Goal: Transaction & Acquisition: Purchase product/service

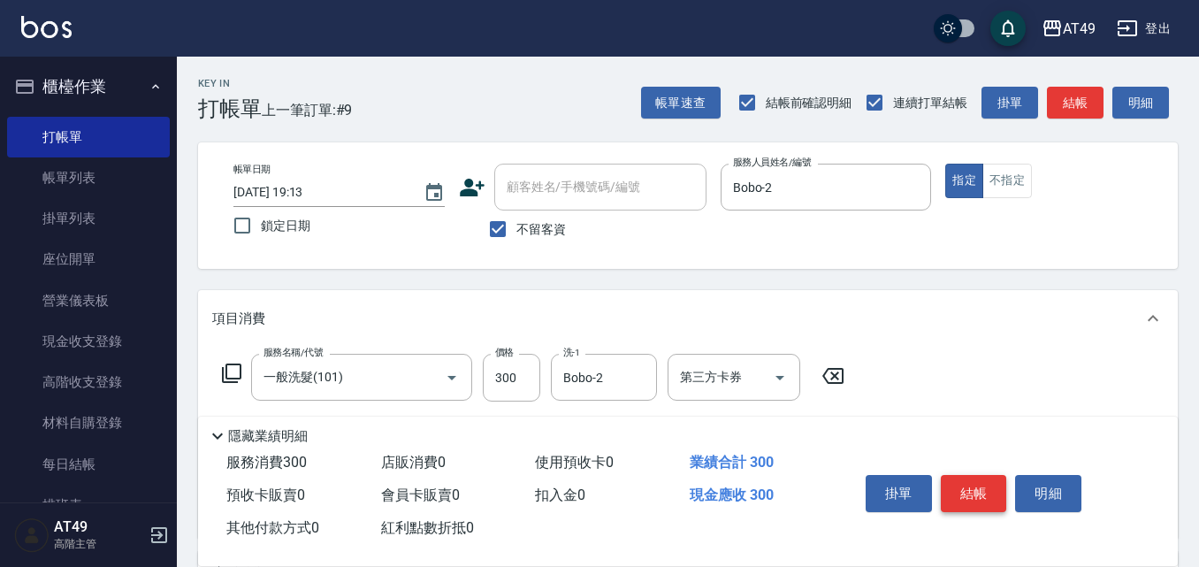
click at [994, 485] on button "結帳" at bounding box center [974, 493] width 66 height 37
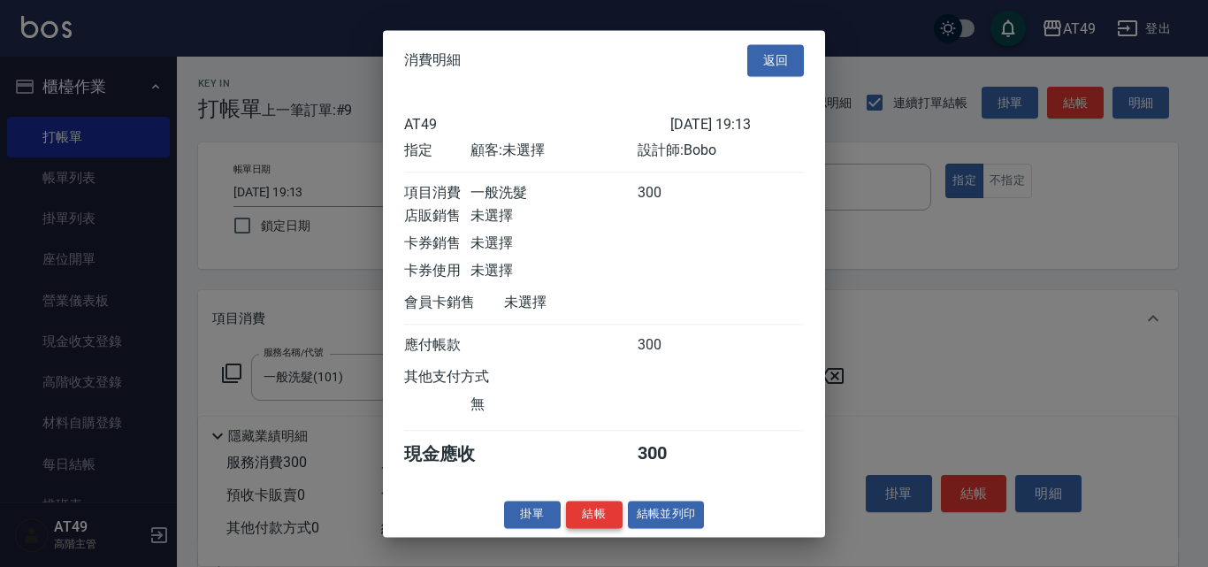
click at [599, 516] on button "結帳" at bounding box center [594, 513] width 57 height 27
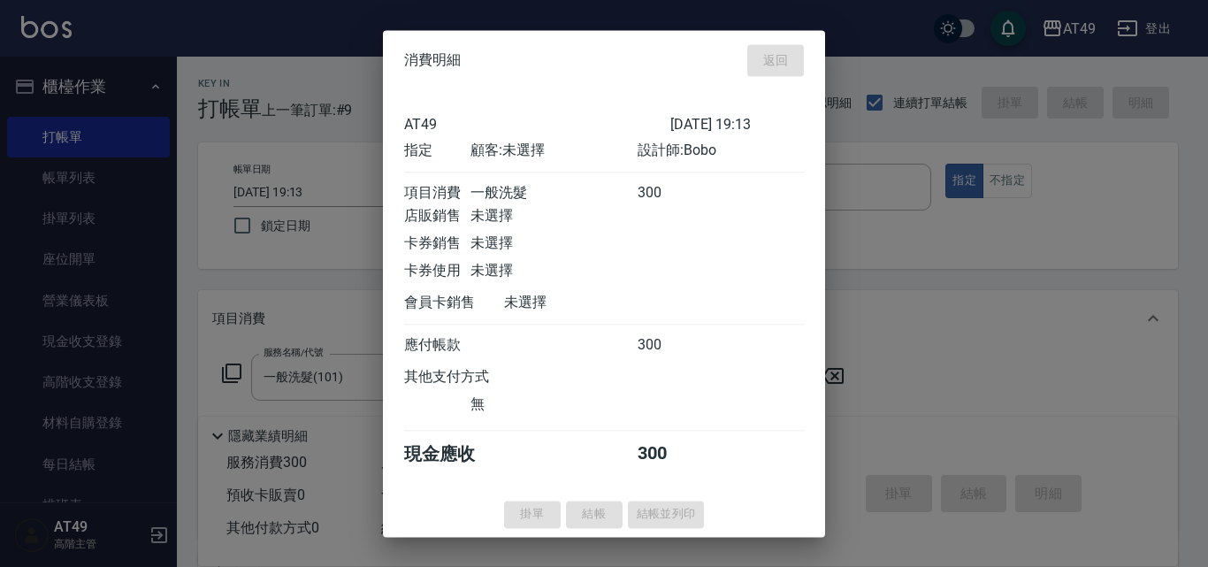
type input "[DATE] 20:36"
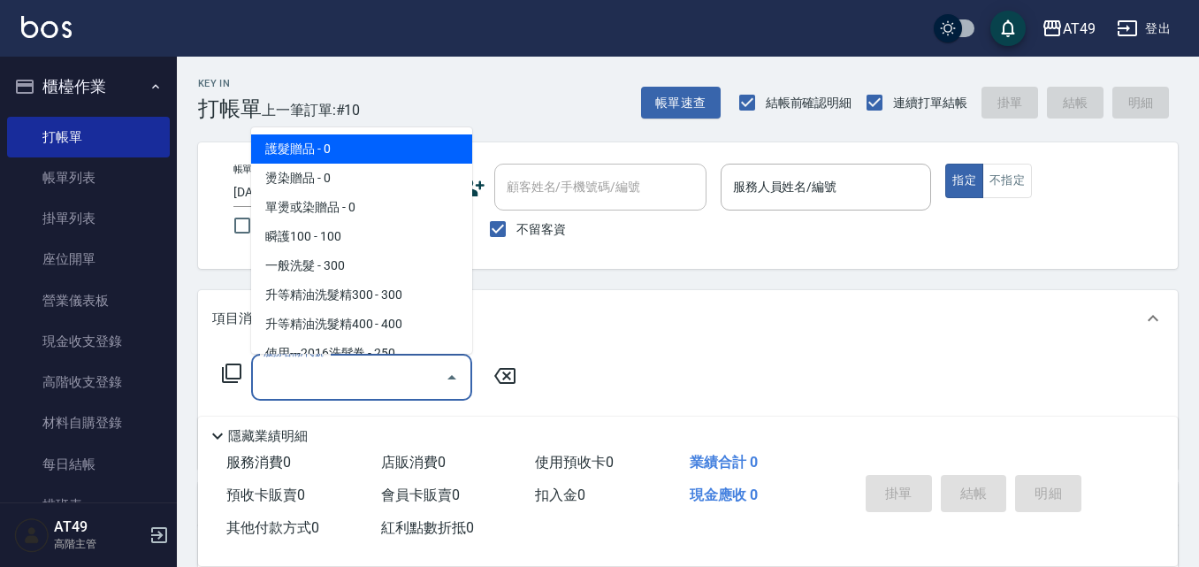
click at [323, 378] on input "服務名稱/代號" at bounding box center [348, 377] width 179 height 31
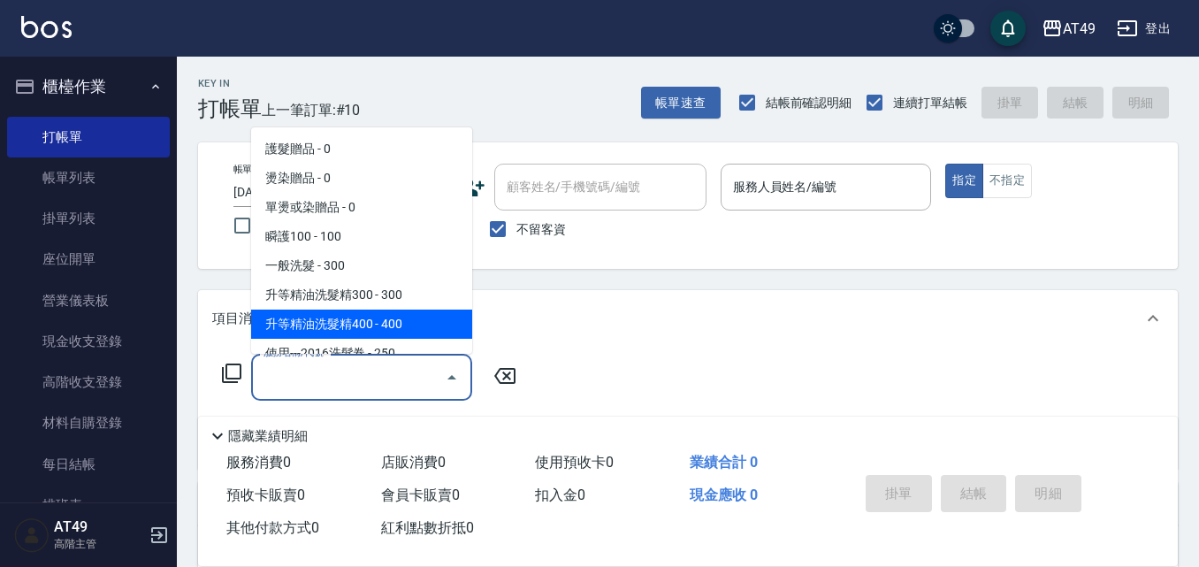
type input "1"
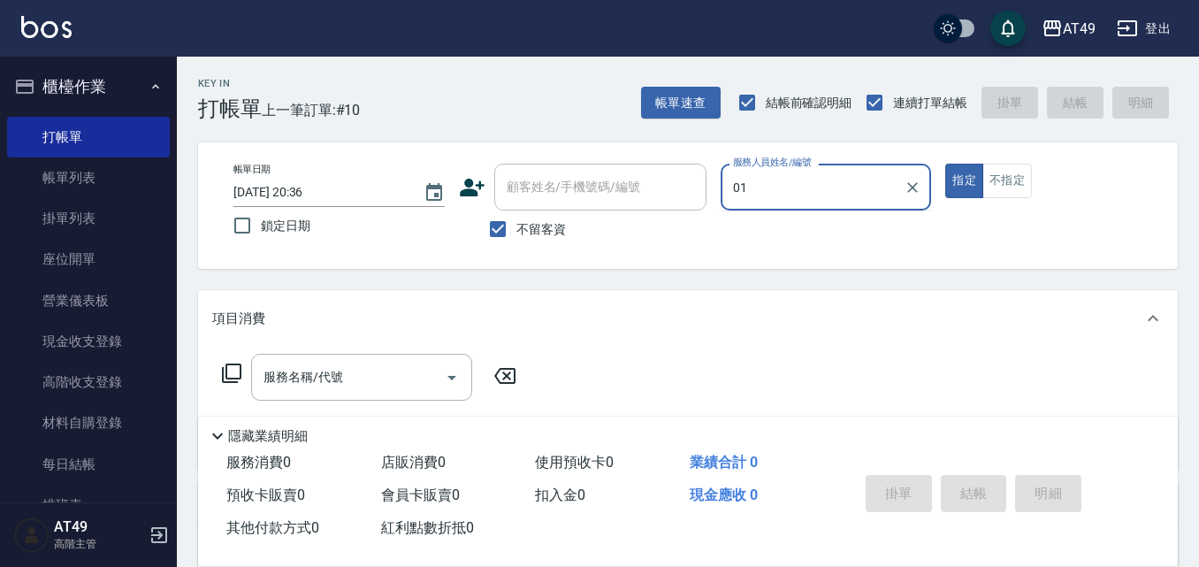
type input "01"
click at [945, 164] on button "指定" at bounding box center [964, 181] width 38 height 34
type button "true"
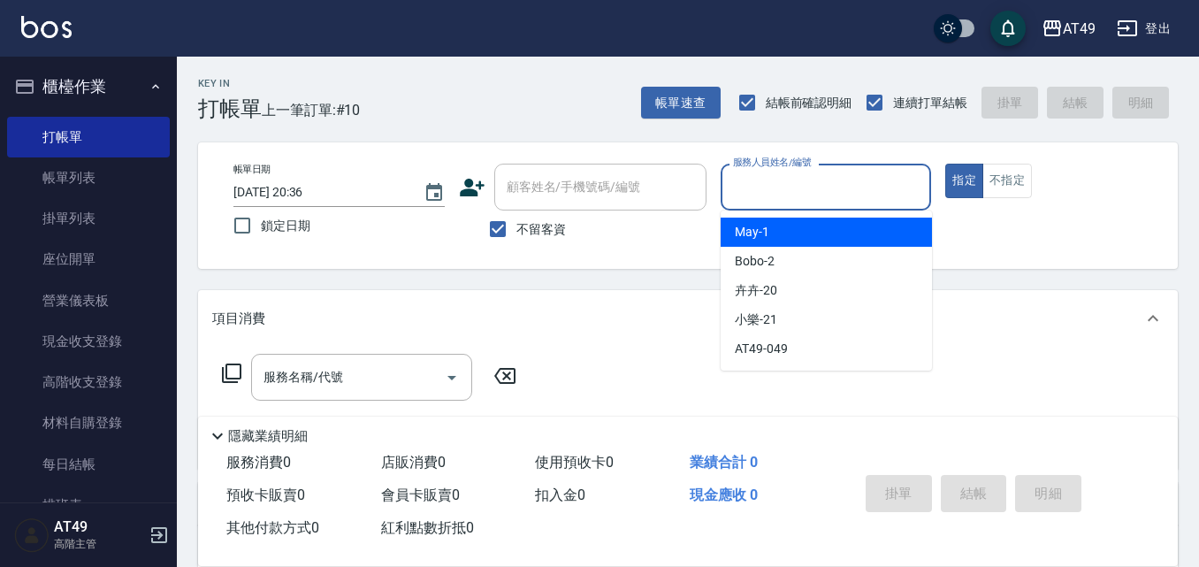
click at [808, 179] on div "服務人員姓名/編號 服務人員姓名/編號" at bounding box center [826, 187] width 211 height 47
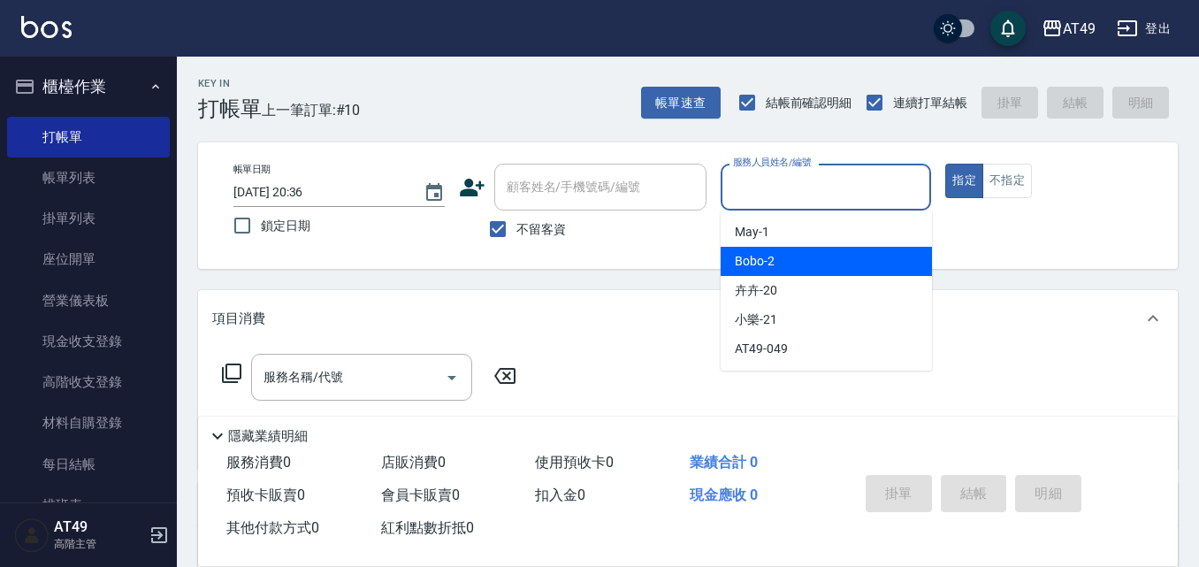
type input "Bobo-2"
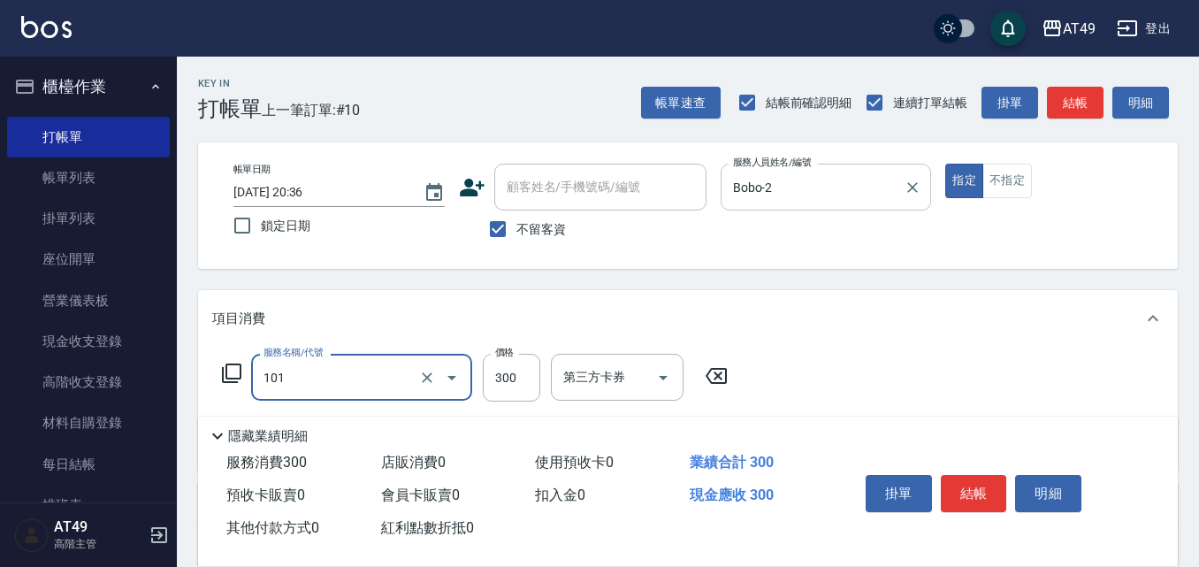
type input "一般洗髮(101)"
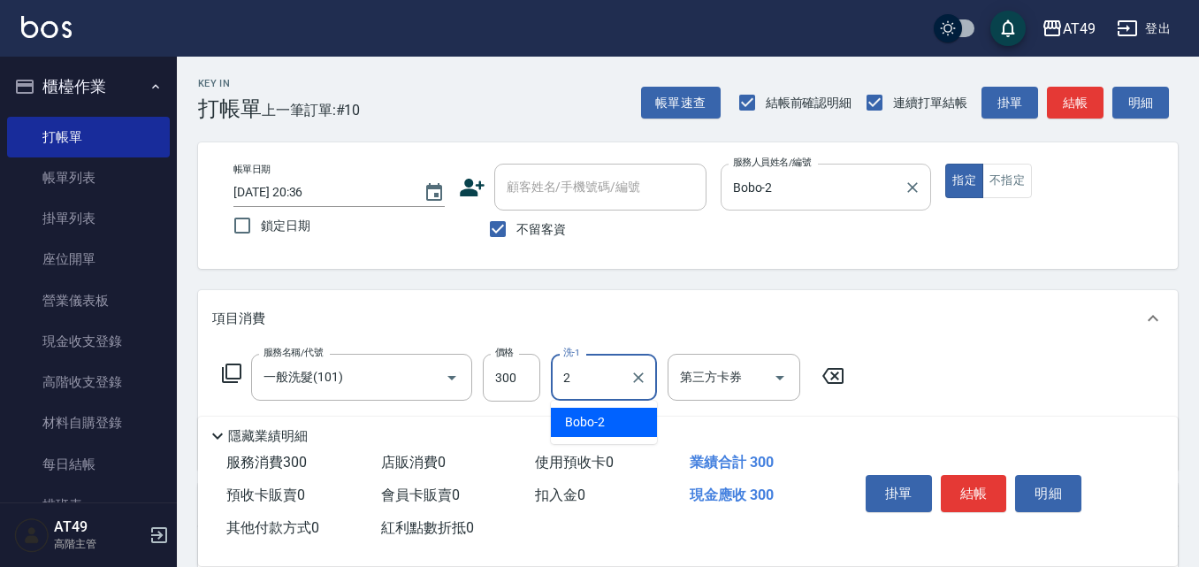
type input "Bobo-2"
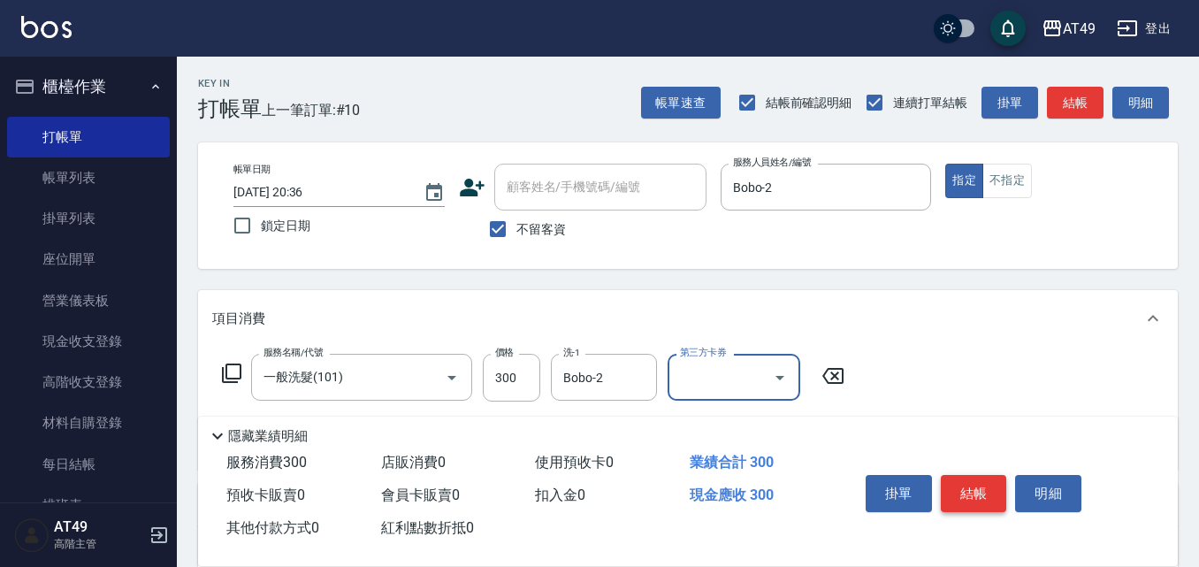
click at [980, 480] on button "結帳" at bounding box center [974, 493] width 66 height 37
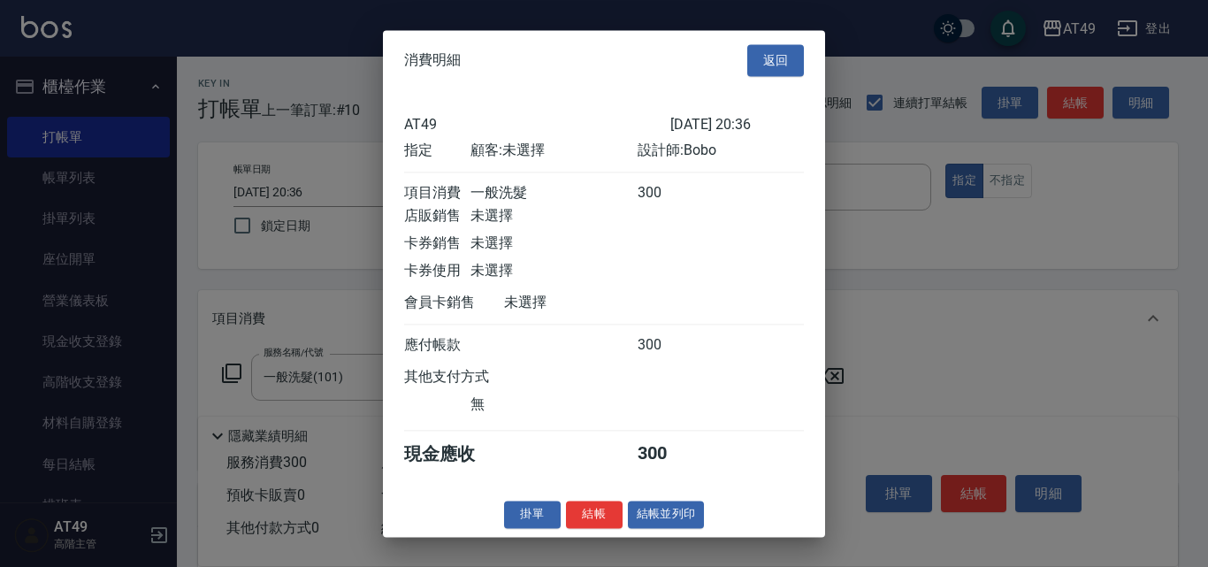
click at [603, 522] on button "結帳" at bounding box center [594, 513] width 57 height 27
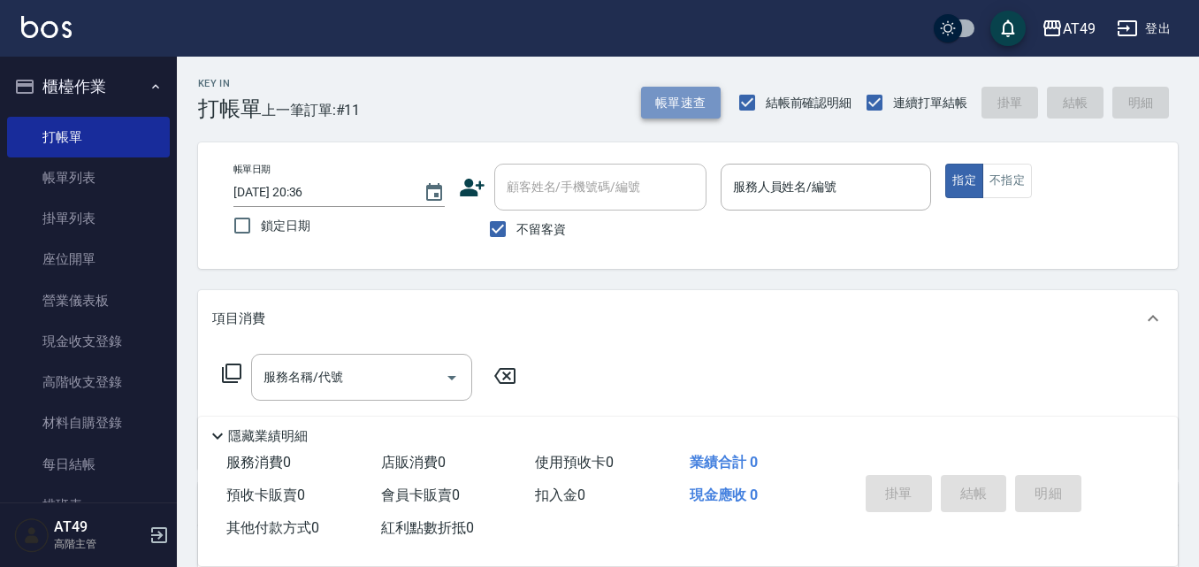
click at [700, 100] on button "帳單速查" at bounding box center [681, 103] width 80 height 33
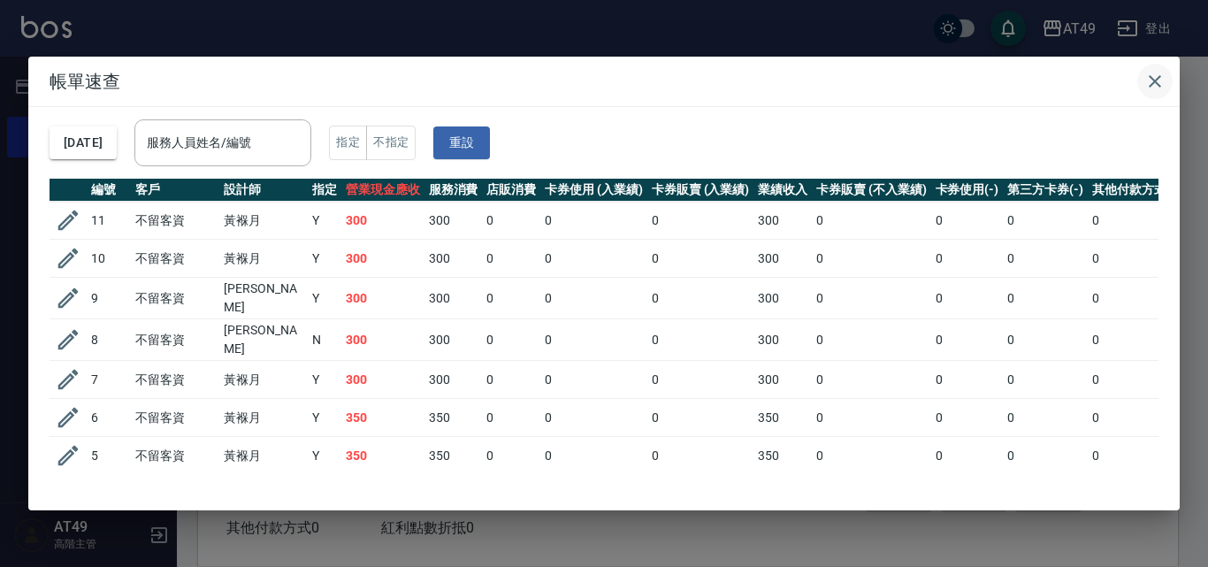
click at [1153, 83] on icon "button" at bounding box center [1154, 81] width 12 height 12
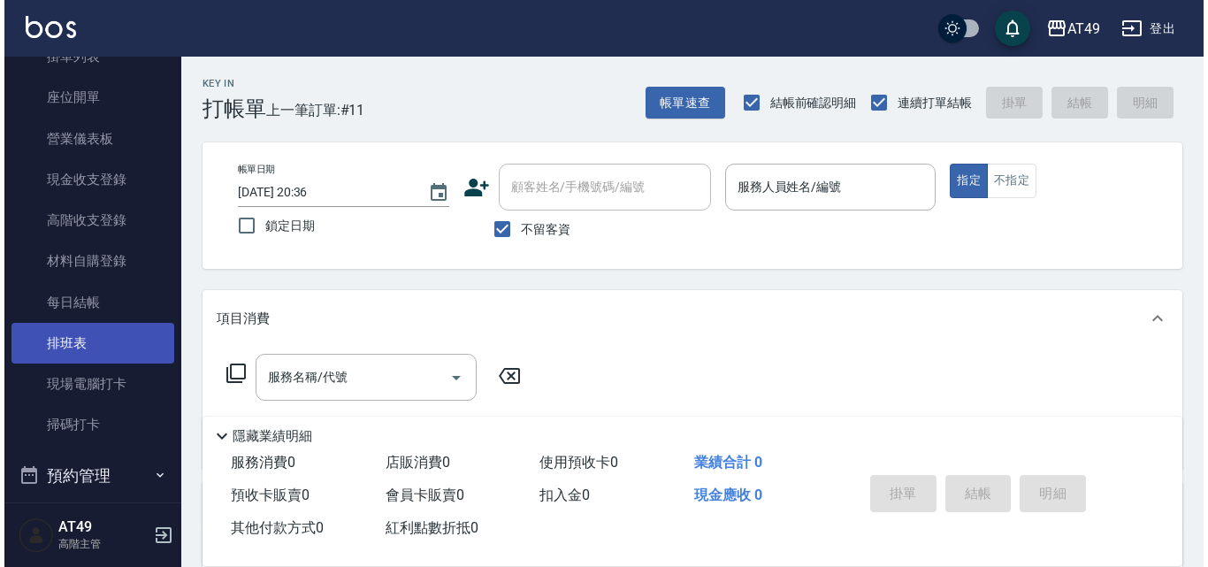
scroll to position [177, 0]
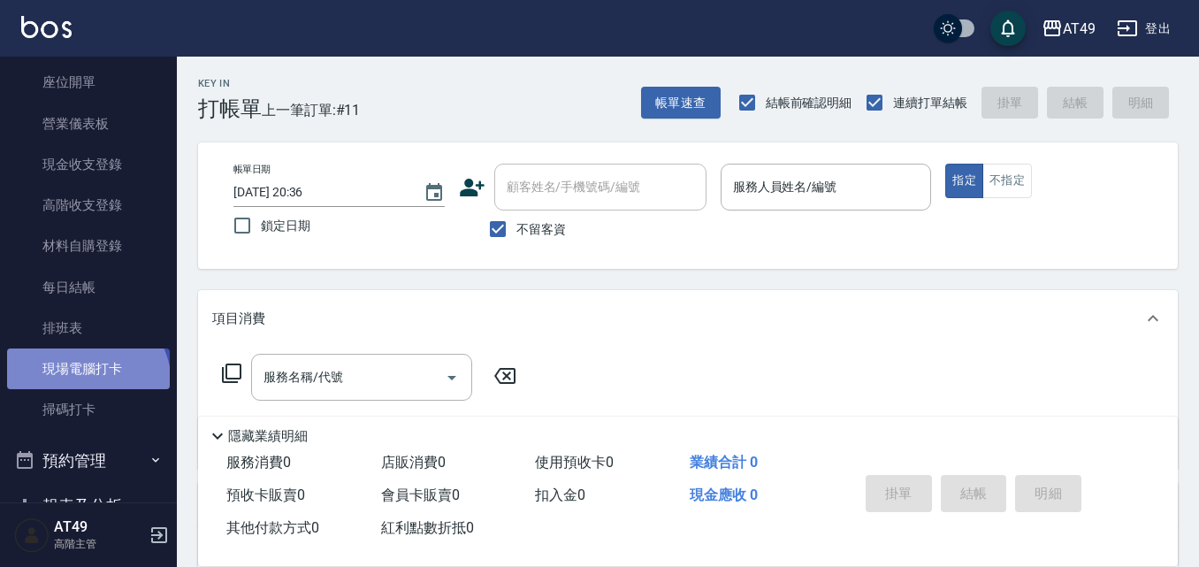
click at [85, 384] on link "現場電腦打卡" at bounding box center [88, 368] width 163 height 41
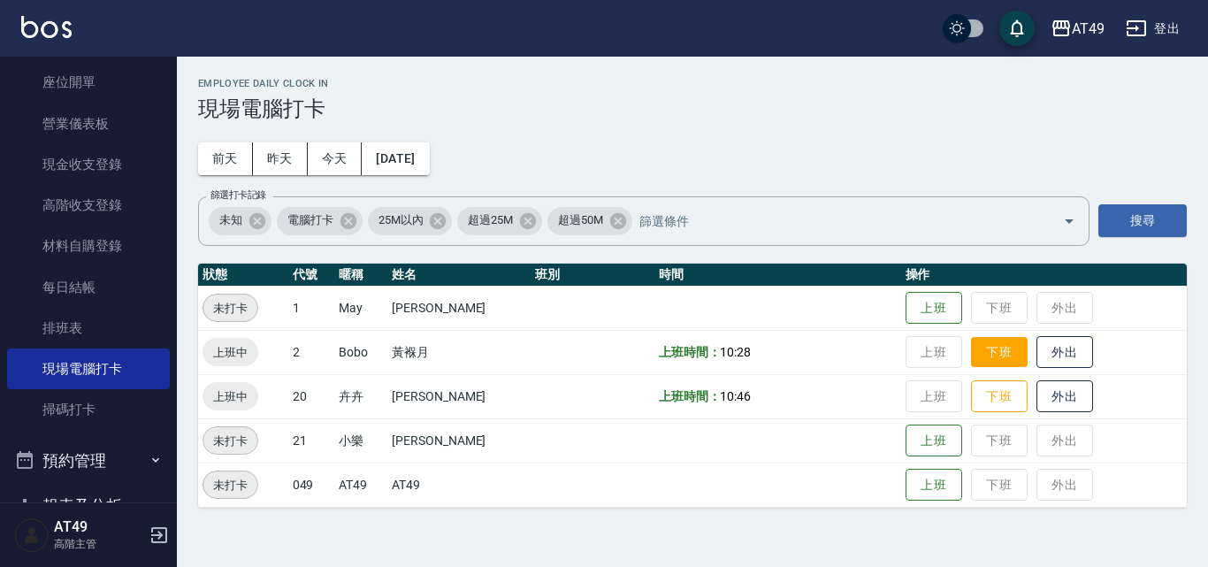
click at [984, 350] on button "下班" at bounding box center [999, 352] width 57 height 31
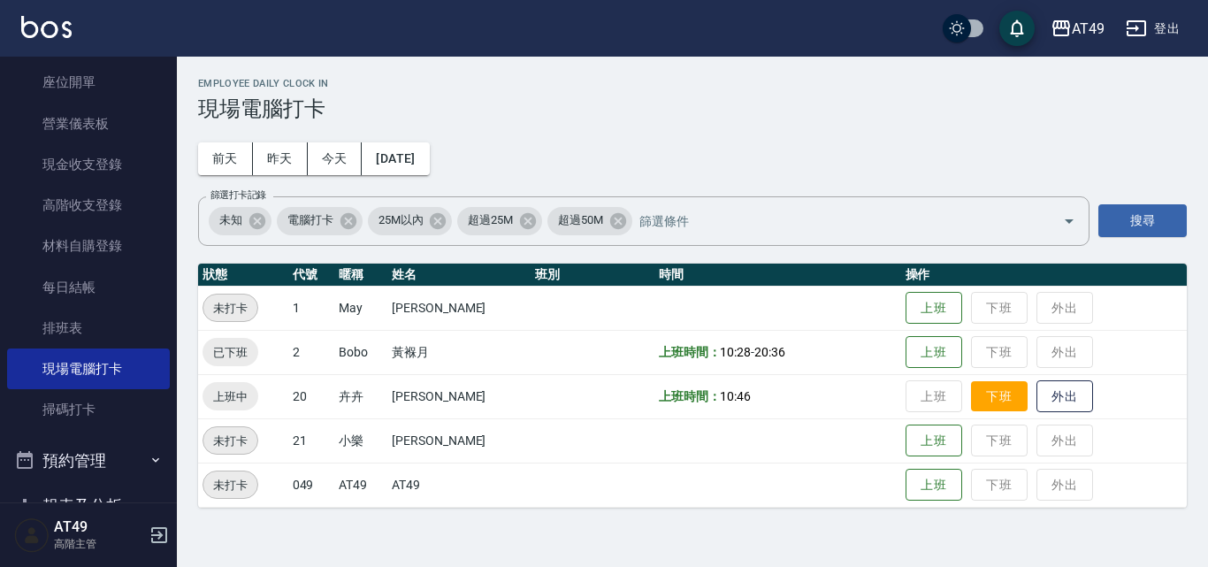
click at [997, 401] on button "下班" at bounding box center [999, 396] width 57 height 31
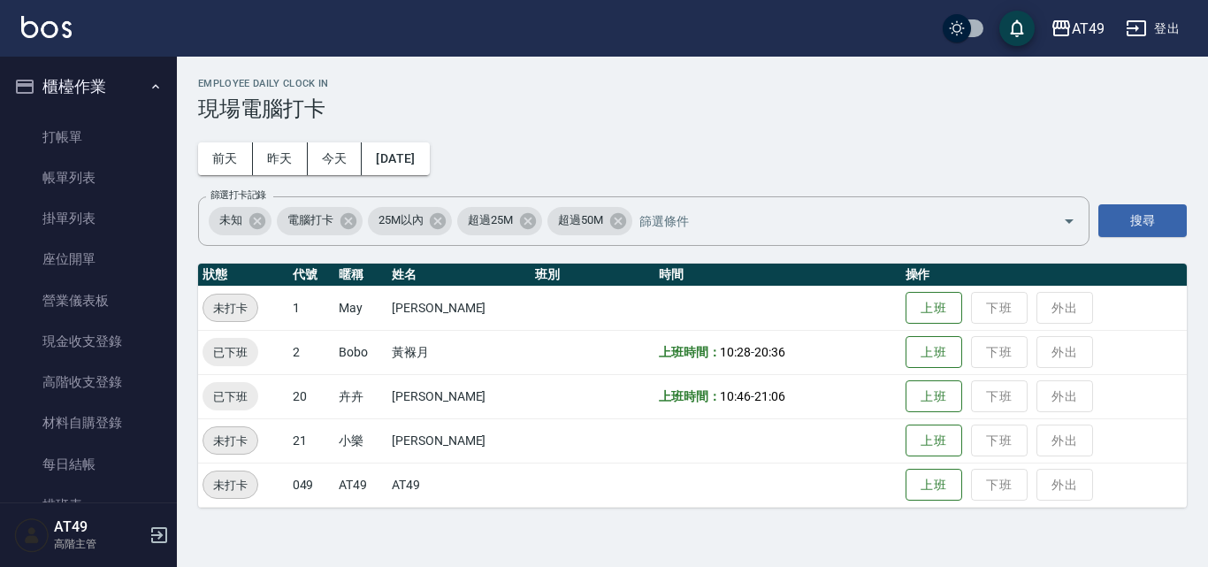
click at [113, 91] on button "櫃檯作業" at bounding box center [88, 87] width 163 height 46
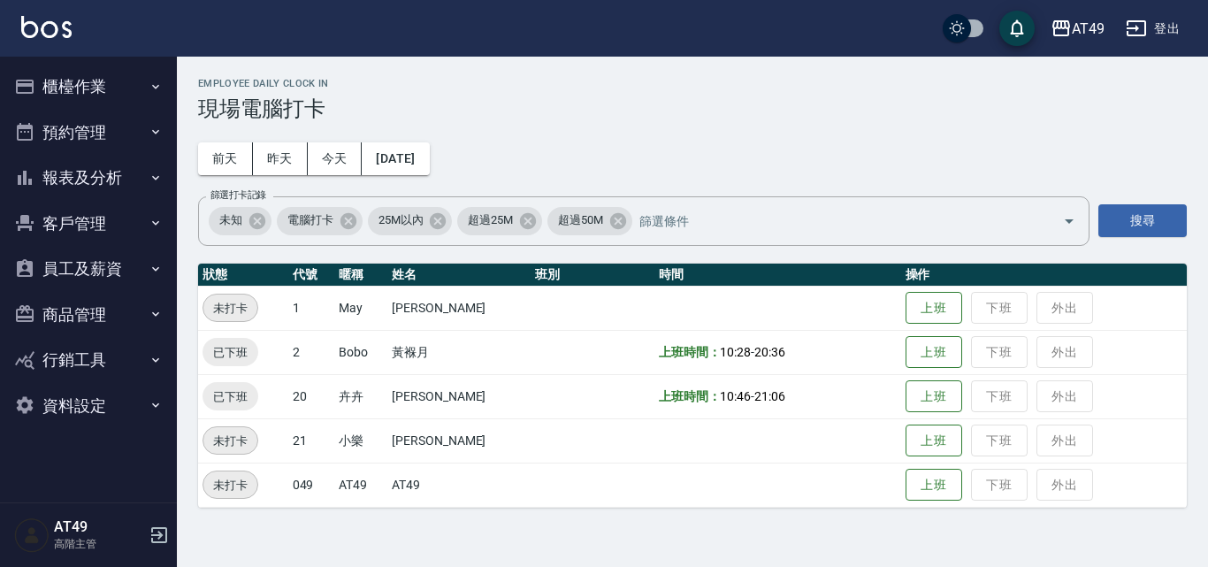
click at [117, 80] on button "櫃檯作業" at bounding box center [88, 87] width 163 height 46
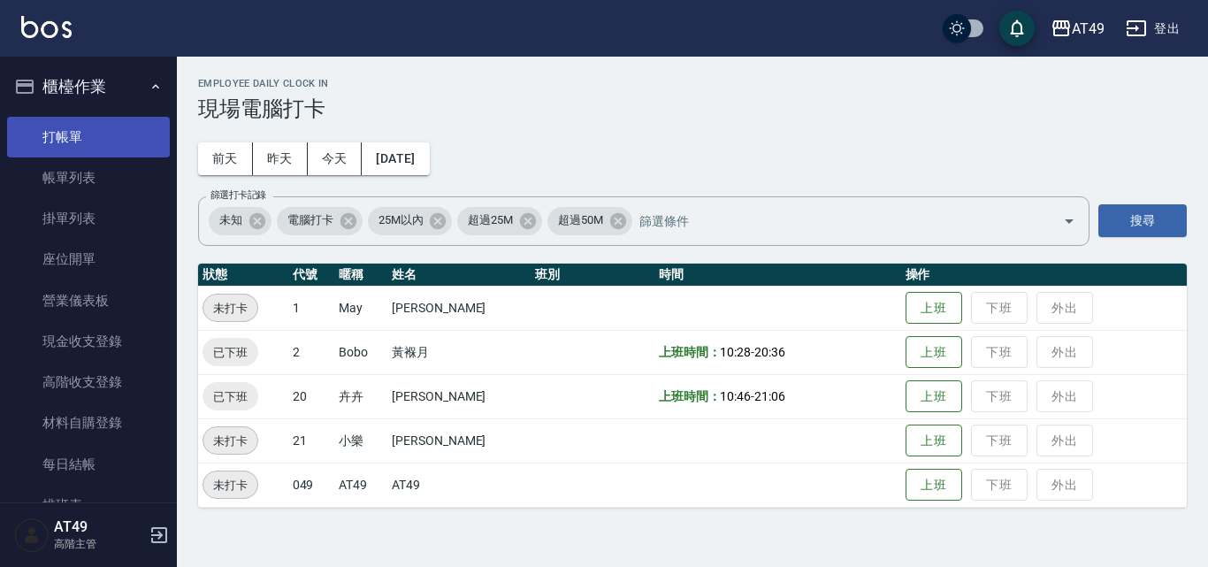
click at [124, 137] on link "打帳單" at bounding box center [88, 137] width 163 height 41
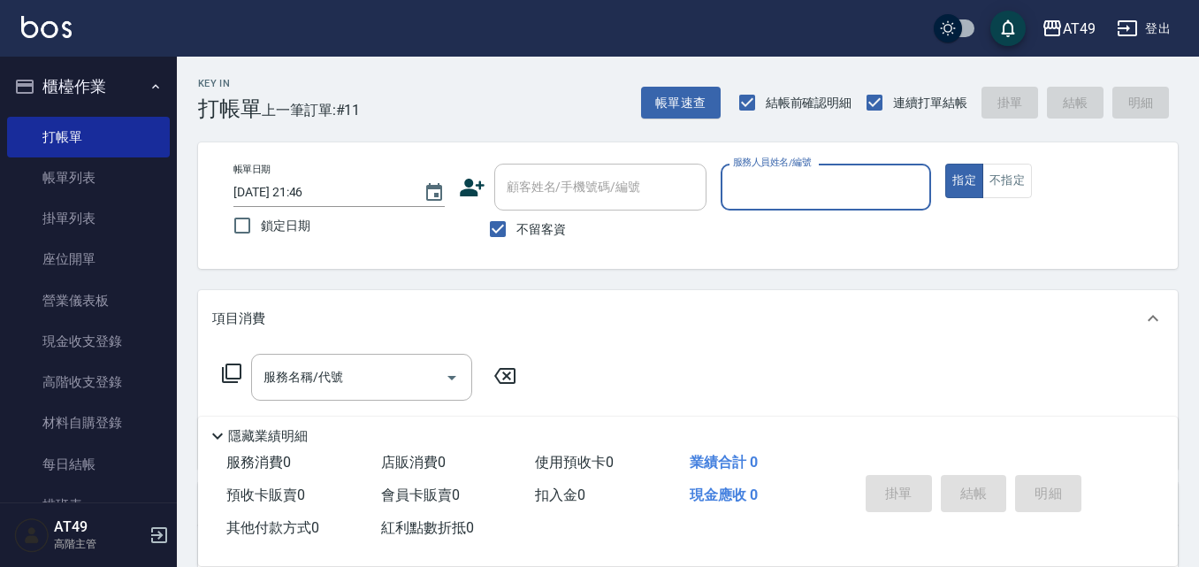
click at [745, 187] on input "服務人員姓名/編號" at bounding box center [826, 187] width 195 height 31
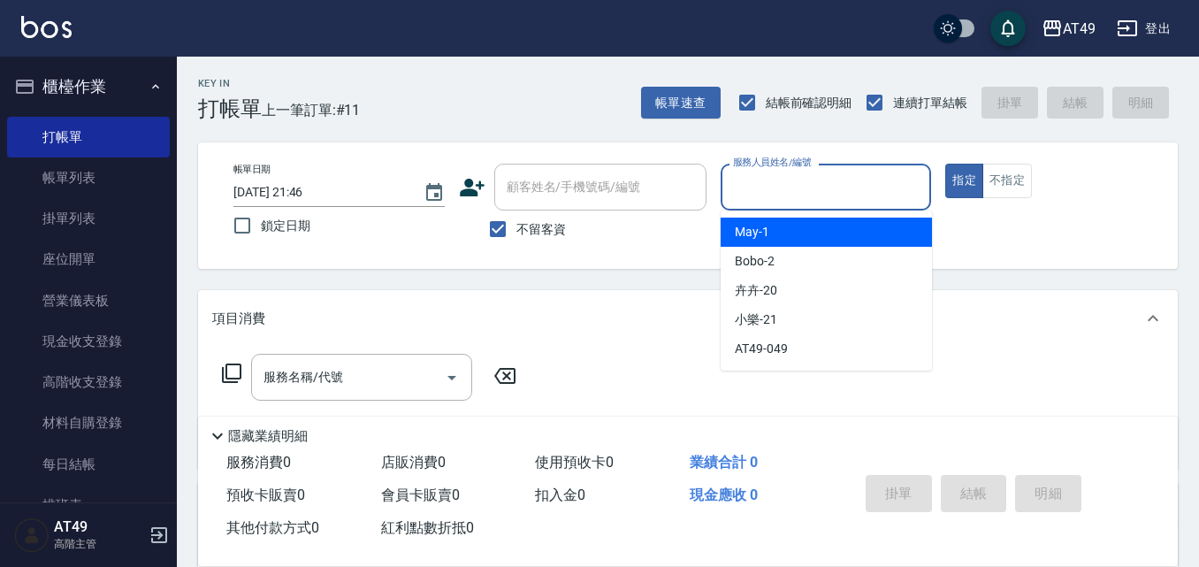
click at [755, 226] on span "May -1" at bounding box center [752, 232] width 34 height 19
type input "May-1"
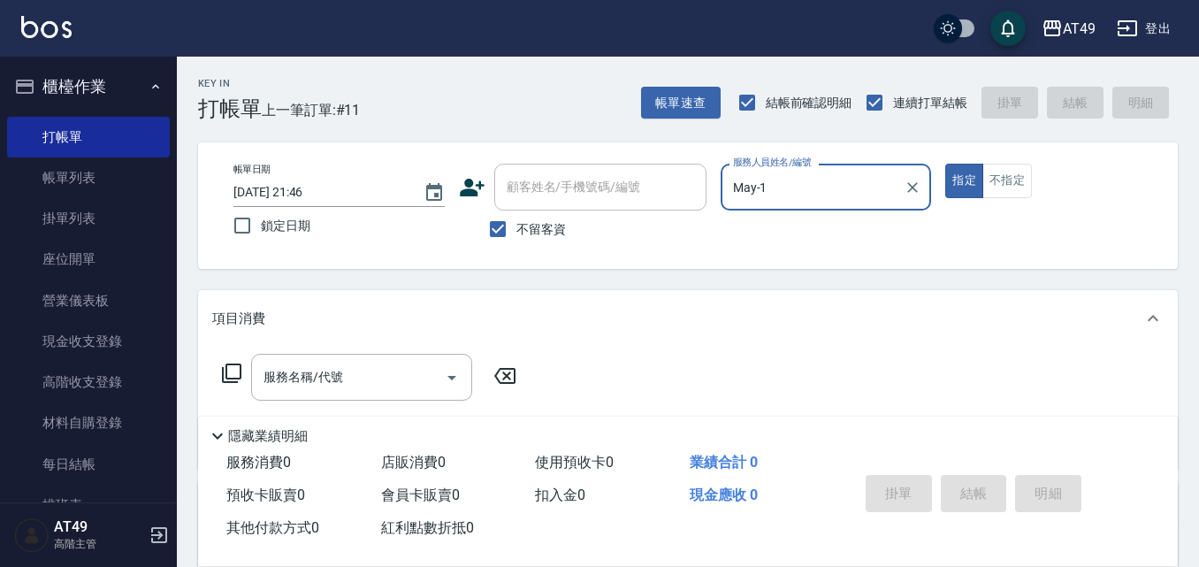
click at [236, 363] on icon at bounding box center [231, 372] width 21 height 21
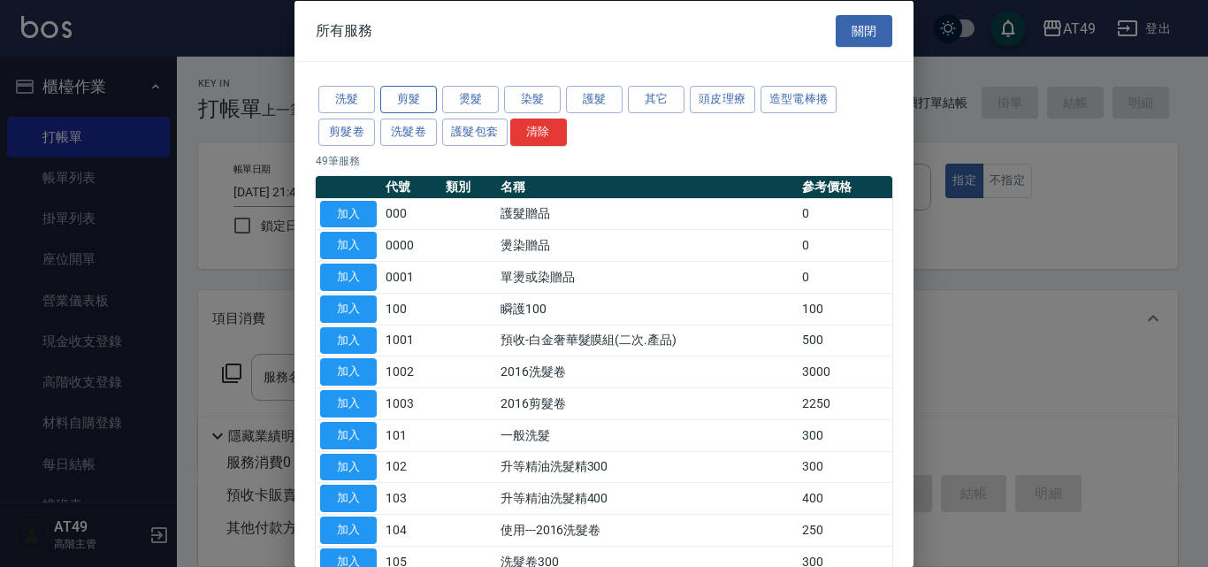
click at [401, 99] on button "剪髮" at bounding box center [408, 99] width 57 height 27
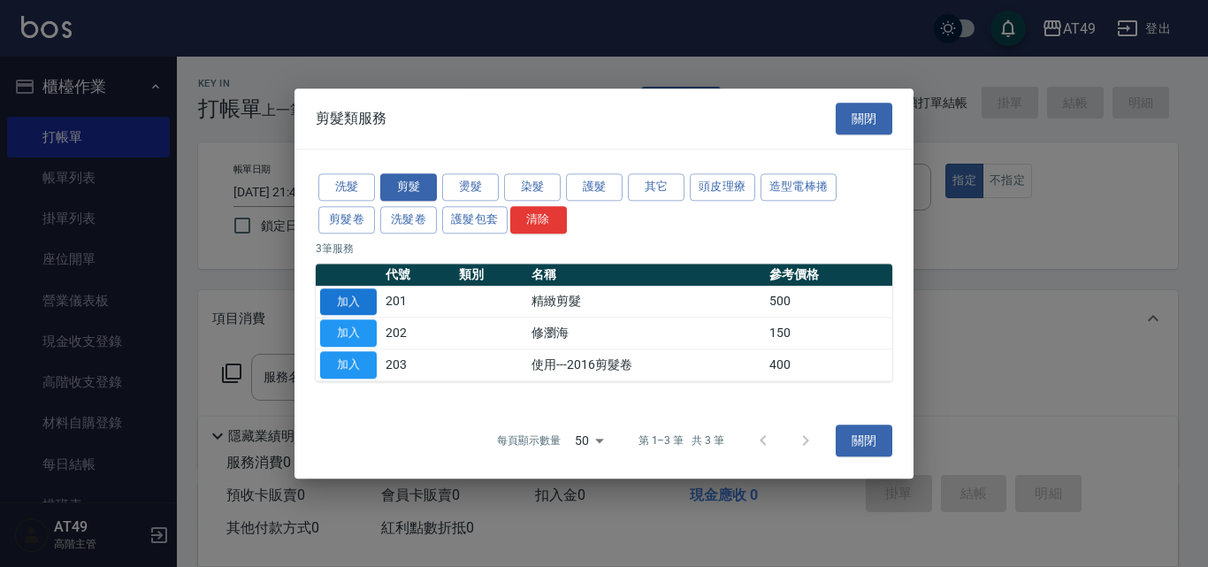
click at [350, 295] on button "加入" at bounding box center [348, 301] width 57 height 27
type input "精緻剪髮(201)"
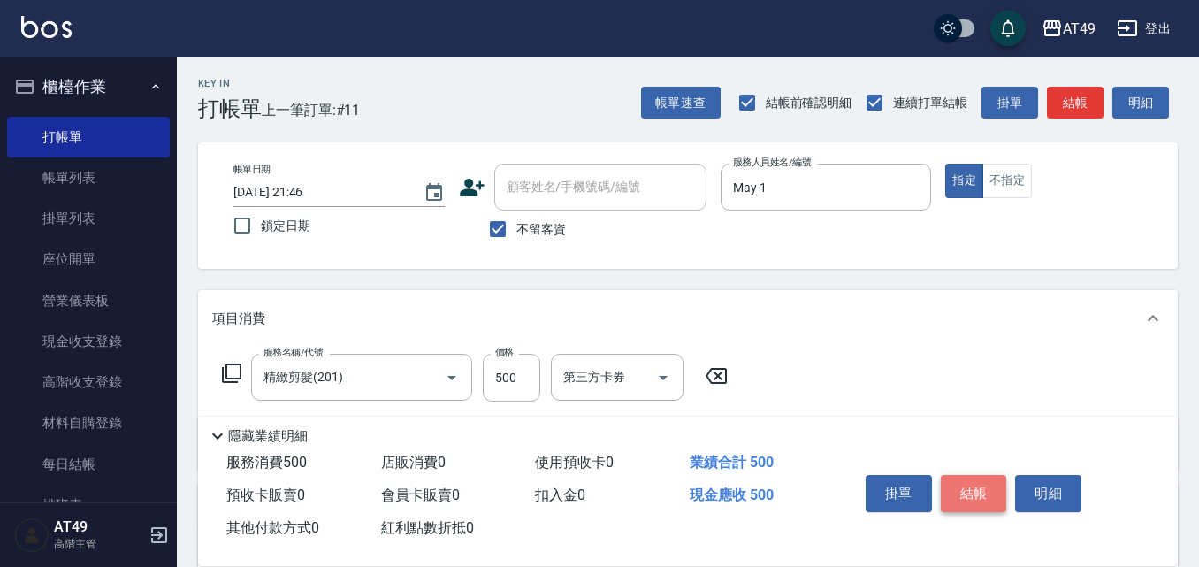
click at [982, 485] on button "結帳" at bounding box center [974, 493] width 66 height 37
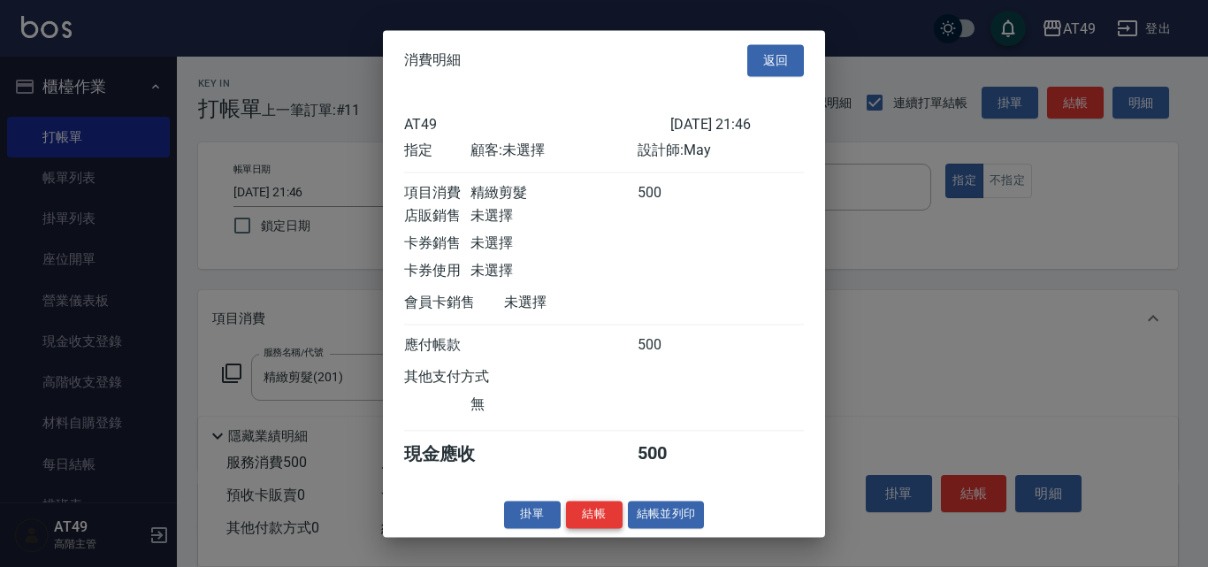
click at [610, 528] on button "結帳" at bounding box center [594, 513] width 57 height 27
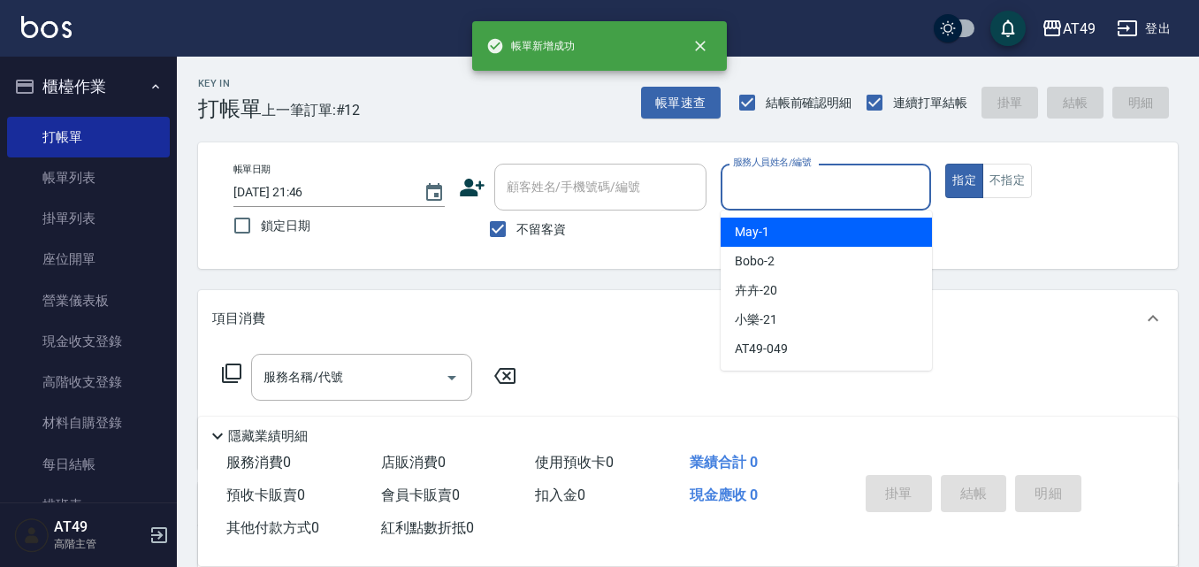
click at [772, 194] on input "服務人員姓名/編號" at bounding box center [826, 187] width 195 height 31
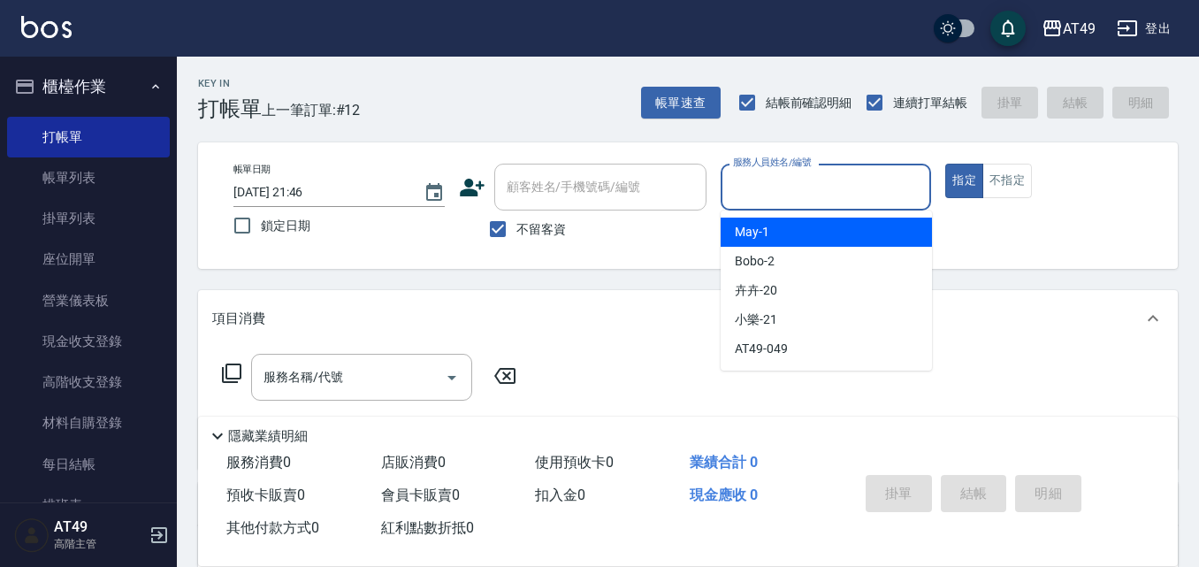
click at [793, 226] on div "May -1" at bounding box center [826, 231] width 211 height 29
type input "May-1"
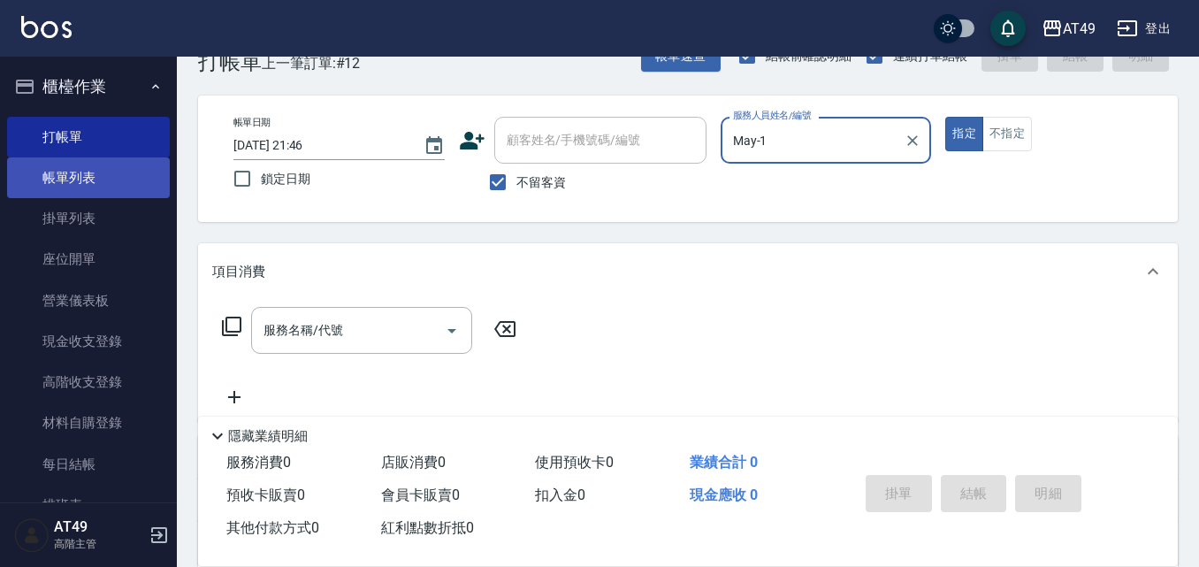
scroll to position [88, 0]
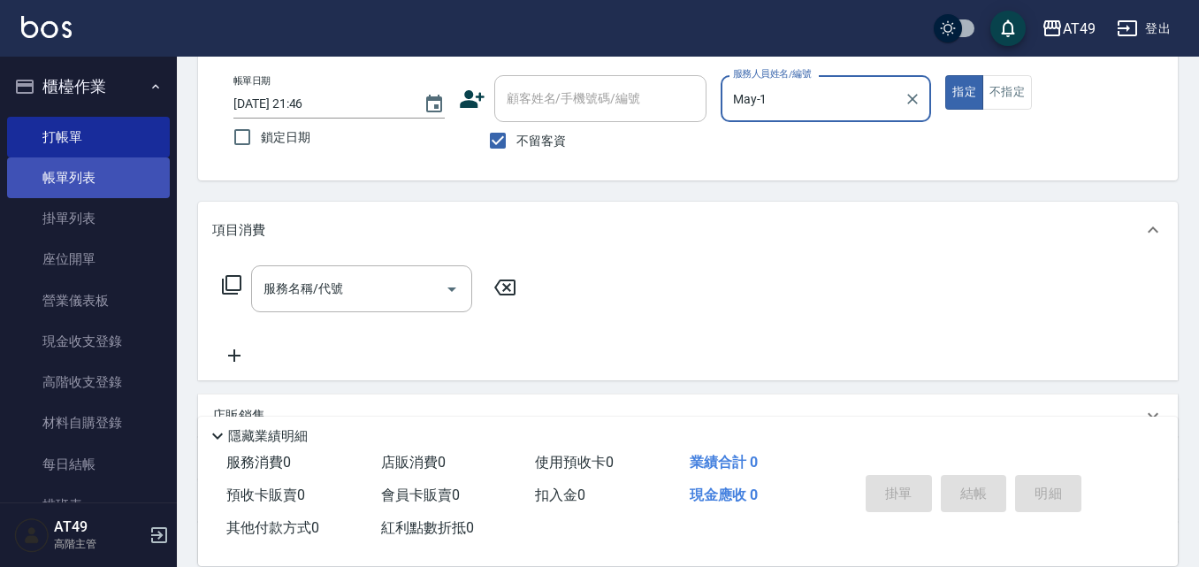
click at [128, 172] on link "帳單列表" at bounding box center [88, 177] width 163 height 41
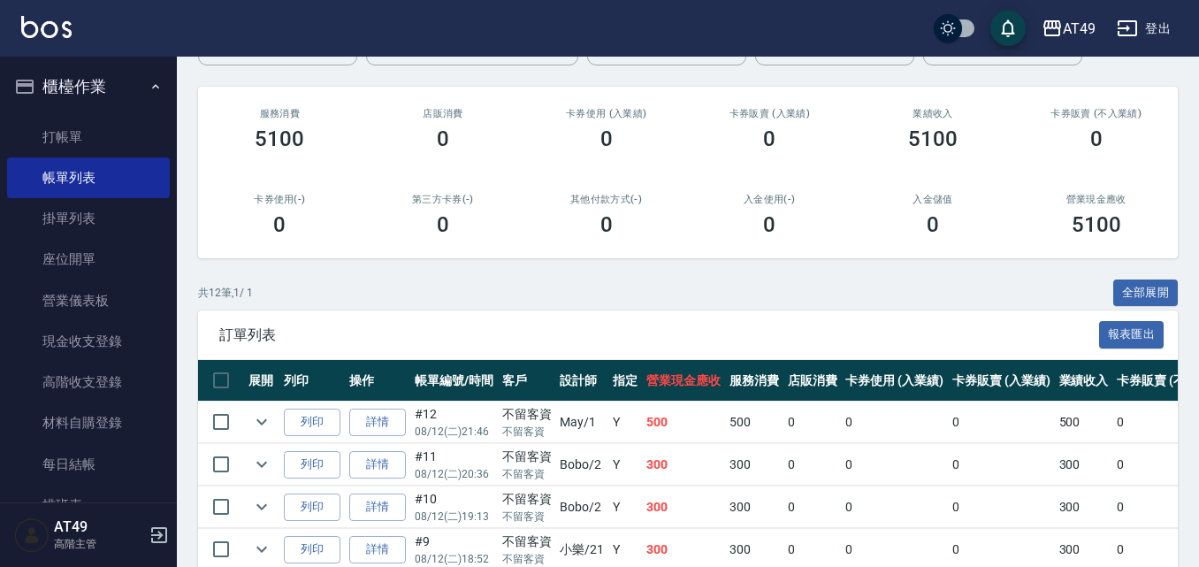
scroll to position [171, 0]
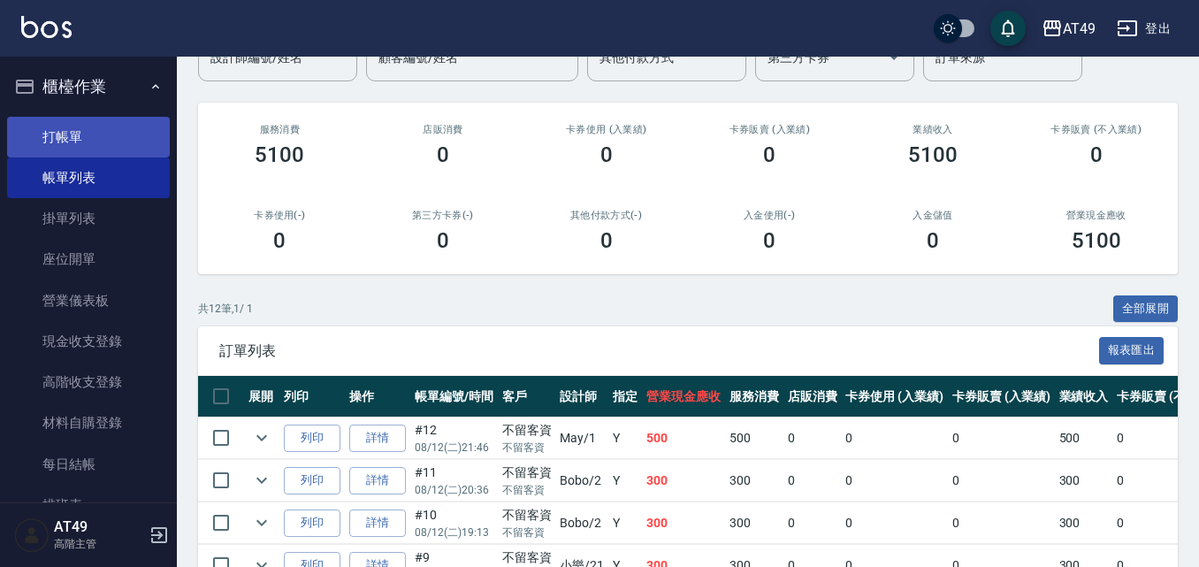
click at [95, 137] on link "打帳單" at bounding box center [88, 137] width 163 height 41
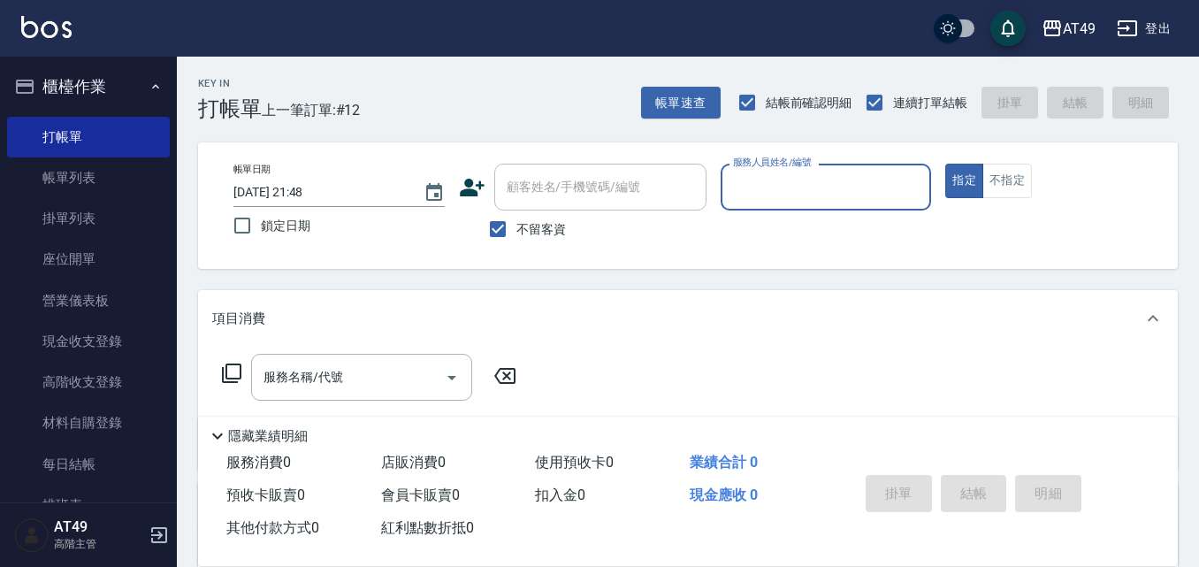
click at [769, 197] on input "服務人員姓名/編號" at bounding box center [826, 187] width 195 height 31
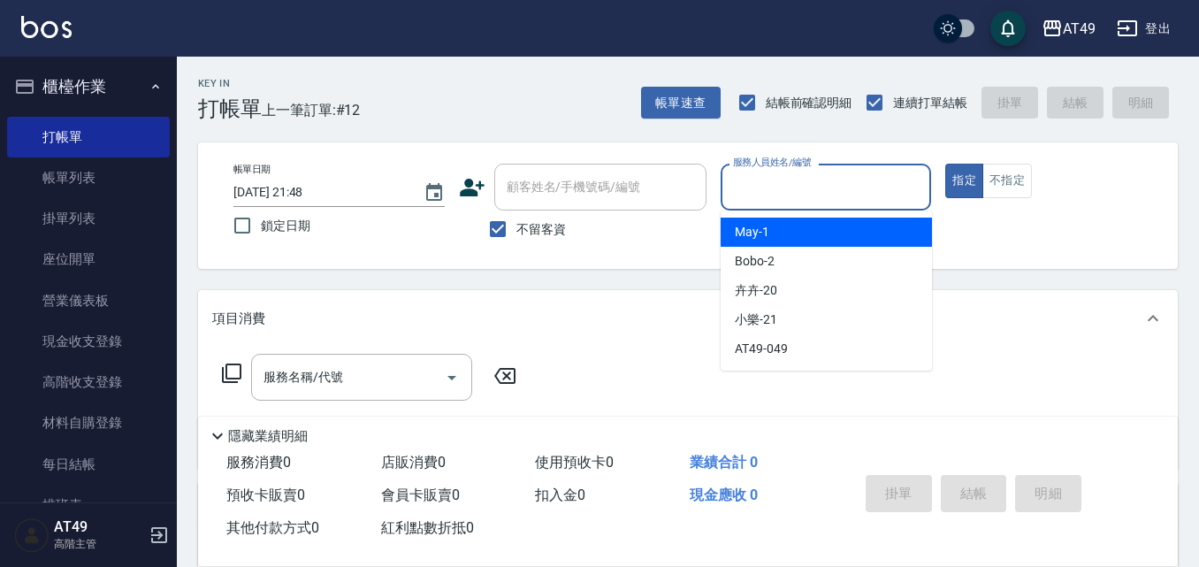
click at [787, 226] on div "May -1" at bounding box center [826, 231] width 211 height 29
type input "May-1"
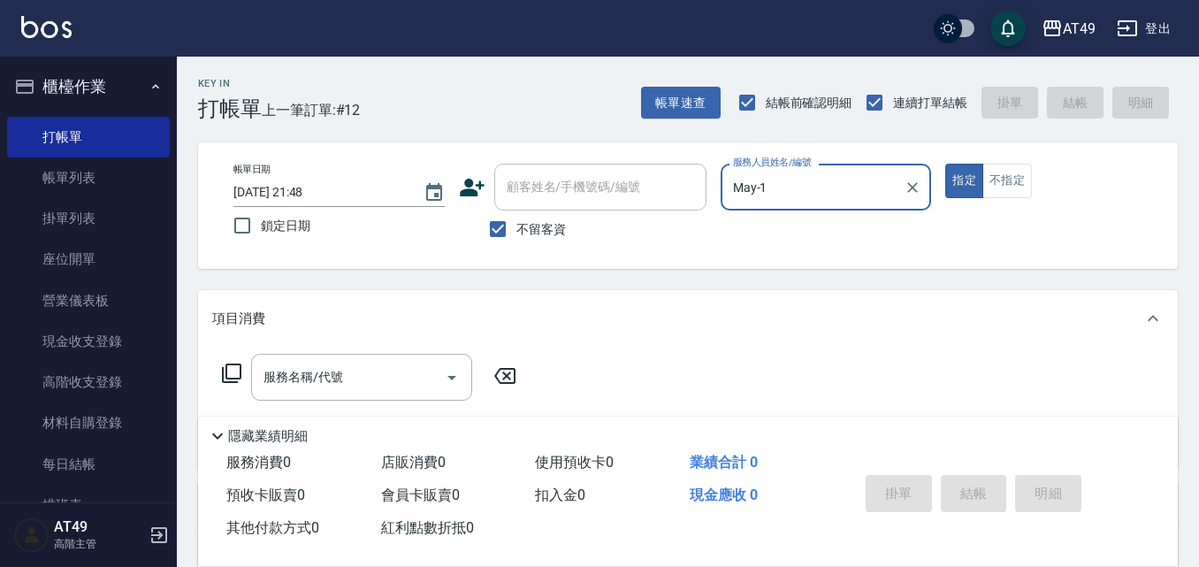
click at [235, 370] on icon at bounding box center [231, 372] width 21 height 21
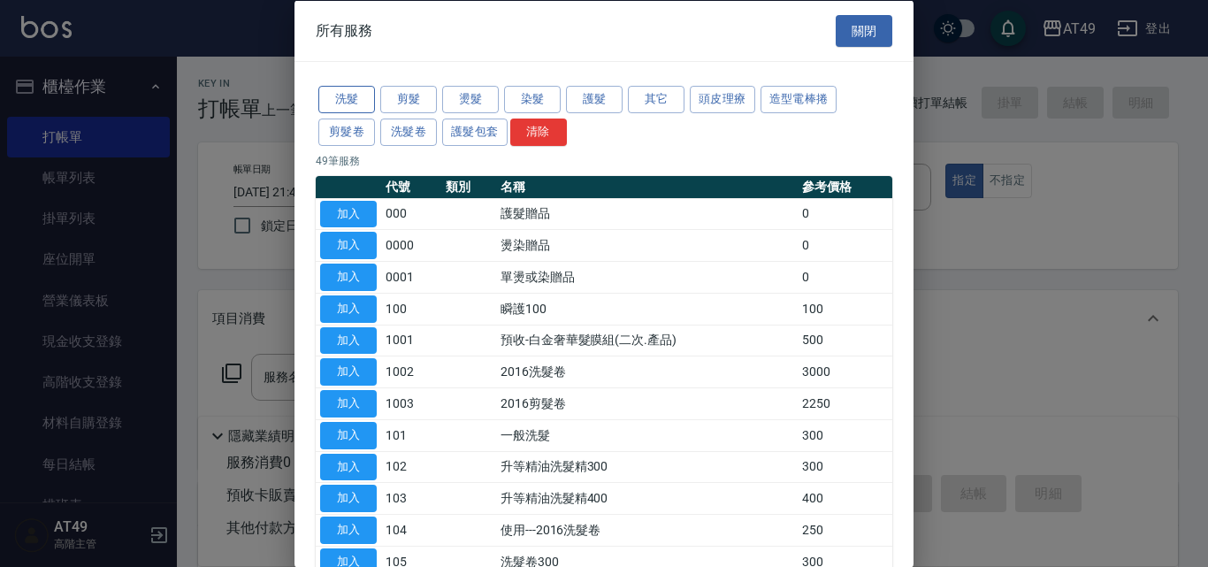
click at [332, 97] on button "洗髮" at bounding box center [346, 99] width 57 height 27
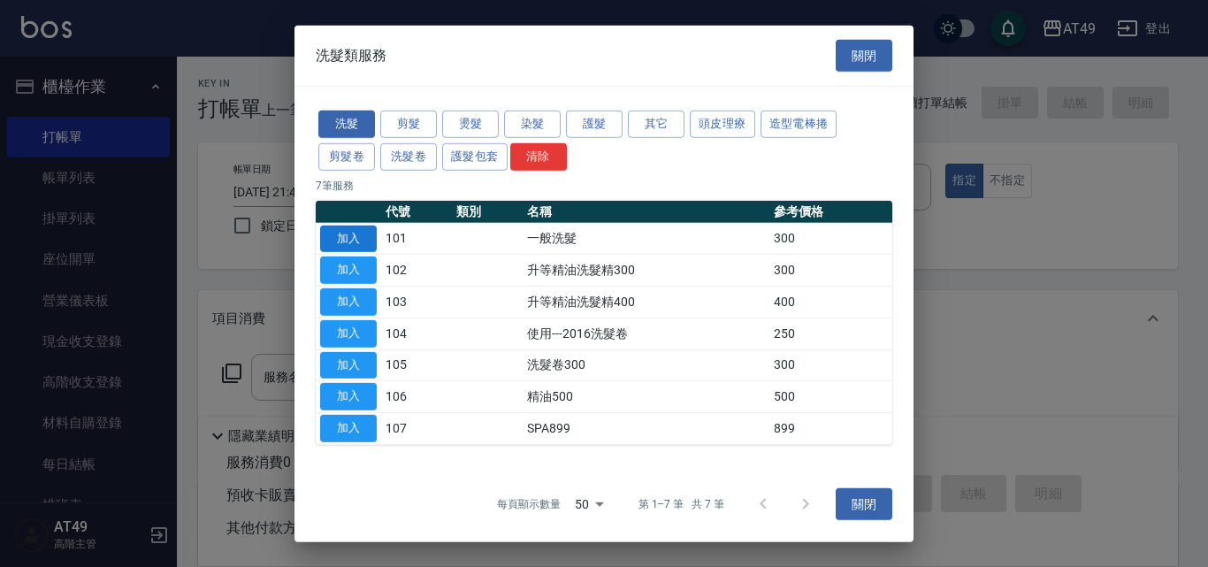
click at [358, 240] on button "加入" at bounding box center [348, 238] width 57 height 27
type input "一般洗髮(101)"
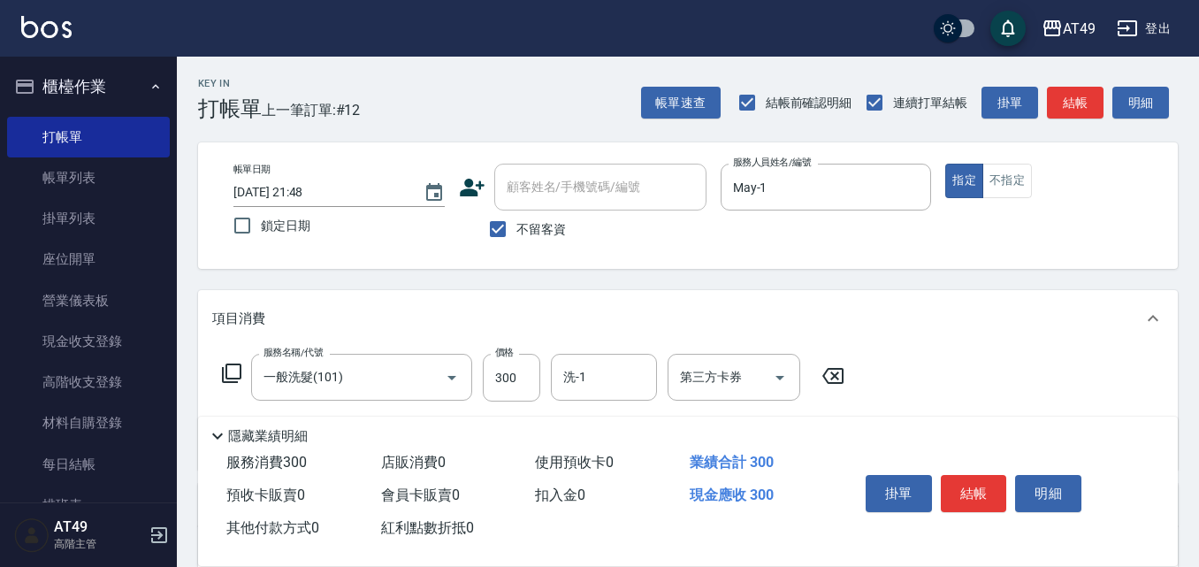
click at [224, 367] on icon at bounding box center [231, 372] width 21 height 21
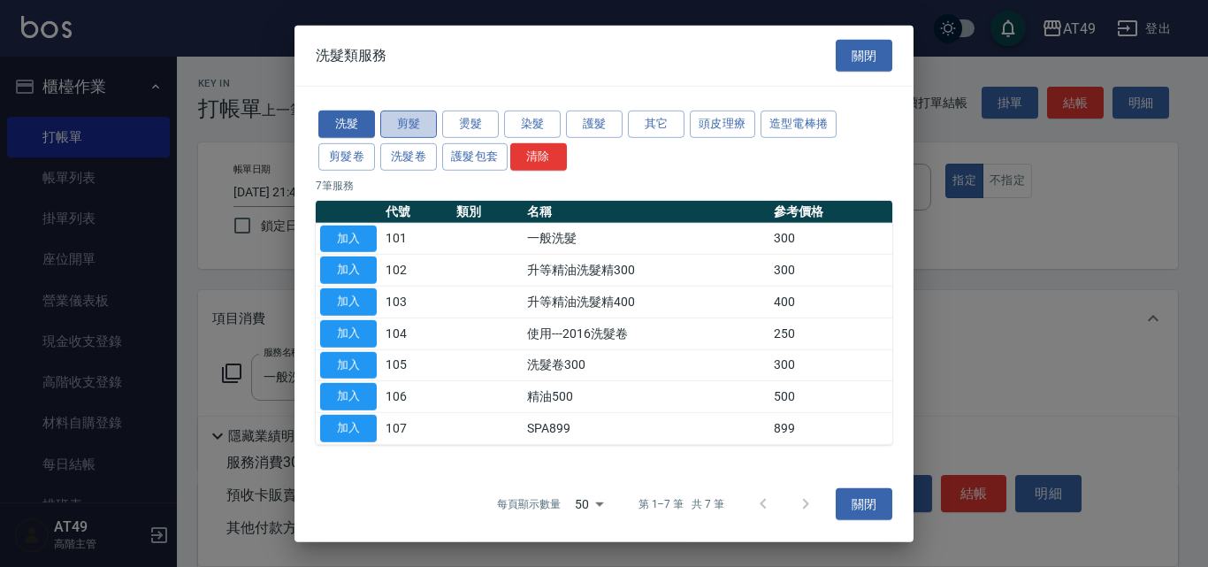
click at [415, 126] on button "剪髮" at bounding box center [408, 124] width 57 height 27
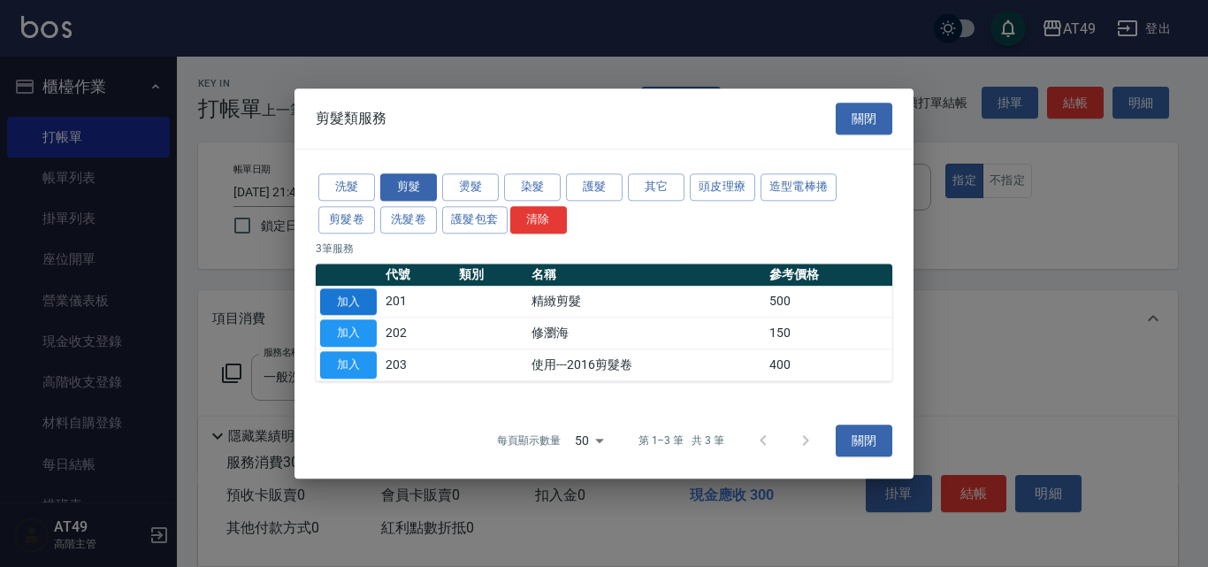
click at [358, 304] on button "加入" at bounding box center [348, 301] width 57 height 27
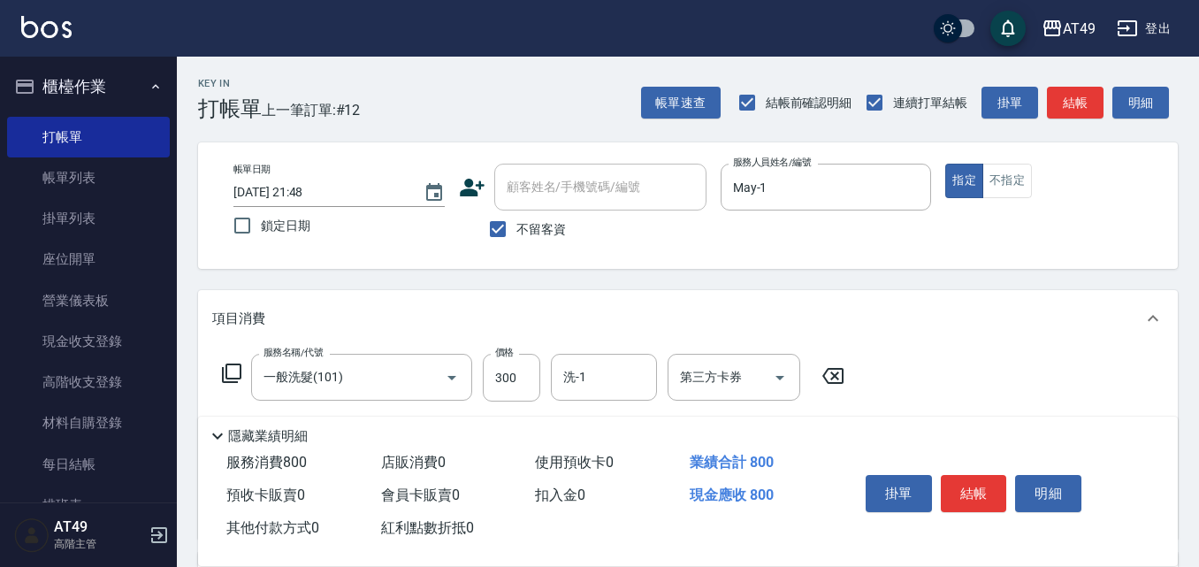
click at [236, 371] on icon at bounding box center [231, 372] width 21 height 21
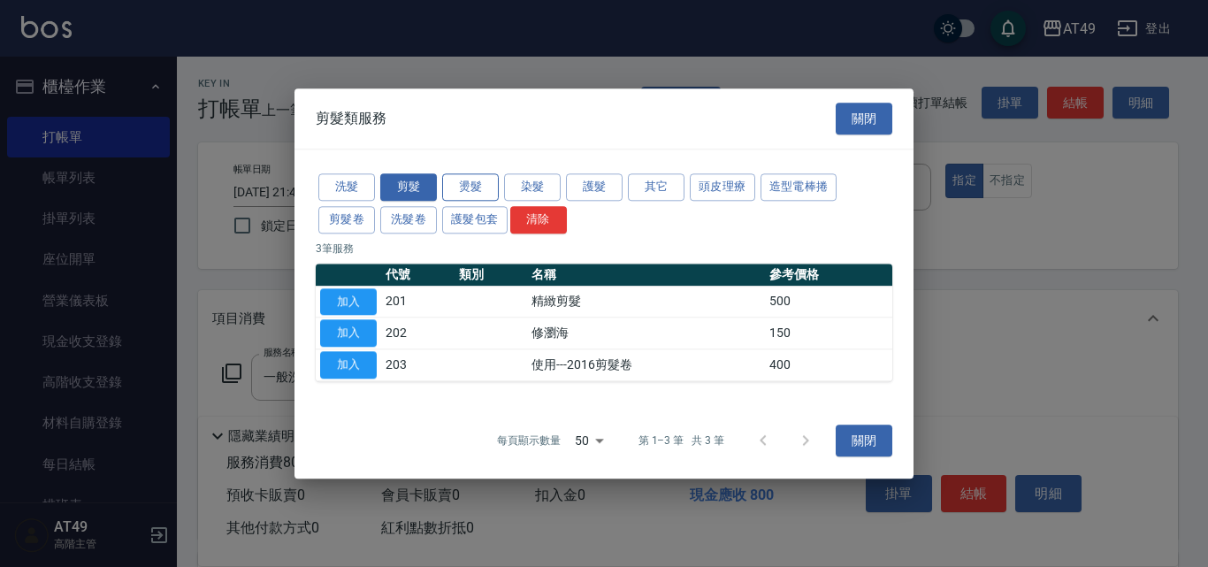
click at [475, 175] on button "燙髮" at bounding box center [470, 186] width 57 height 27
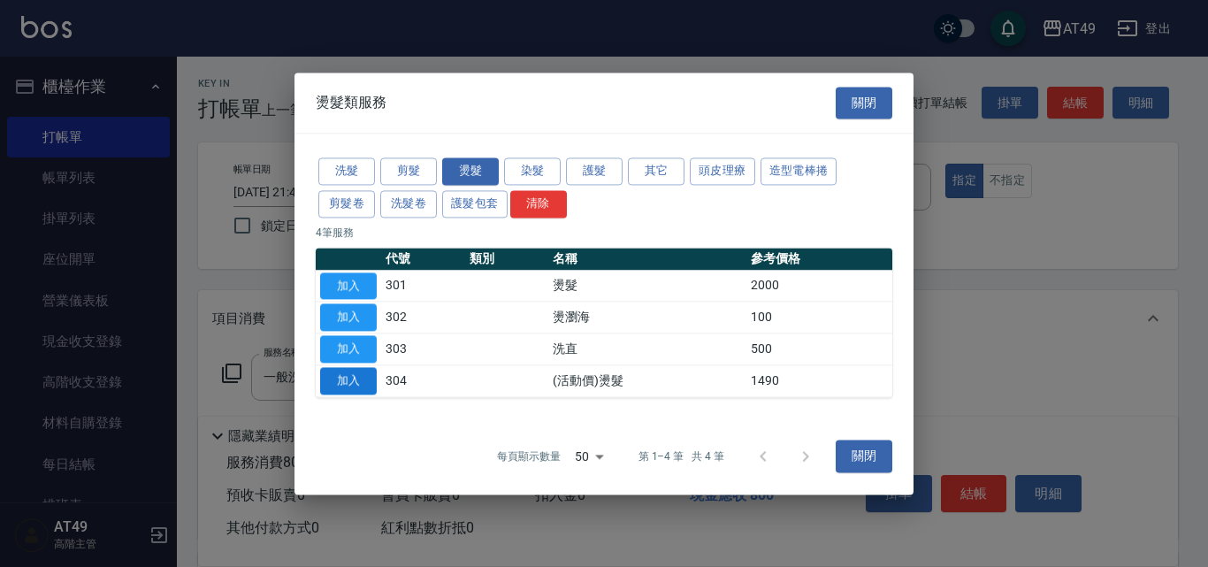
click at [368, 378] on button "加入" at bounding box center [348, 380] width 57 height 27
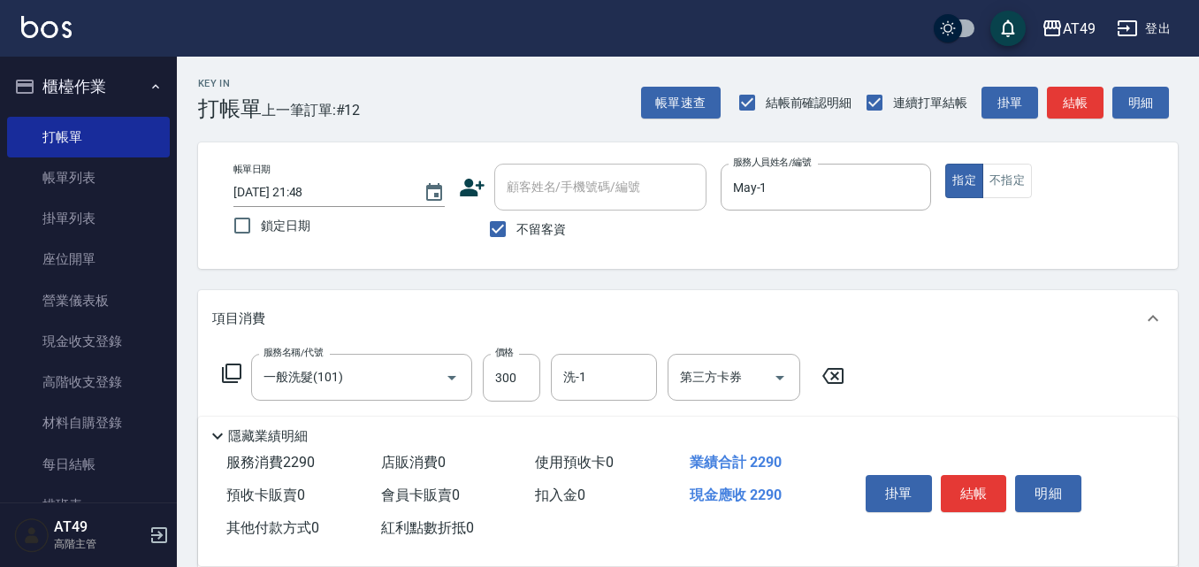
click at [233, 364] on icon at bounding box center [231, 372] width 19 height 19
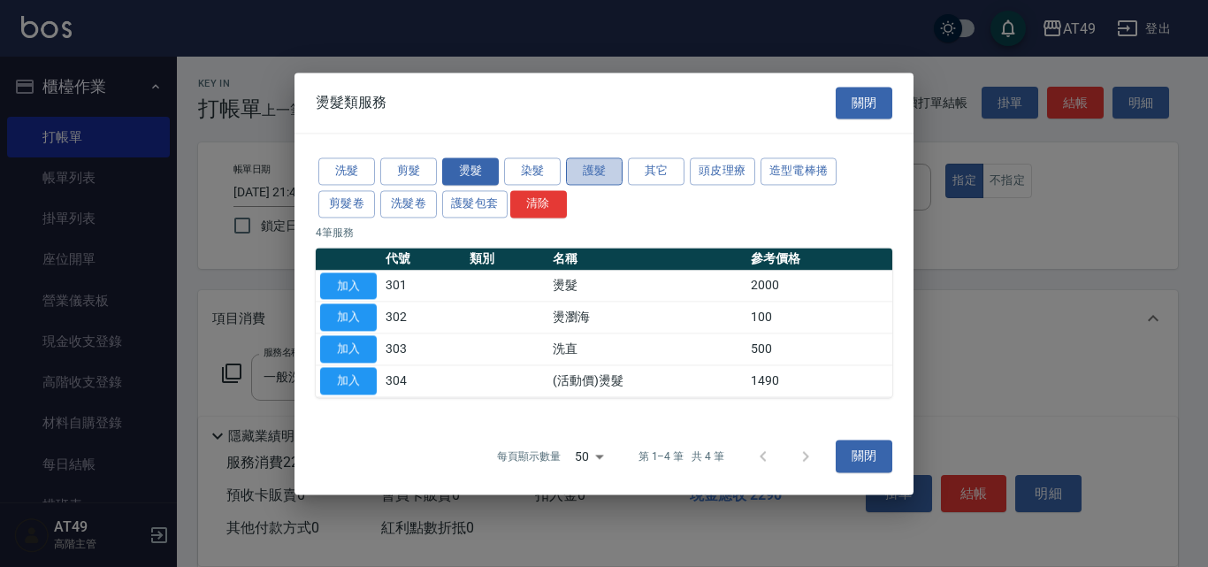
click at [589, 172] on button "護髮" at bounding box center [594, 170] width 57 height 27
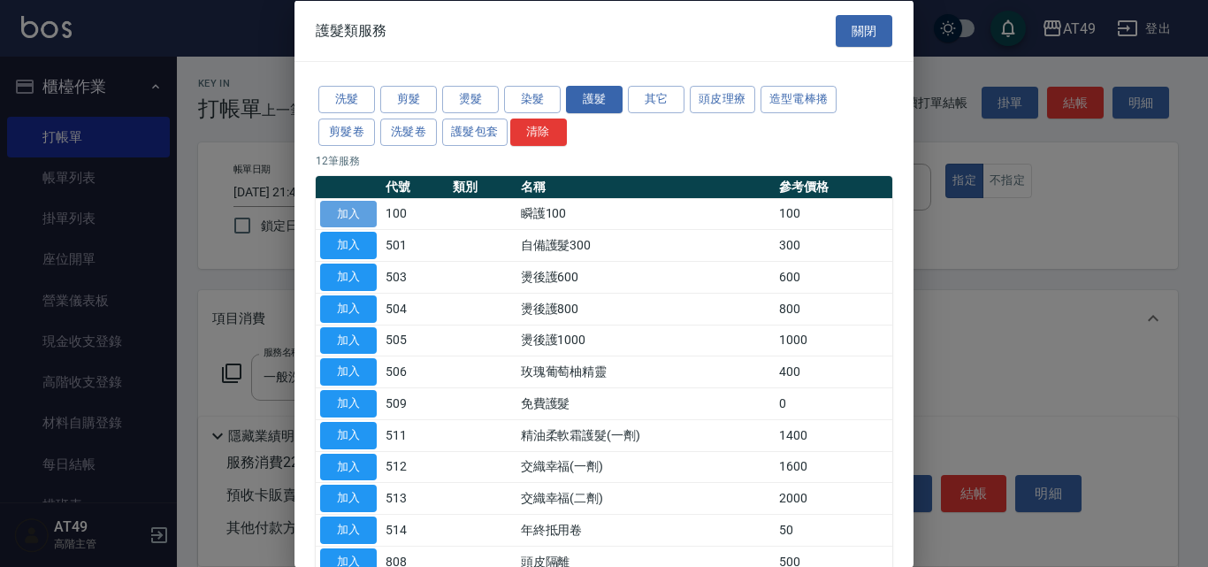
click at [363, 210] on button "加入" at bounding box center [348, 213] width 57 height 27
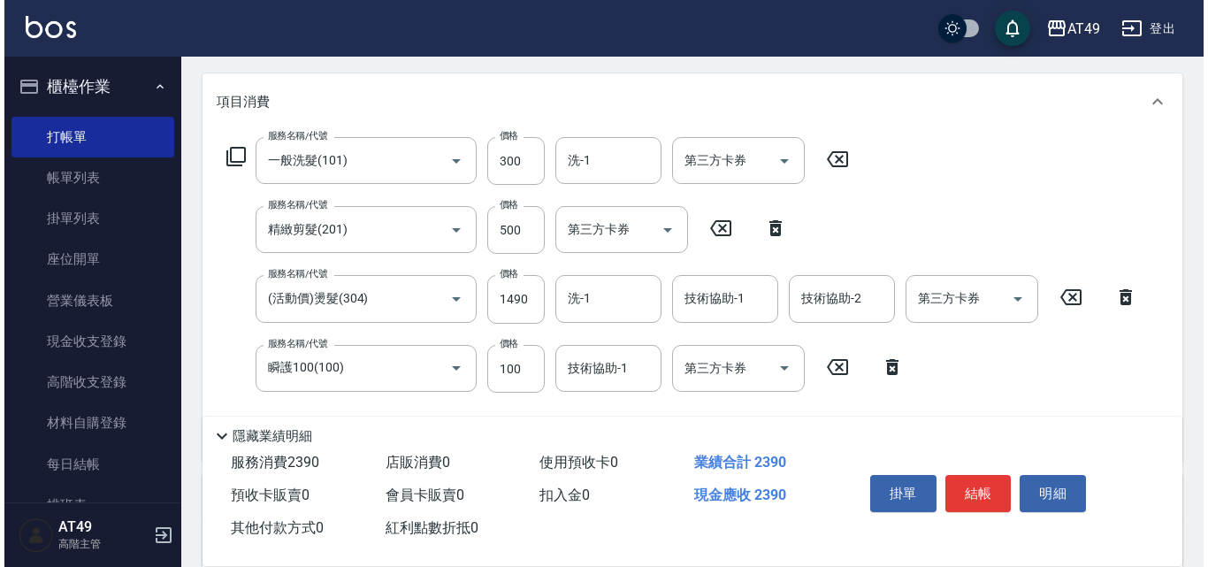
scroll to position [265, 0]
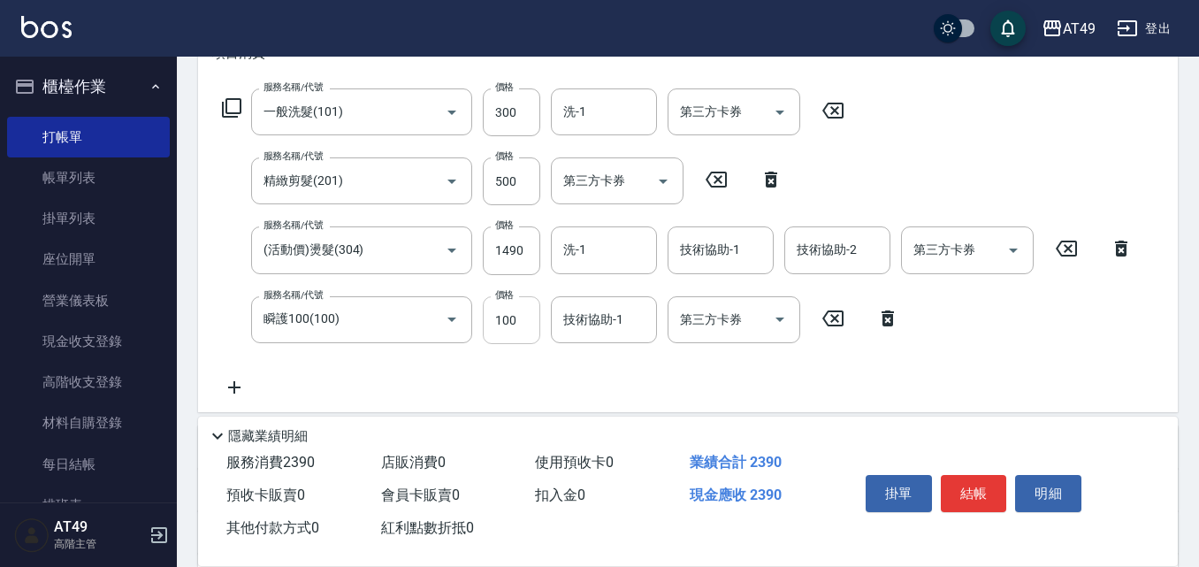
click at [511, 317] on input "100" at bounding box center [511, 320] width 57 height 48
type input "300"
click at [481, 261] on div "服務名稱/代號 (活動價)燙髮(304) 服務名稱/代號 價格 1490 價格 洗-1 洗-1 技術協助-1 技術協助-1 技術協助-2 技術協助-2 第三方…" at bounding box center [677, 250] width 931 height 48
click at [507, 253] on input "1490" at bounding box center [511, 250] width 57 height 48
type input "1700"
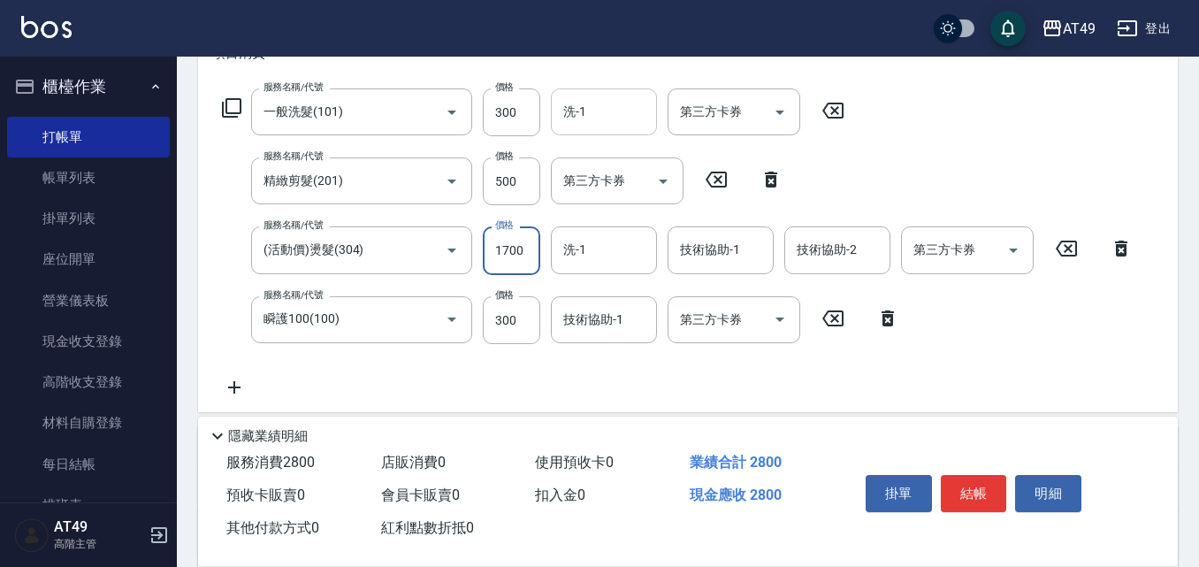
click at [599, 119] on input "洗-1" at bounding box center [604, 111] width 90 height 31
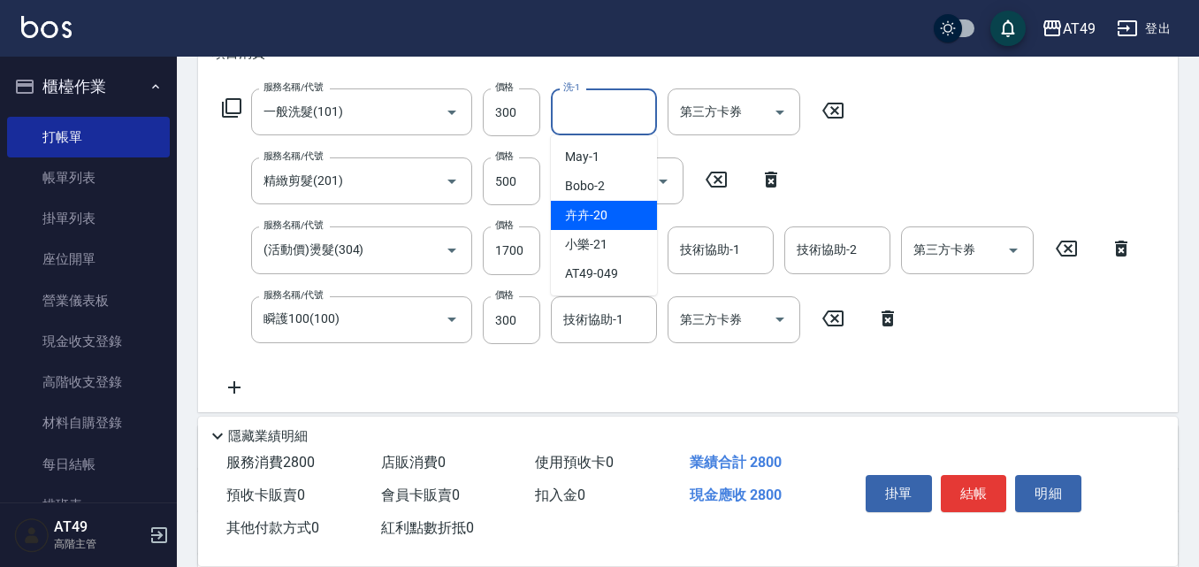
click at [596, 216] on span "卉卉 -20" at bounding box center [586, 215] width 42 height 19
type input "卉卉-20"
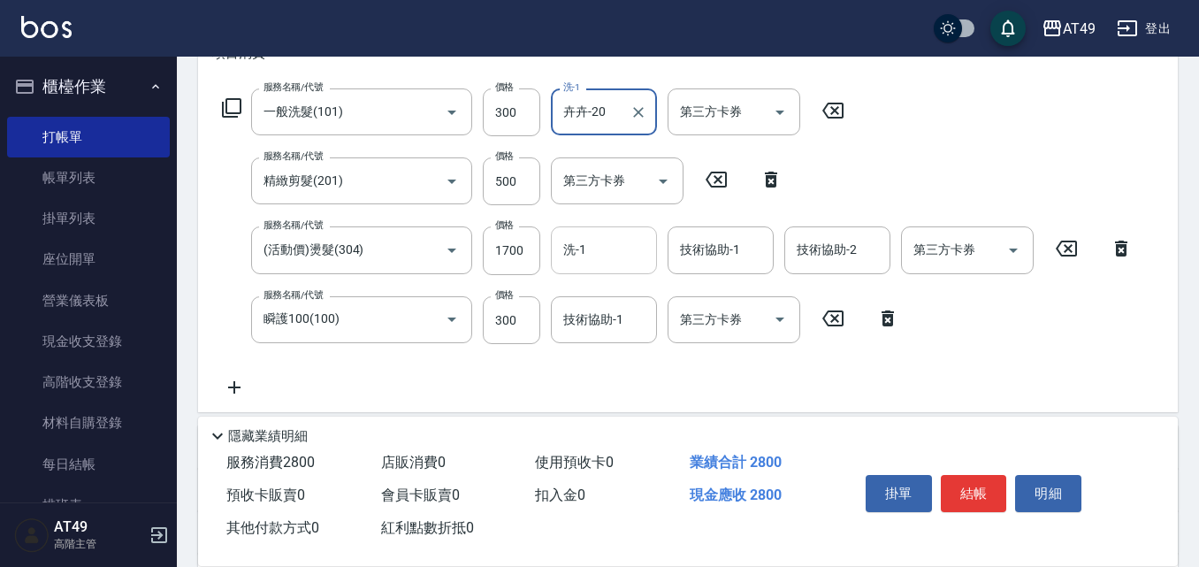
click at [591, 263] on input "洗-1" at bounding box center [604, 249] width 90 height 31
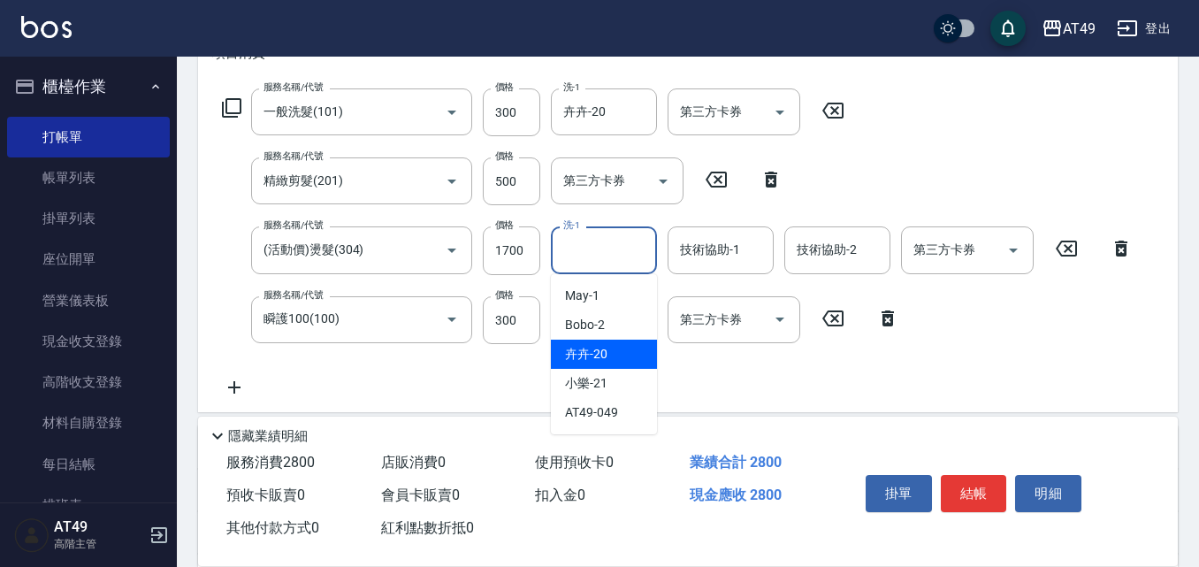
click at [607, 355] on span "卉卉 -20" at bounding box center [586, 354] width 42 height 19
type input "卉卉-20"
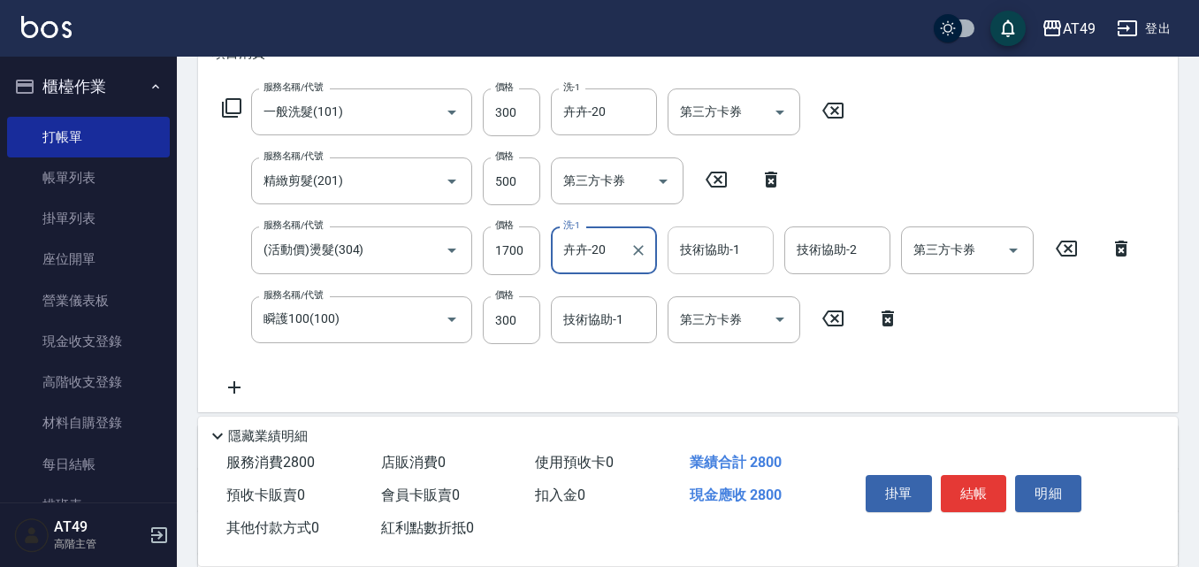
click at [692, 262] on input "技術協助-1" at bounding box center [720, 249] width 90 height 31
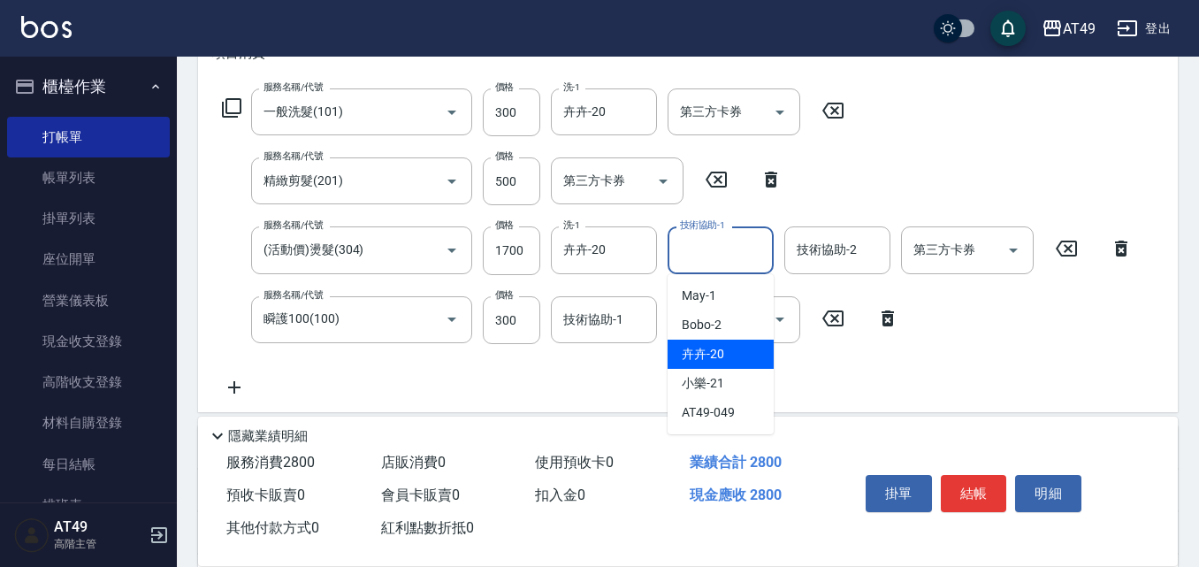
click at [729, 354] on div "卉卉 -20" at bounding box center [721, 354] width 106 height 29
type input "卉卉-20"
click at [842, 256] on div "技術協助-2 技術協助-2" at bounding box center [837, 249] width 106 height 47
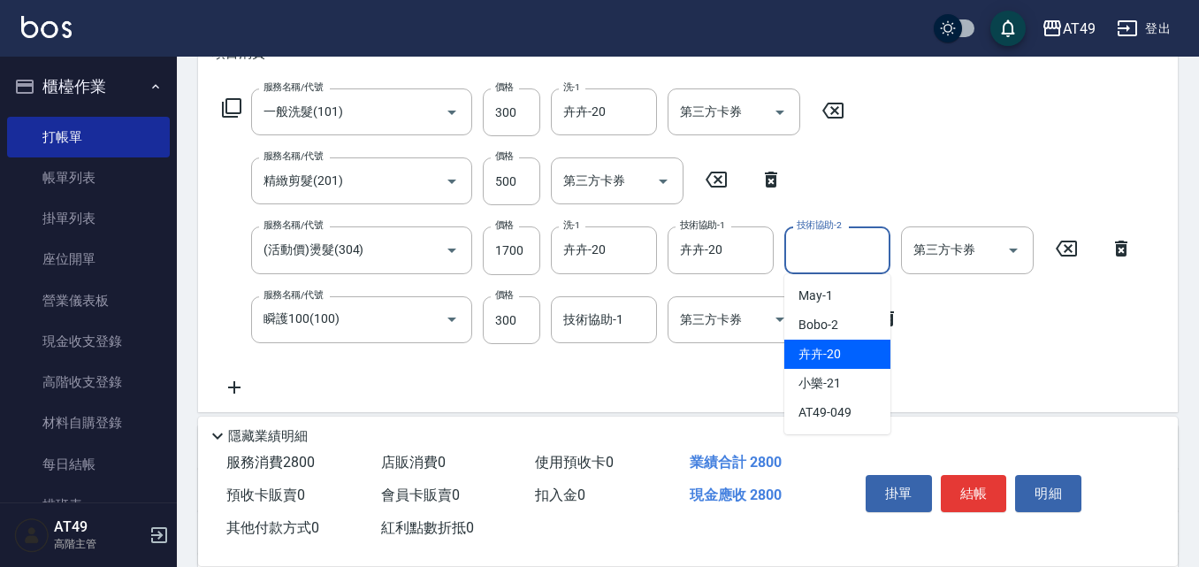
click at [842, 354] on div "卉卉 -20" at bounding box center [837, 354] width 106 height 29
type input "卉卉-20"
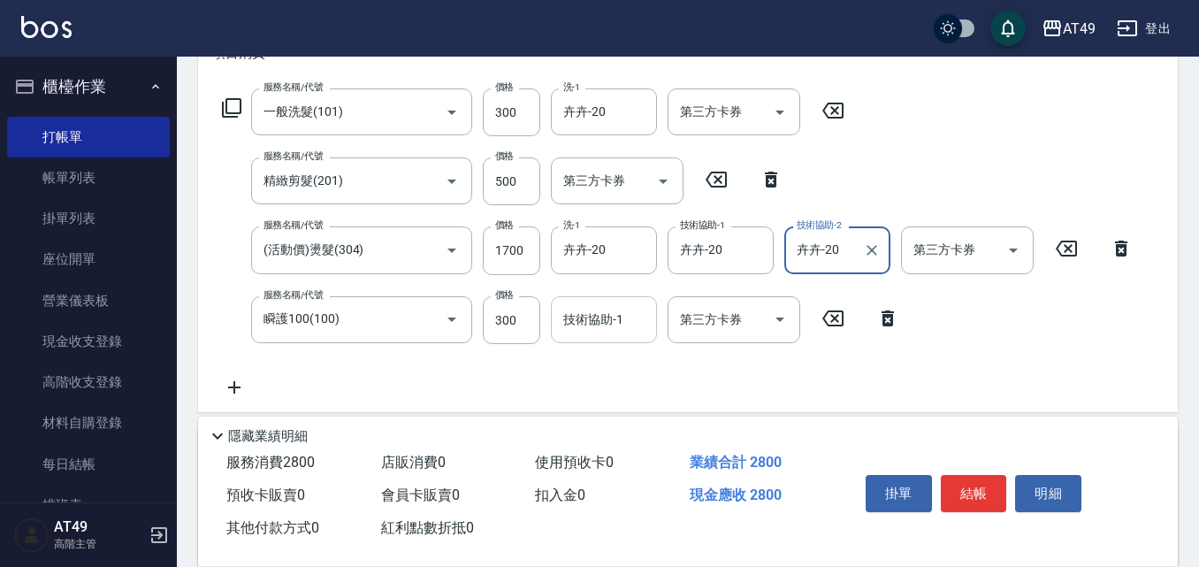
click at [633, 323] on input "技術協助-1" at bounding box center [604, 319] width 90 height 31
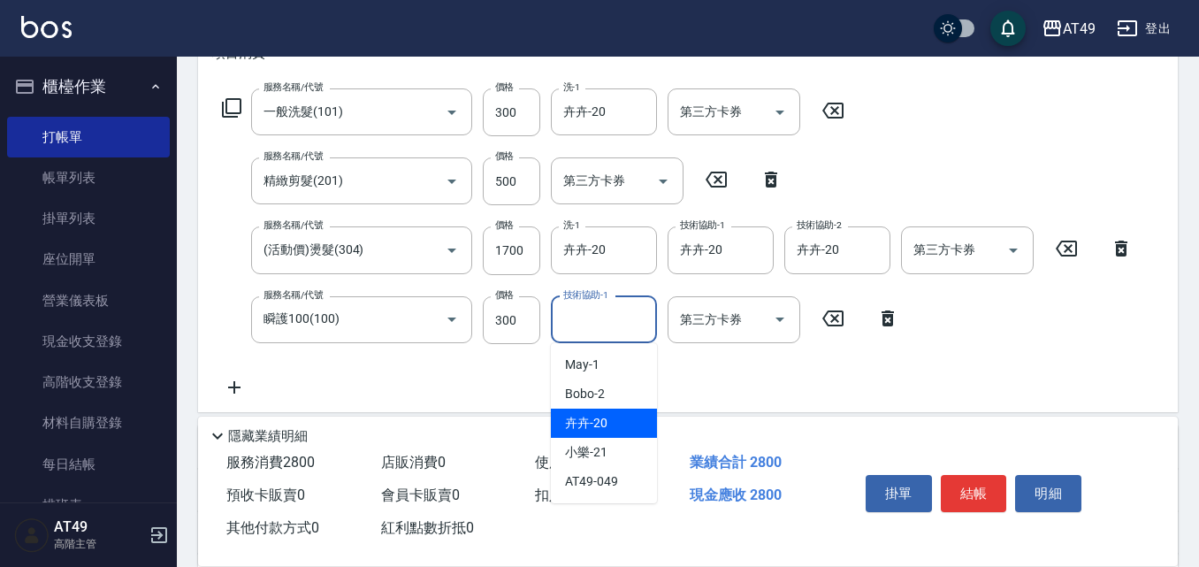
click at [629, 423] on div "卉卉 -20" at bounding box center [604, 422] width 106 height 29
type input "卉卉-20"
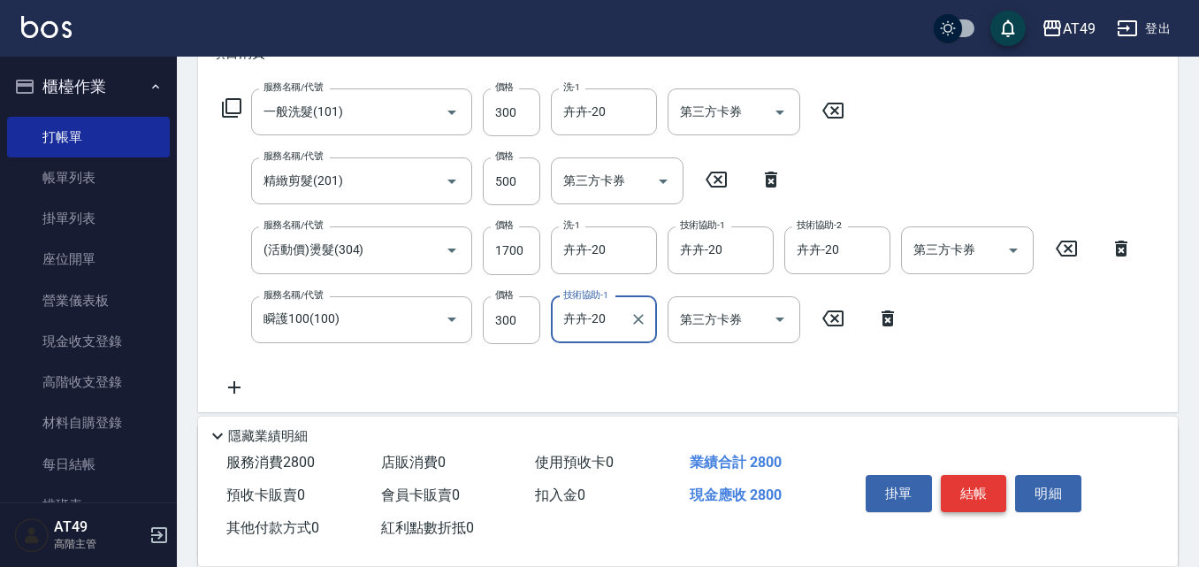
click at [962, 482] on button "結帳" at bounding box center [974, 493] width 66 height 37
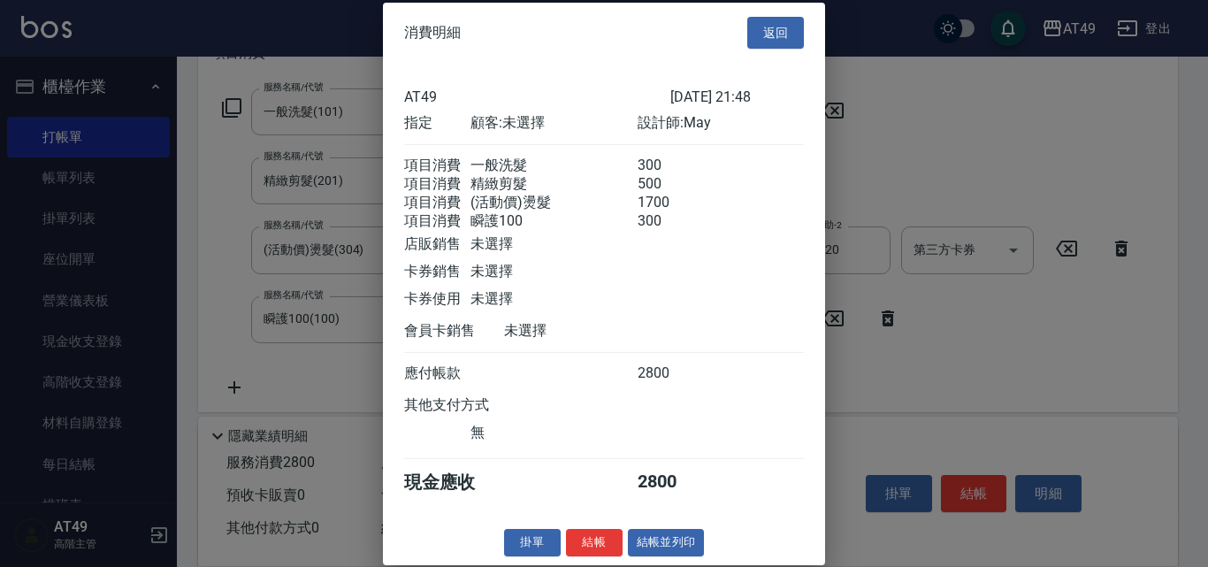
scroll to position [29, 0]
click at [607, 536] on button "結帳" at bounding box center [594, 542] width 57 height 27
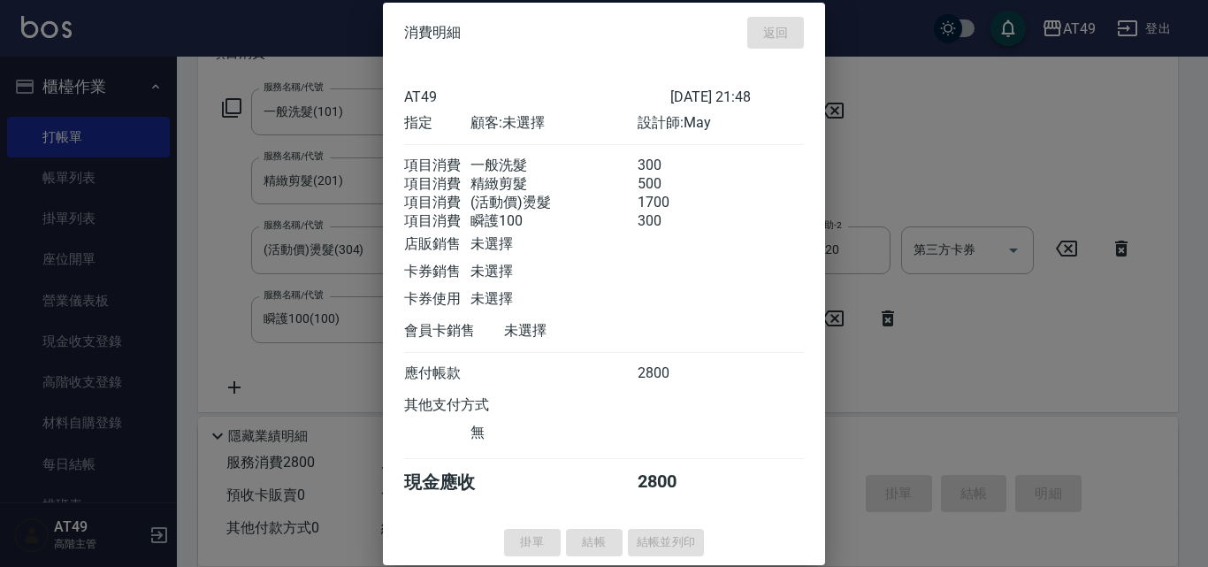
type input "[DATE] 21:49"
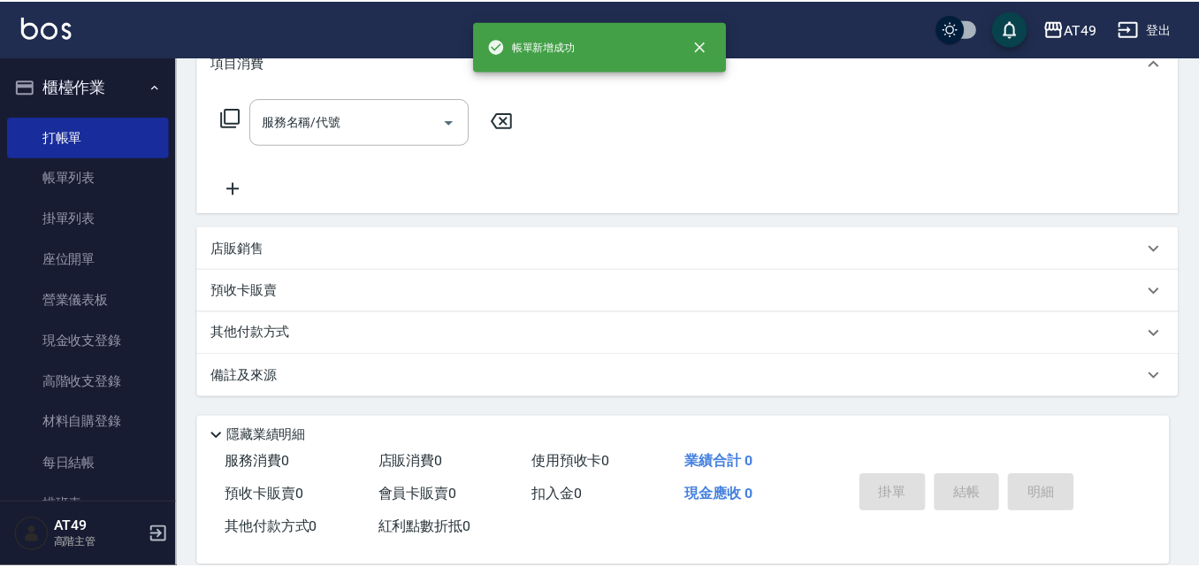
scroll to position [0, 0]
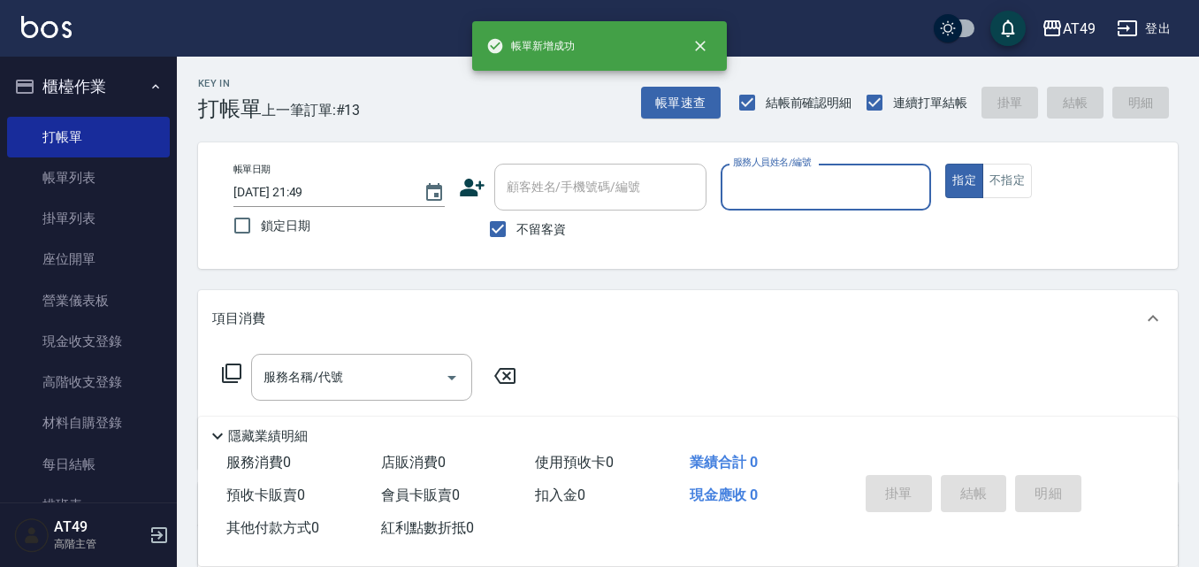
click at [771, 180] on input "服務人員姓名/編號" at bounding box center [826, 187] width 195 height 31
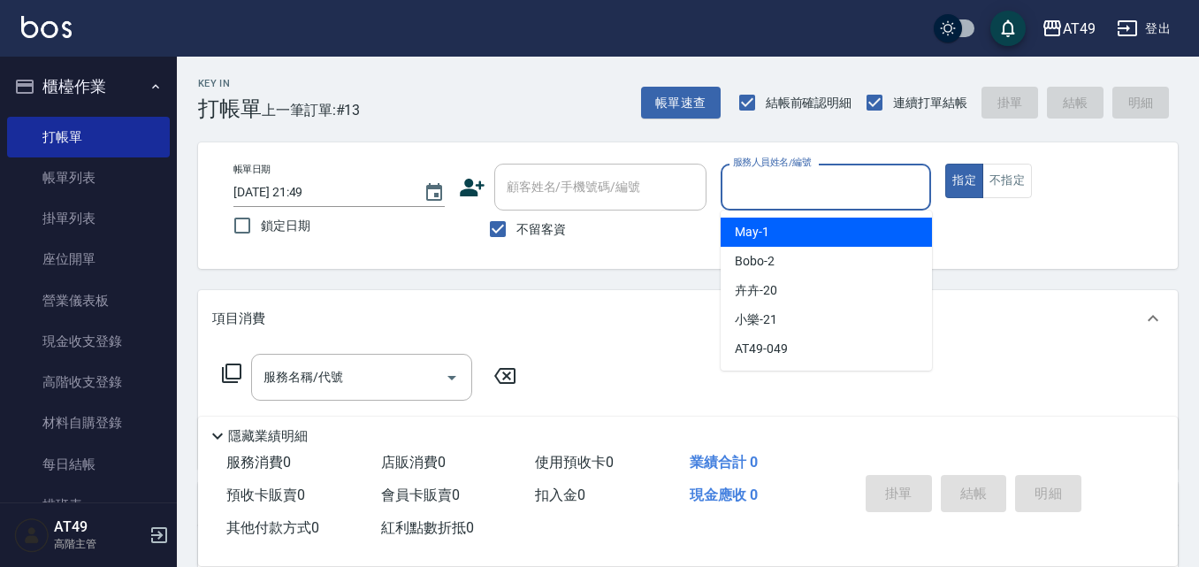
click at [775, 232] on div "May -1" at bounding box center [826, 231] width 211 height 29
type input "May-1"
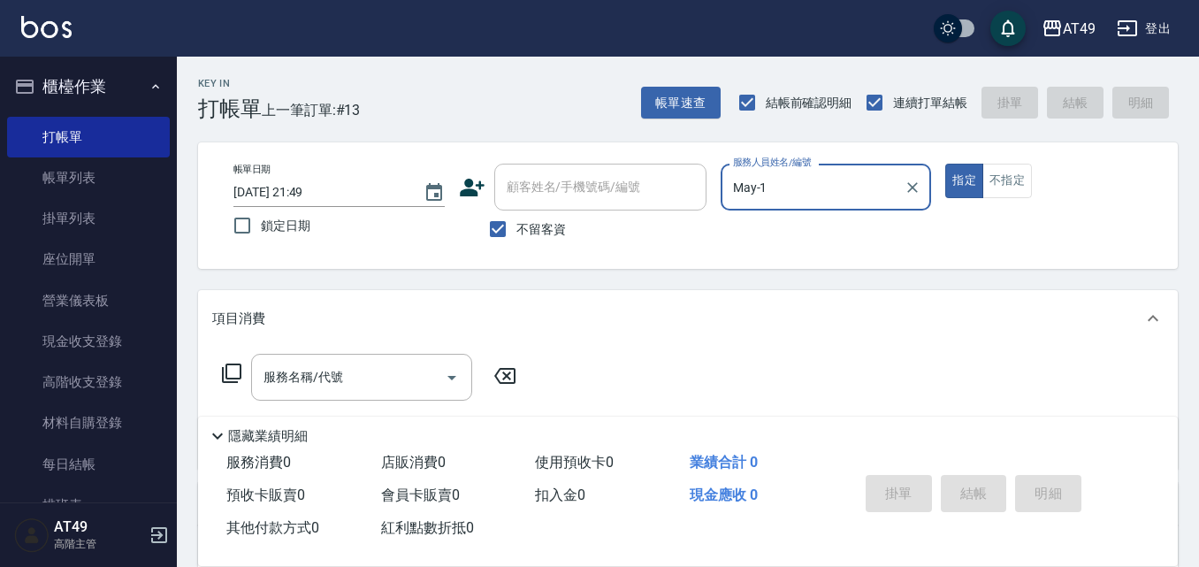
click at [234, 369] on icon at bounding box center [231, 372] width 21 height 21
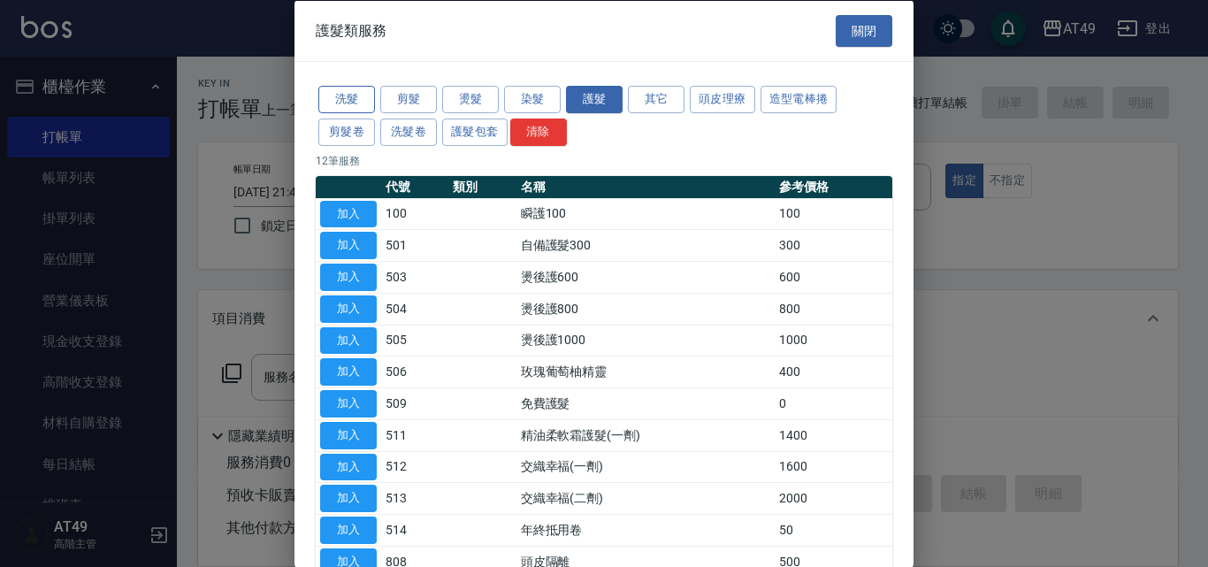
click at [355, 94] on button "洗髮" at bounding box center [346, 99] width 57 height 27
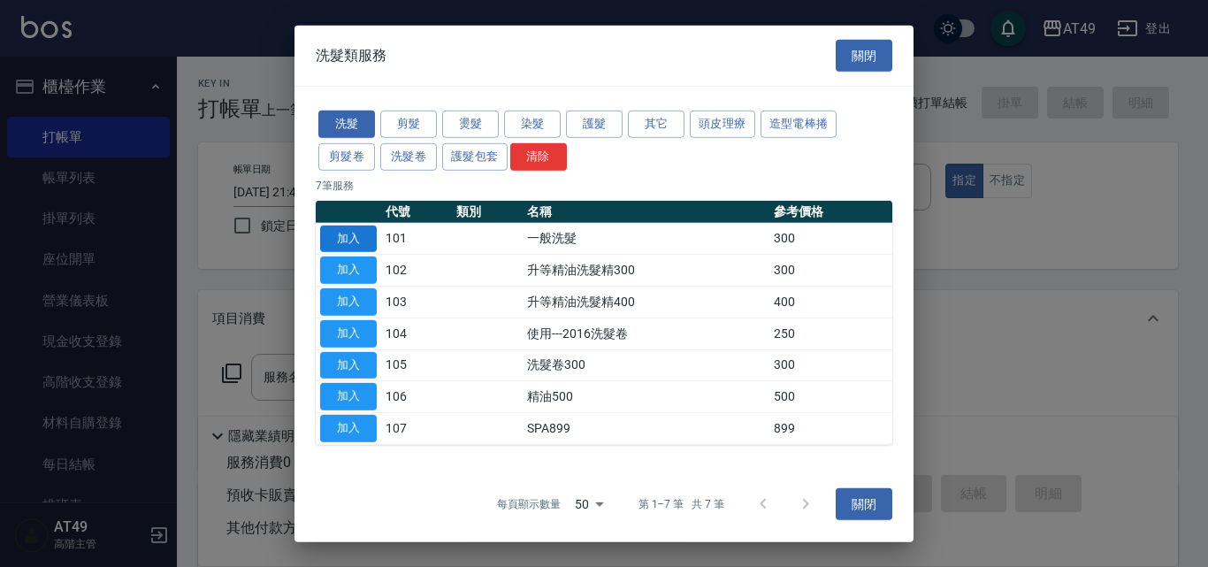
click at [364, 234] on button "加入" at bounding box center [348, 238] width 57 height 27
type input "一般洗髮(101)"
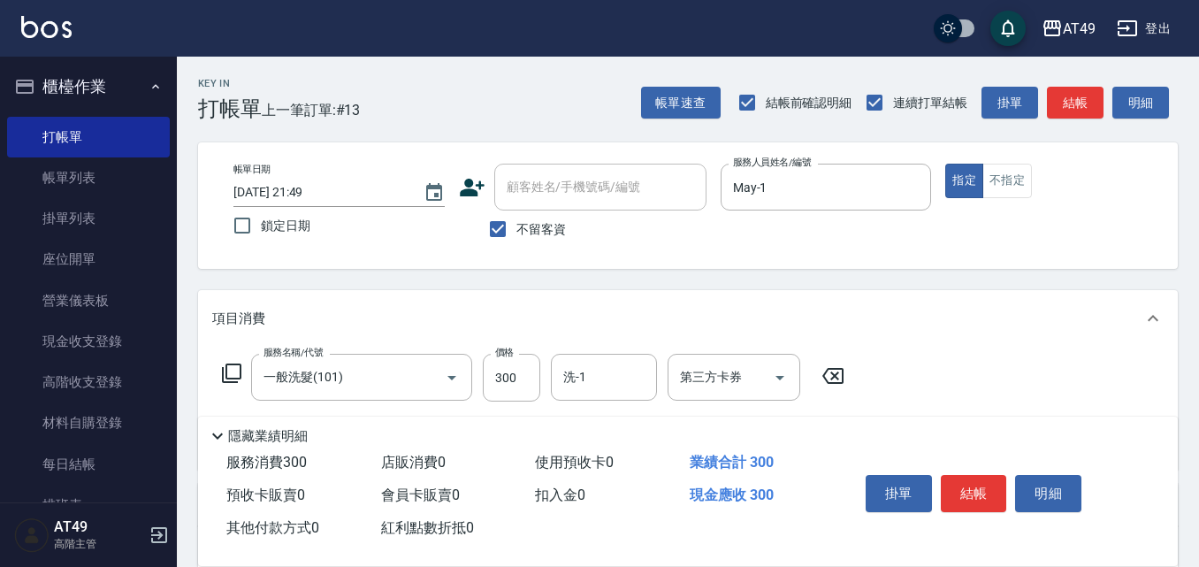
click at [226, 372] on icon at bounding box center [231, 372] width 19 height 19
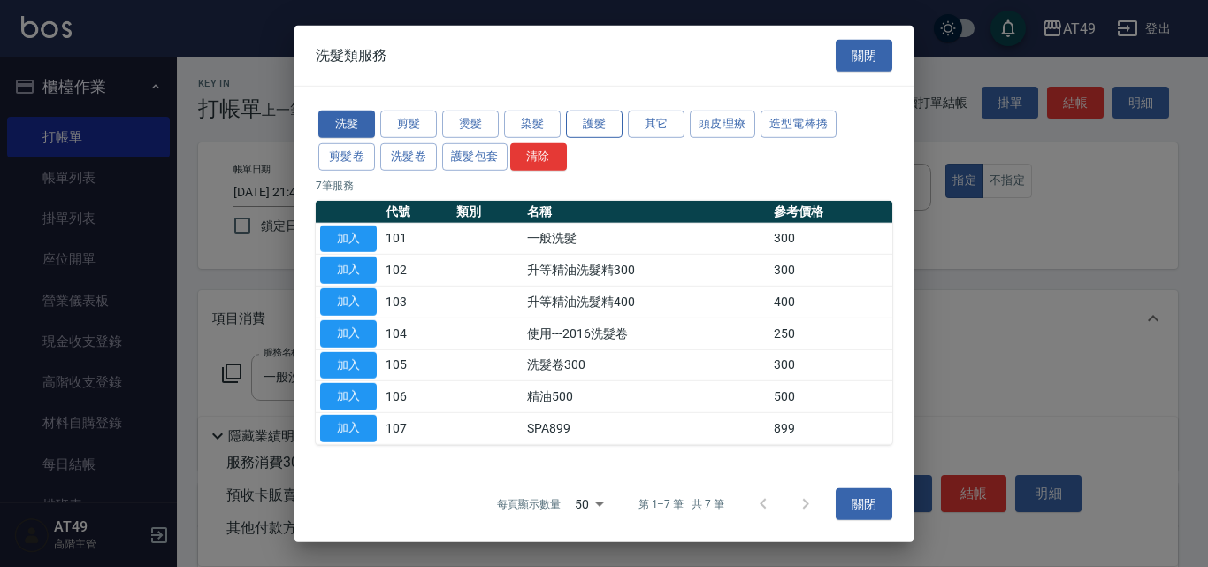
click at [605, 120] on button "護髮" at bounding box center [594, 124] width 57 height 27
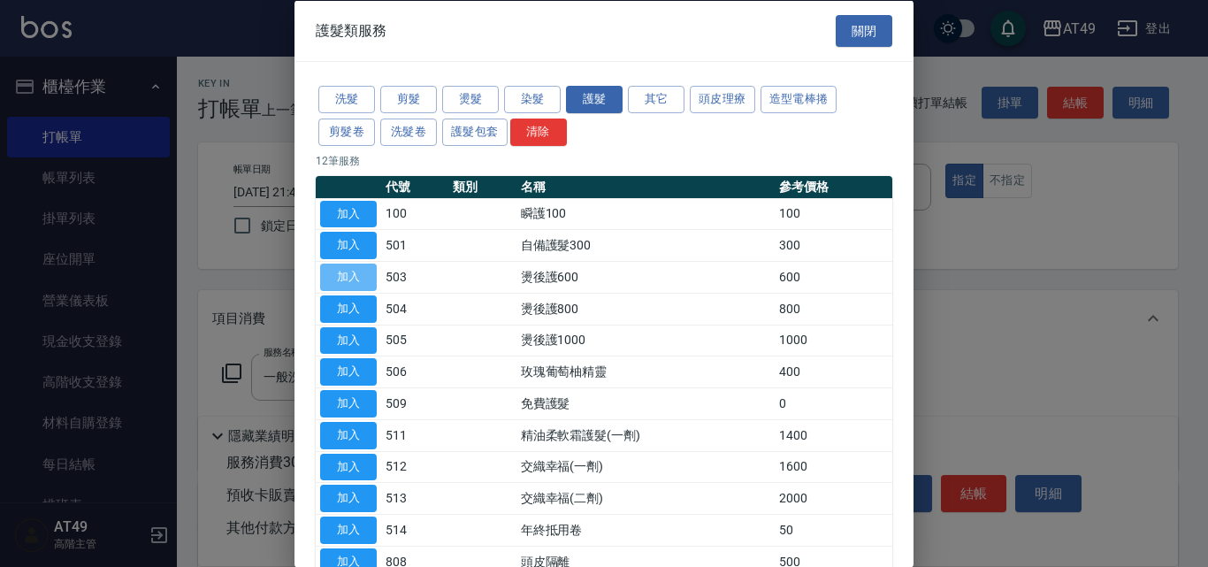
drag, startPoint x: 358, startPoint y: 273, endPoint x: 239, endPoint y: 260, distance: 120.1
click at [358, 274] on button "加入" at bounding box center [348, 276] width 57 height 27
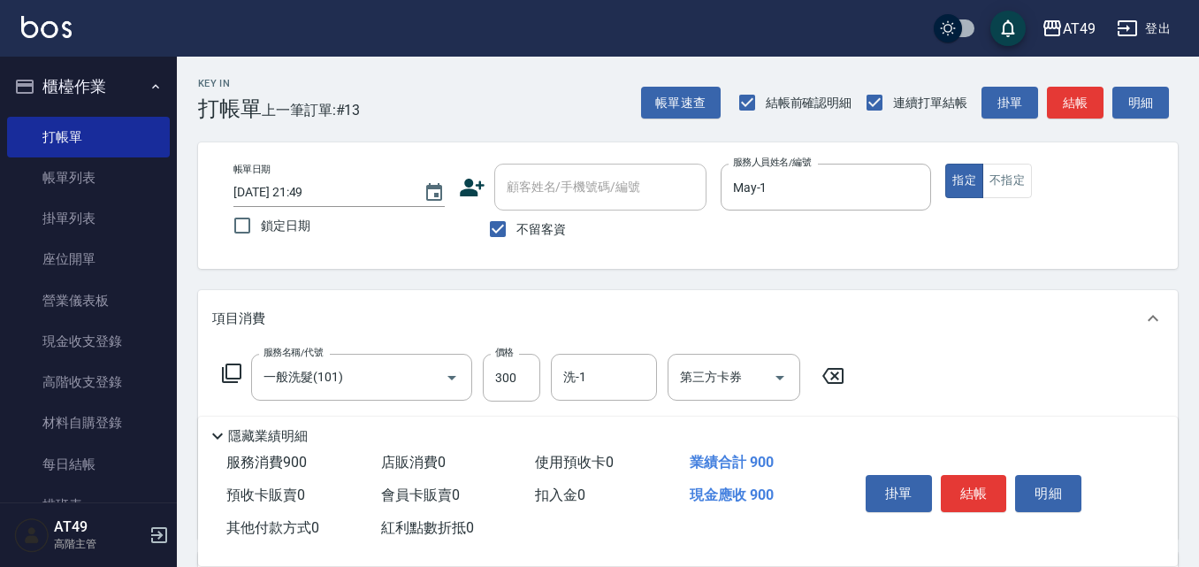
click at [228, 367] on icon at bounding box center [231, 372] width 21 height 21
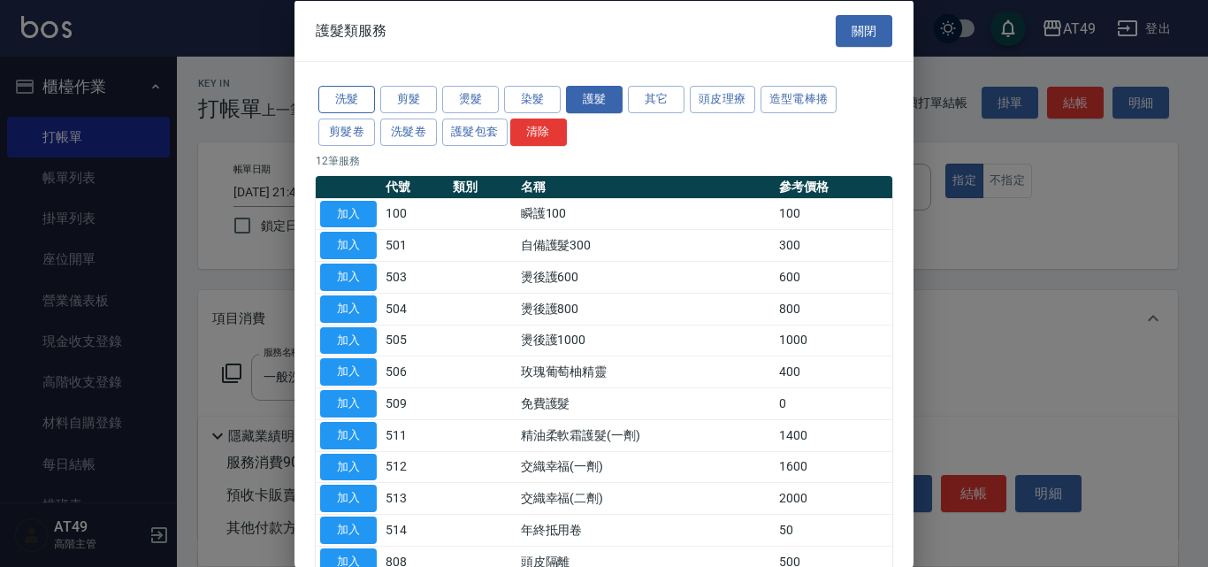
click at [356, 94] on button "洗髮" at bounding box center [346, 99] width 57 height 27
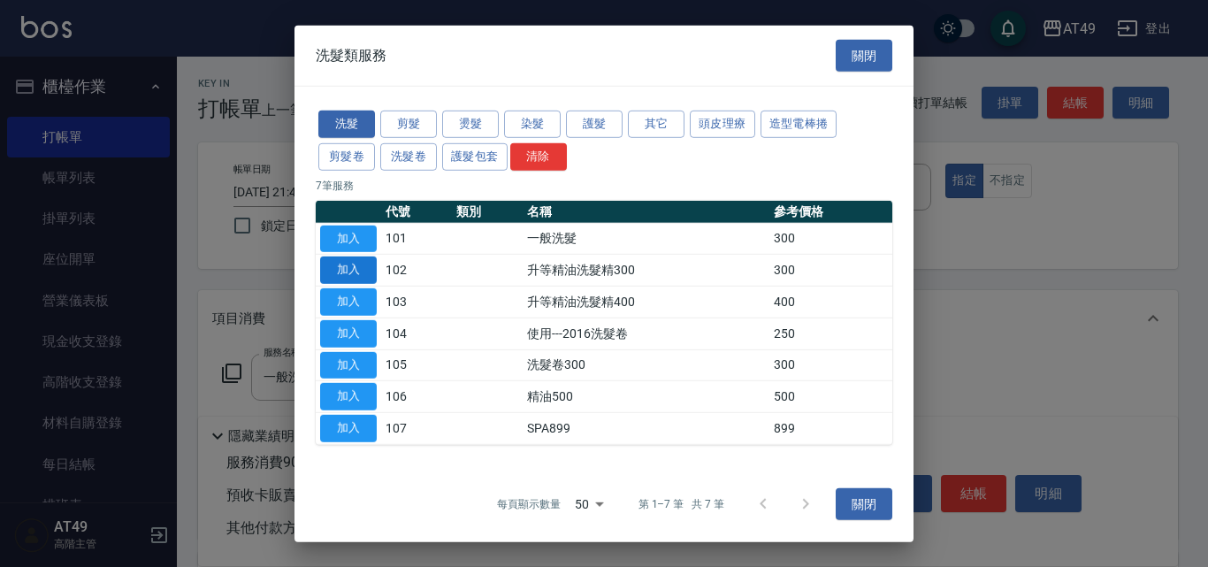
click at [344, 271] on button "加入" at bounding box center [348, 269] width 57 height 27
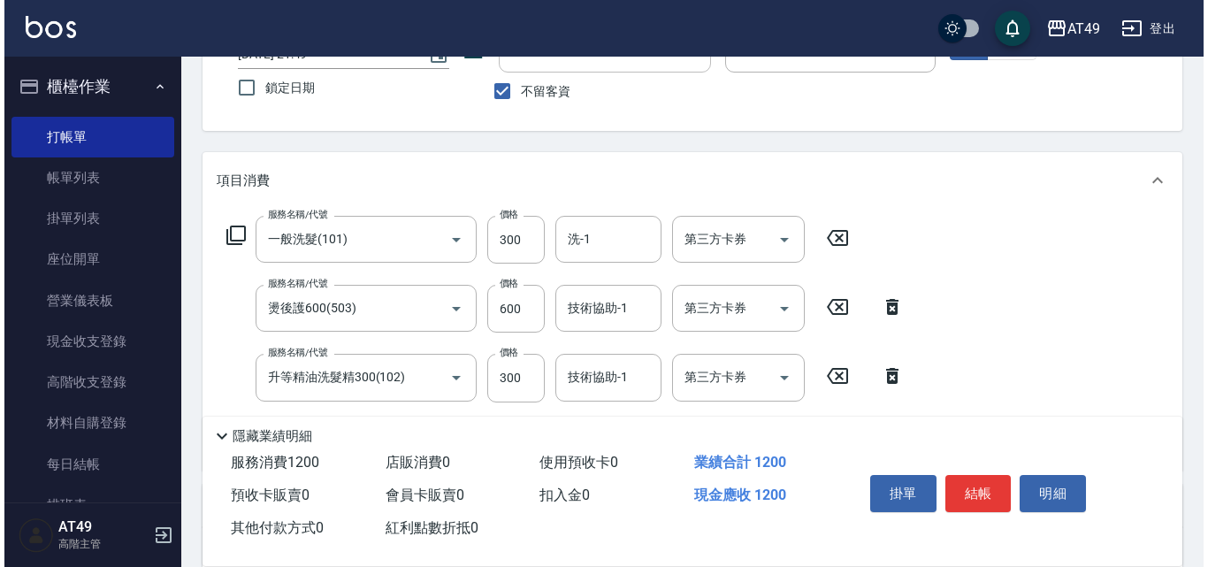
scroll to position [177, 0]
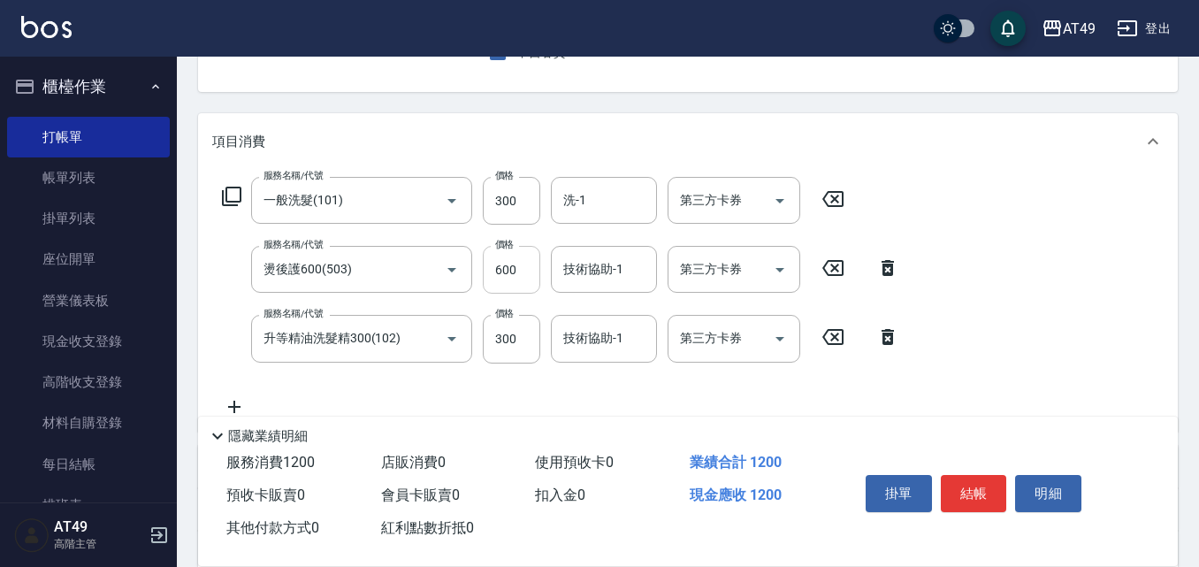
click at [503, 274] on input "600" at bounding box center [511, 270] width 57 height 48
type input "1000"
click at [596, 197] on input "洗-1" at bounding box center [604, 200] width 90 height 31
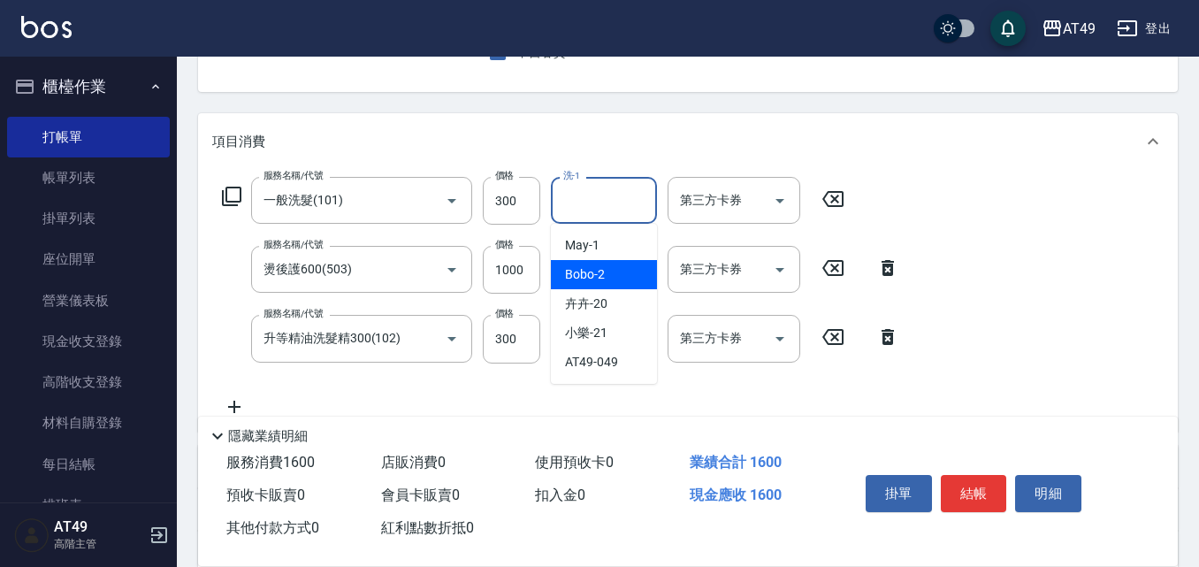
click at [614, 269] on div "Bobo -2" at bounding box center [604, 274] width 106 height 29
type input "Bobo-2"
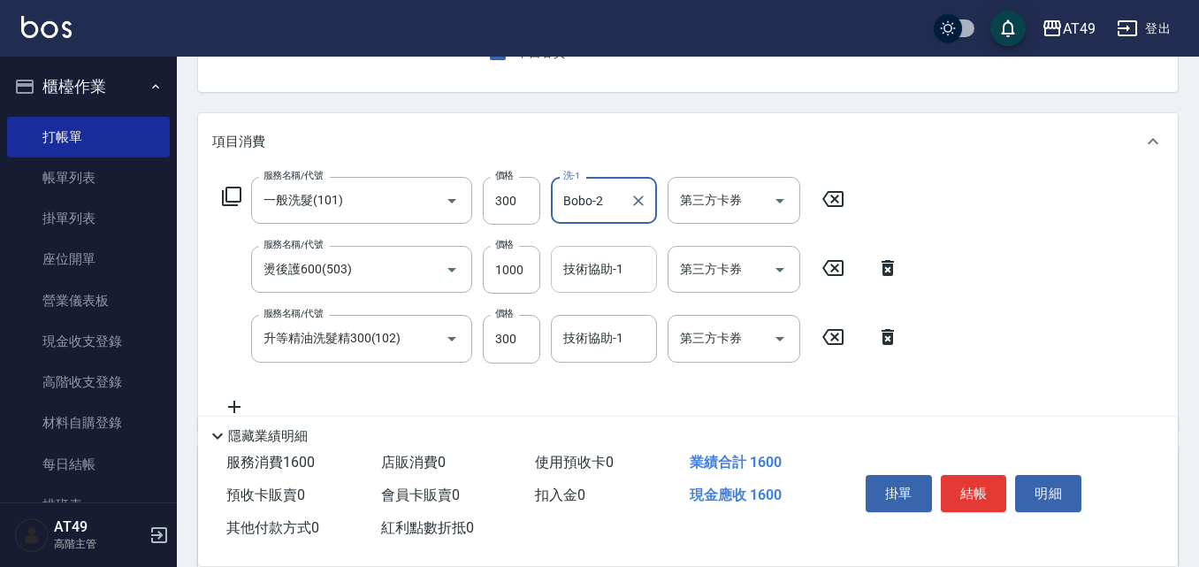
click at [591, 271] on div "技術協助-1 技術協助-1" at bounding box center [604, 269] width 106 height 47
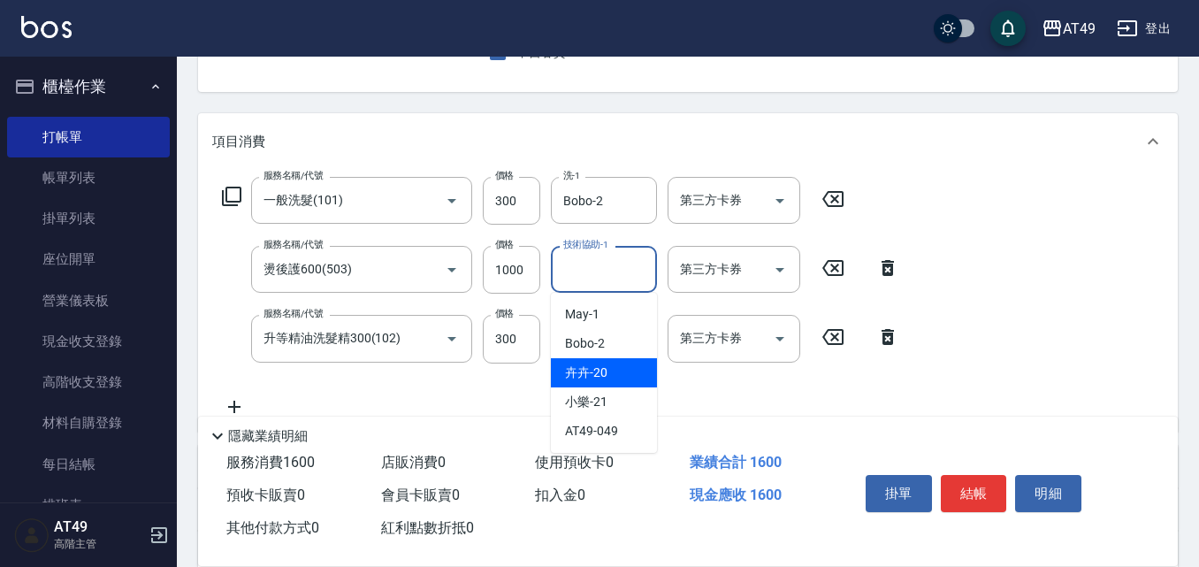
click at [614, 371] on div "卉卉 -20" at bounding box center [604, 372] width 106 height 29
type input "卉卉-20"
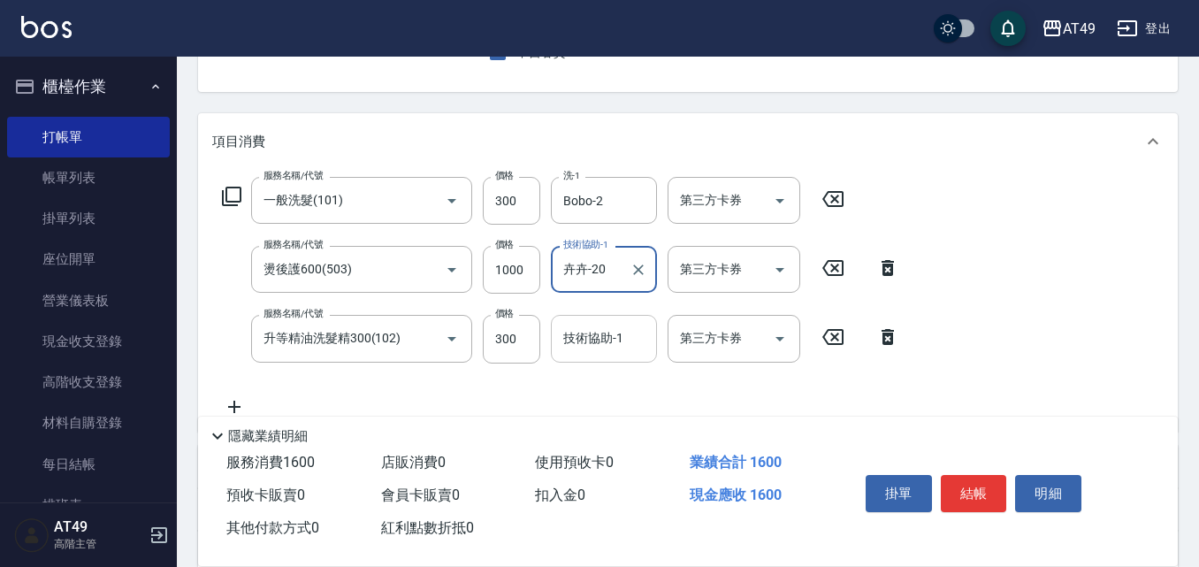
click at [593, 345] on input "技術協助-1" at bounding box center [604, 338] width 90 height 31
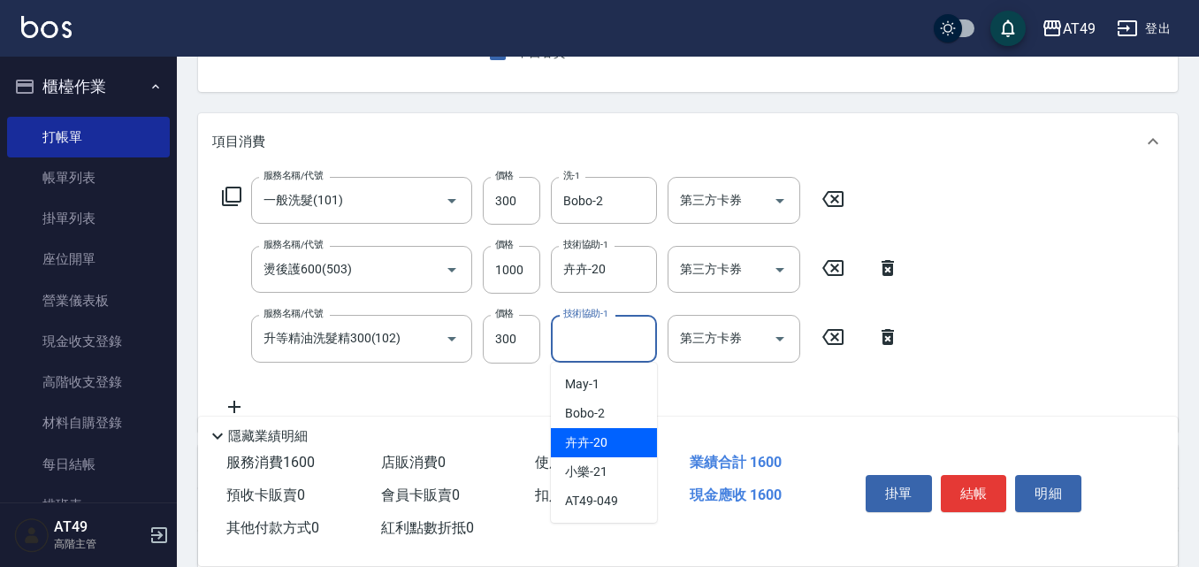
click at [643, 443] on div "卉卉 -20" at bounding box center [604, 442] width 106 height 29
type input "卉卉-20"
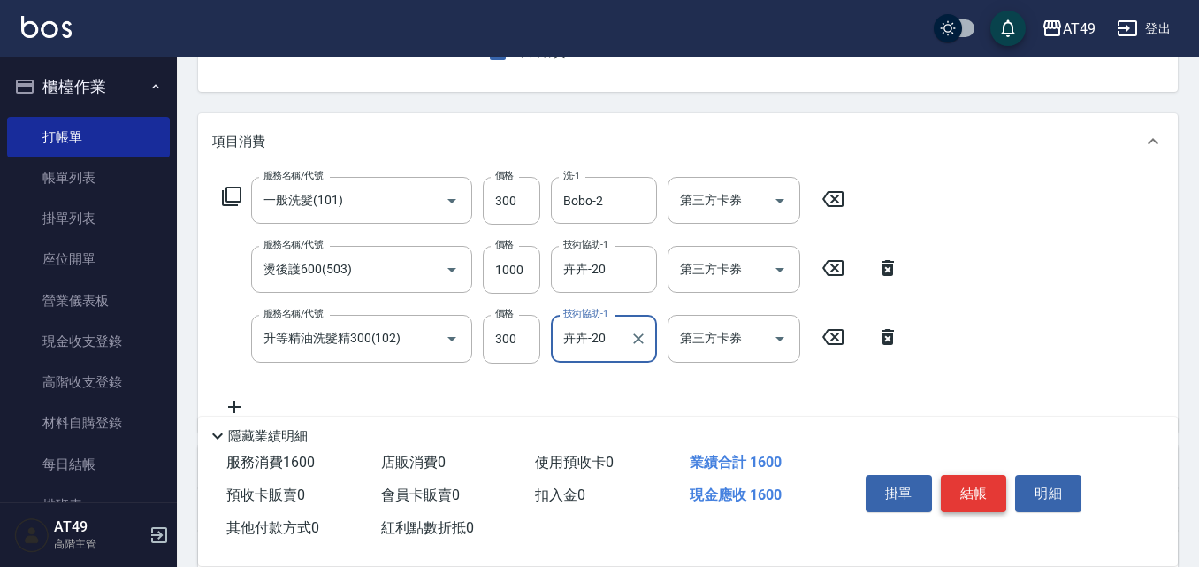
click at [998, 496] on button "結帳" at bounding box center [974, 493] width 66 height 37
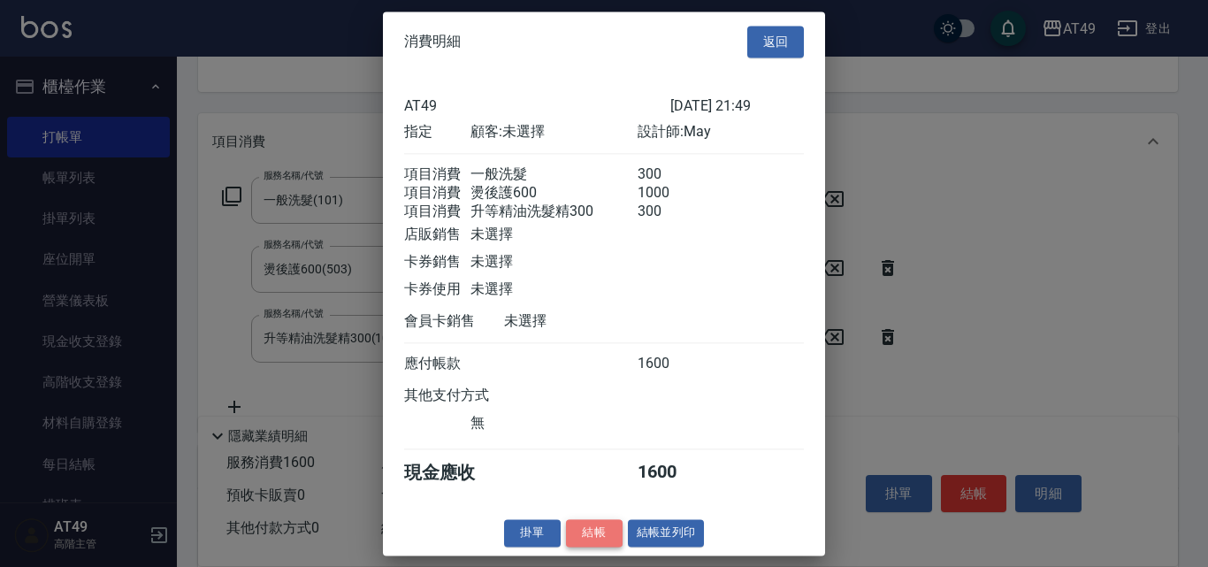
click at [596, 546] on button "結帳" at bounding box center [594, 532] width 57 height 27
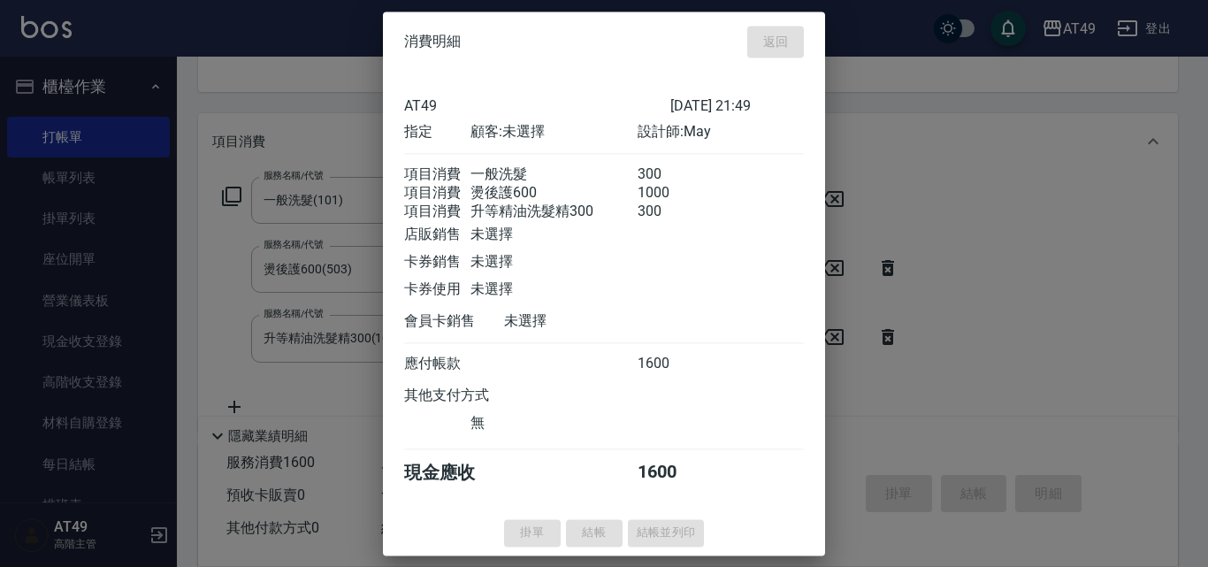
type input "[DATE] 21:50"
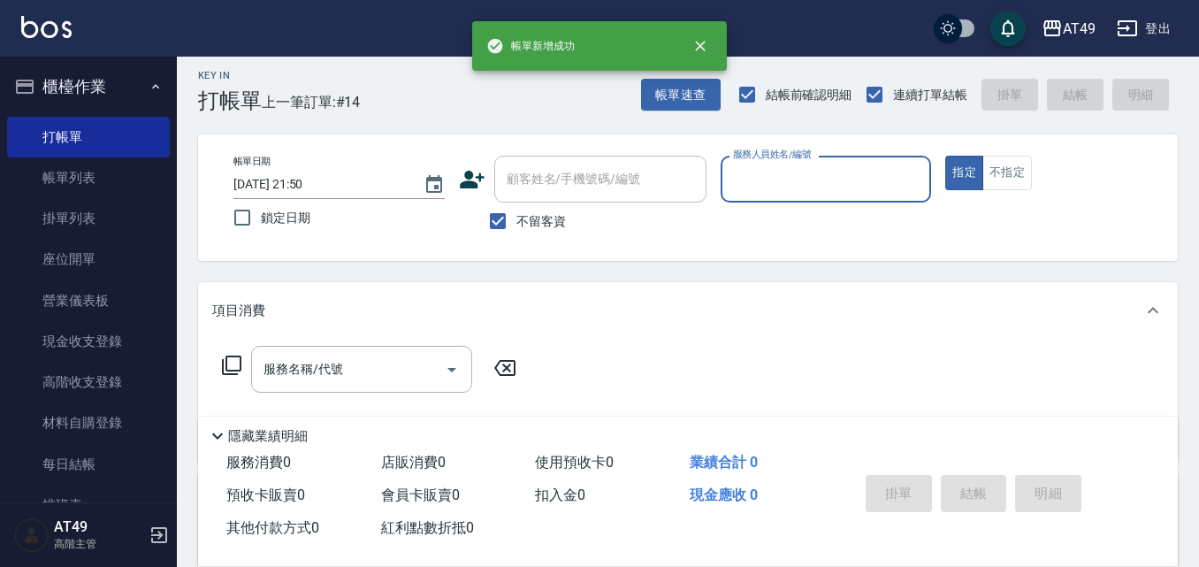
scroll to position [0, 0]
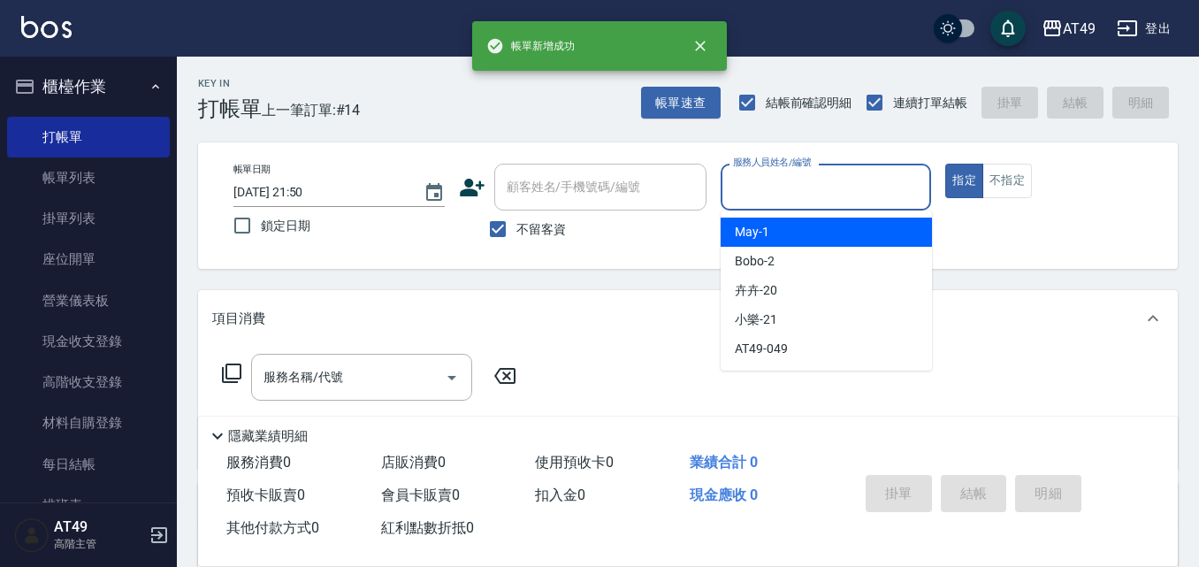
click at [767, 184] on input "服務人員姓名/編號" at bounding box center [826, 187] width 195 height 31
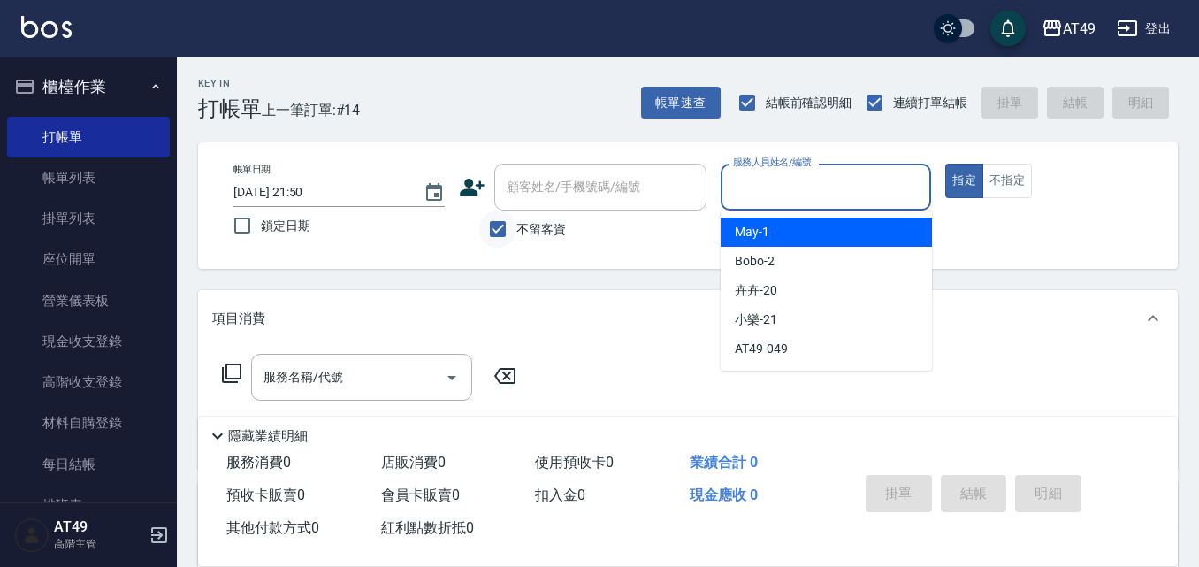
drag, startPoint x: 804, startPoint y: 235, endPoint x: 490, endPoint y: 218, distance: 314.3
click at [798, 233] on div "May -1" at bounding box center [826, 231] width 211 height 29
type input "May-1"
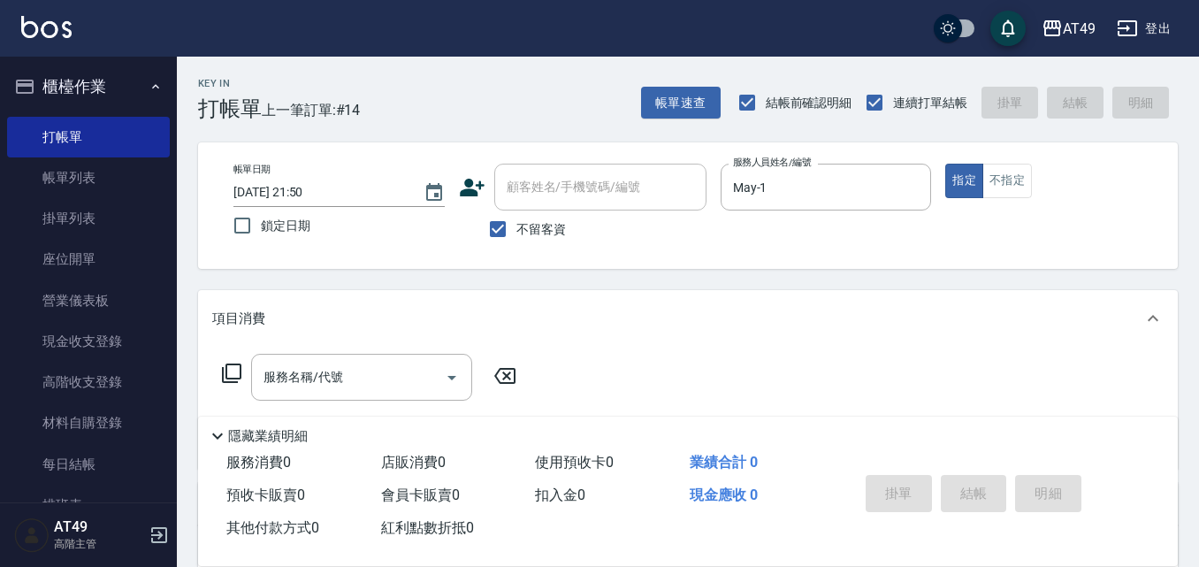
click at [236, 373] on icon at bounding box center [231, 372] width 21 height 21
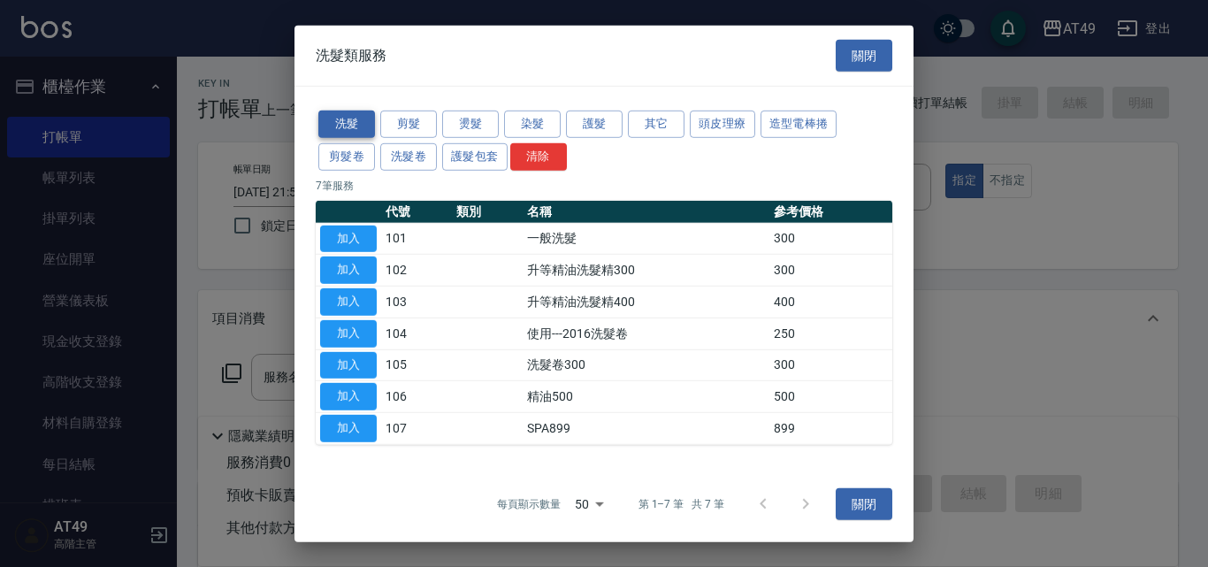
click at [340, 117] on button "洗髮" at bounding box center [346, 124] width 57 height 27
click at [337, 236] on button "加入" at bounding box center [348, 238] width 57 height 27
type input "一般洗髮(101)"
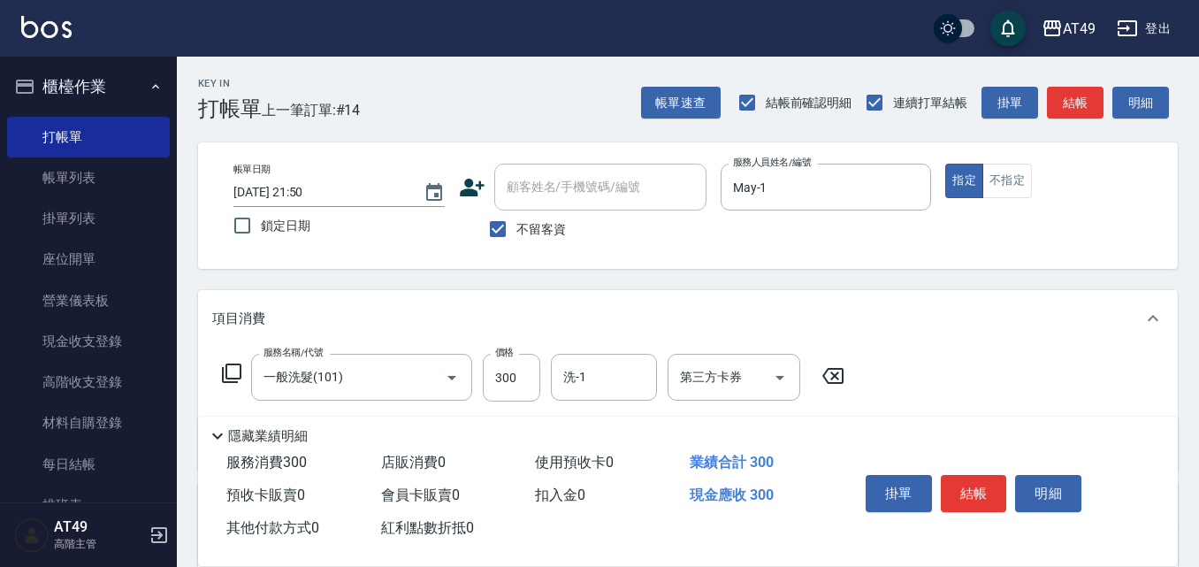
click at [233, 375] on icon at bounding box center [231, 372] width 21 height 21
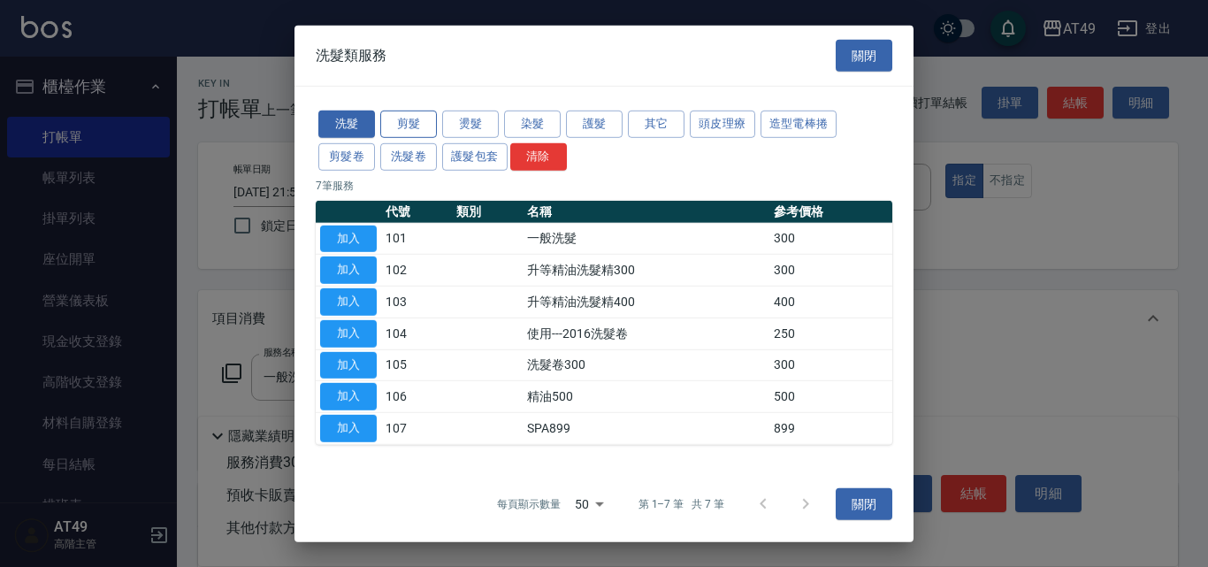
click at [414, 127] on button "剪髮" at bounding box center [408, 124] width 57 height 27
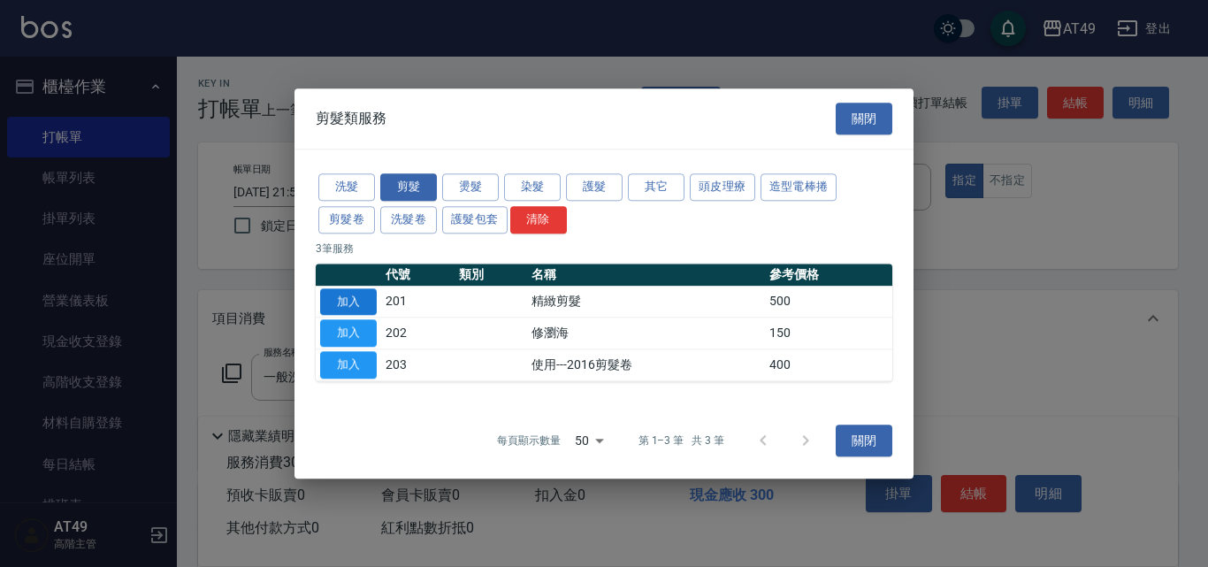
click at [343, 301] on button "加入" at bounding box center [348, 301] width 57 height 27
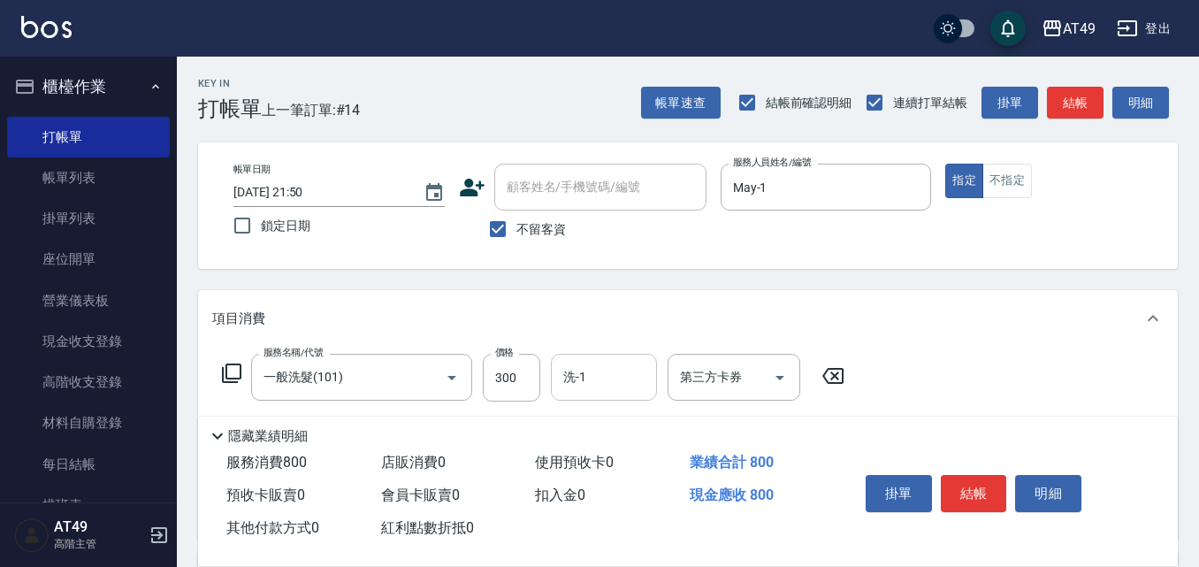
click at [604, 383] on input "洗-1" at bounding box center [604, 377] width 90 height 31
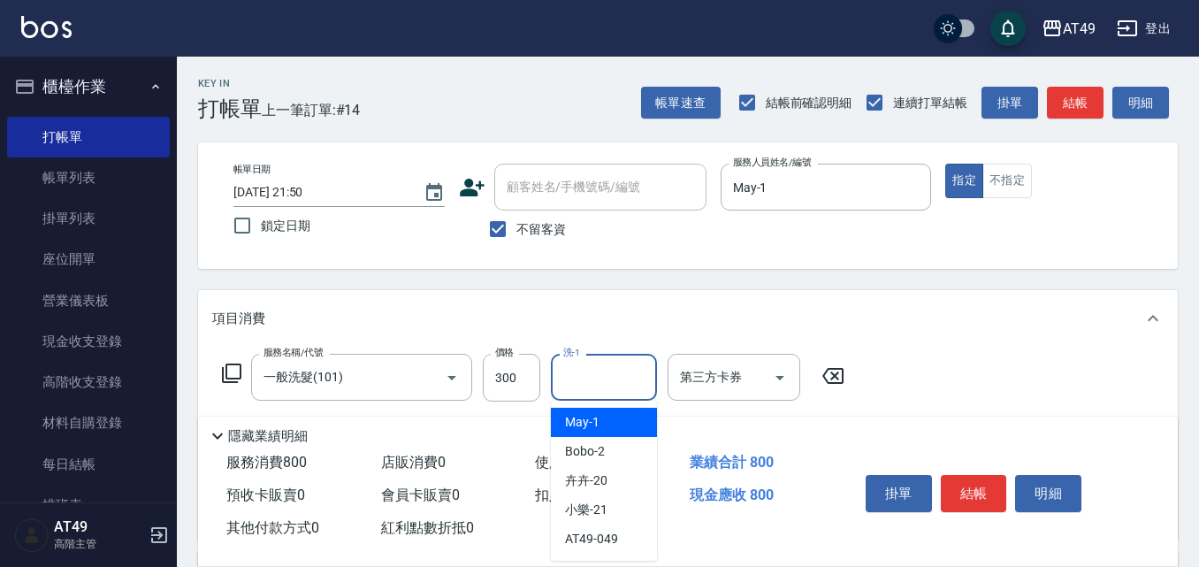
click at [602, 423] on div "May -1" at bounding box center [604, 422] width 106 height 29
type input "May-1"
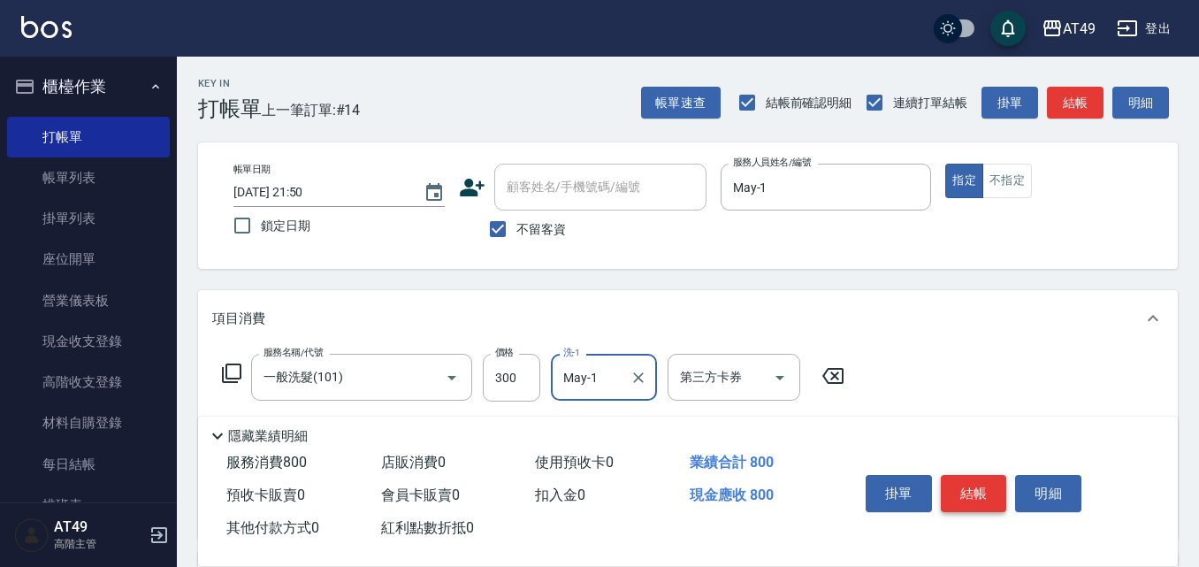
click at [965, 485] on button "結帳" at bounding box center [974, 493] width 66 height 37
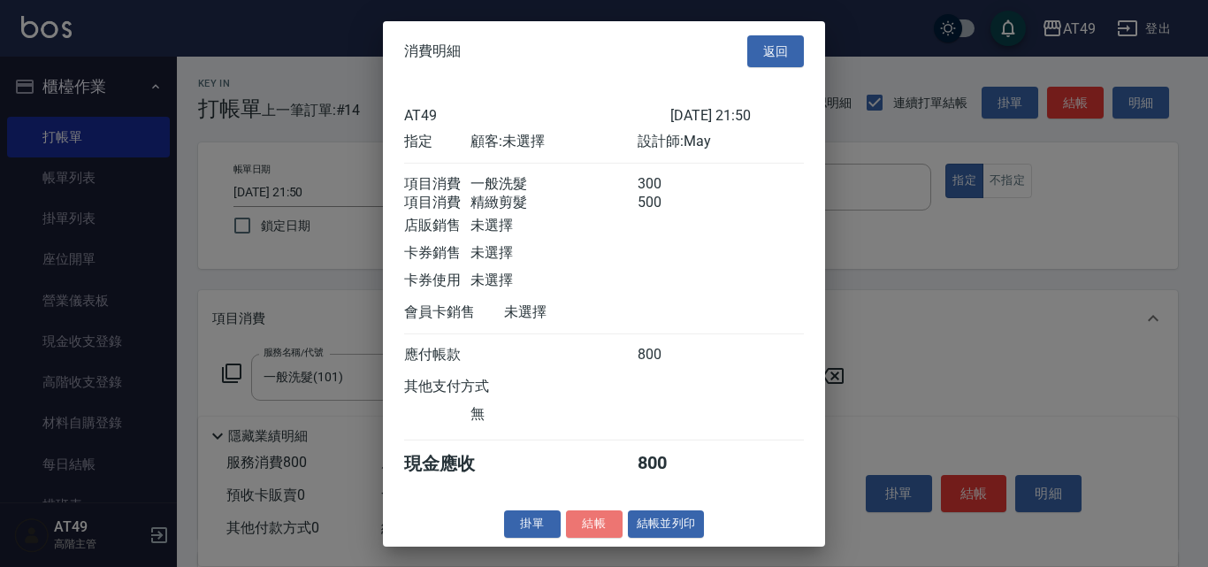
click at [599, 538] on button "結帳" at bounding box center [594, 523] width 57 height 27
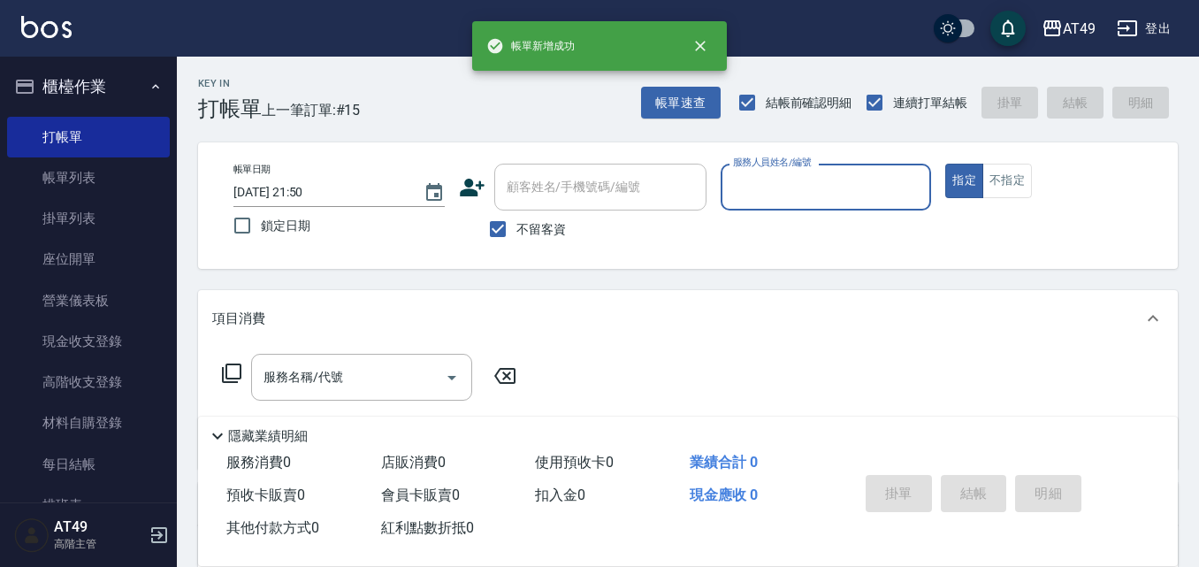
click at [764, 179] on input "服務人員姓名/編號" at bounding box center [826, 187] width 195 height 31
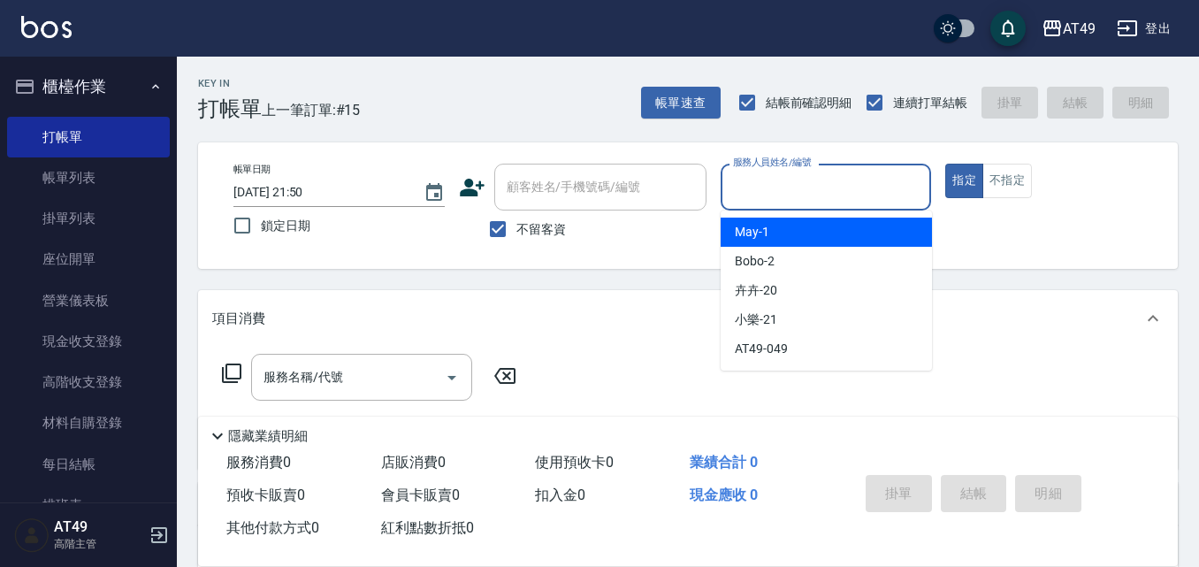
click at [767, 225] on span "May -1" at bounding box center [752, 232] width 34 height 19
type input "May-1"
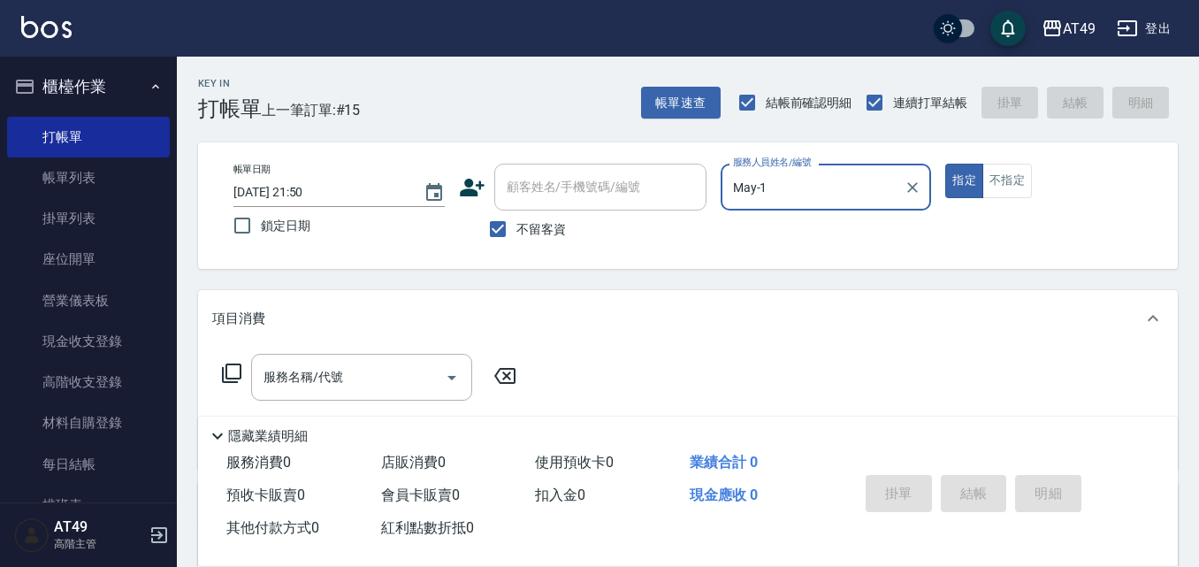
click at [226, 371] on icon at bounding box center [231, 372] width 19 height 19
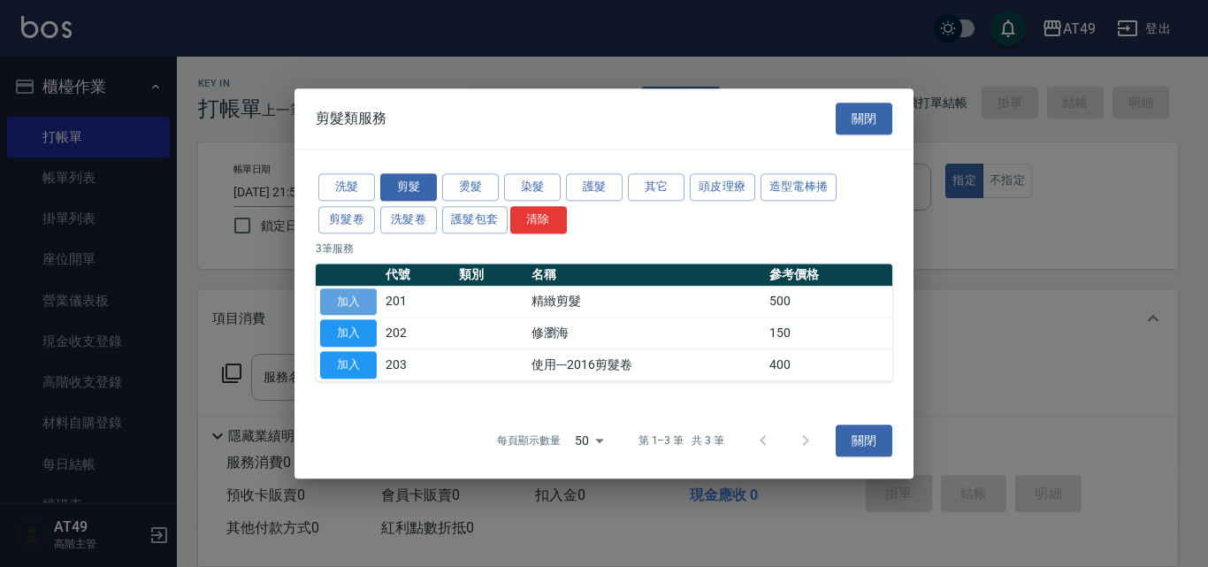
click at [355, 298] on button "加入" at bounding box center [348, 301] width 57 height 27
type input "精緻剪髮(201)"
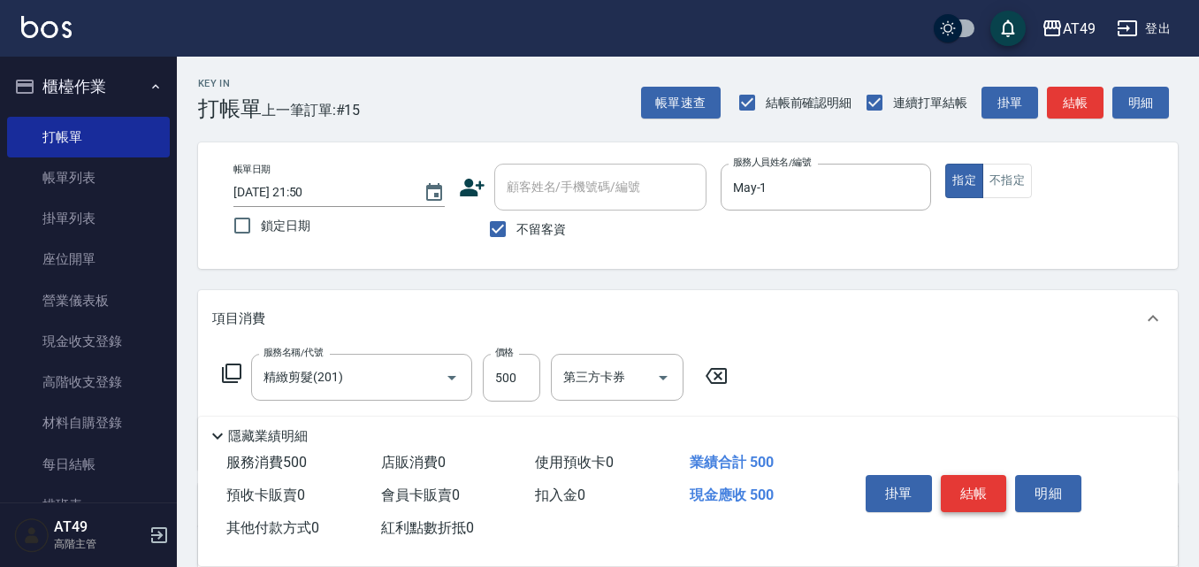
click at [987, 482] on button "結帳" at bounding box center [974, 493] width 66 height 37
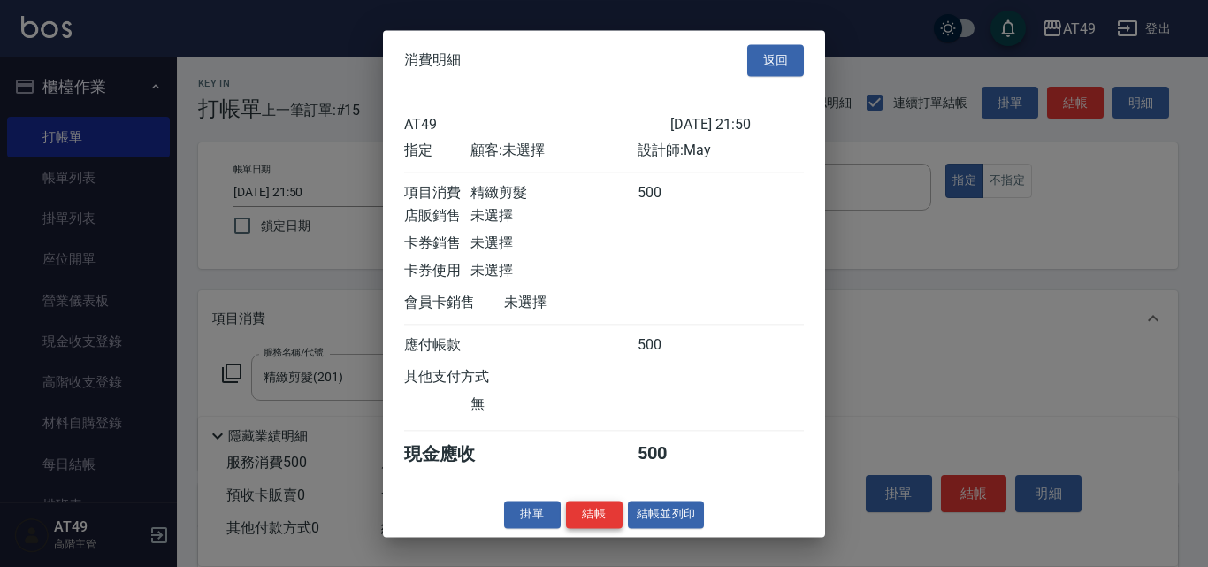
click at [578, 526] on button "結帳" at bounding box center [594, 513] width 57 height 27
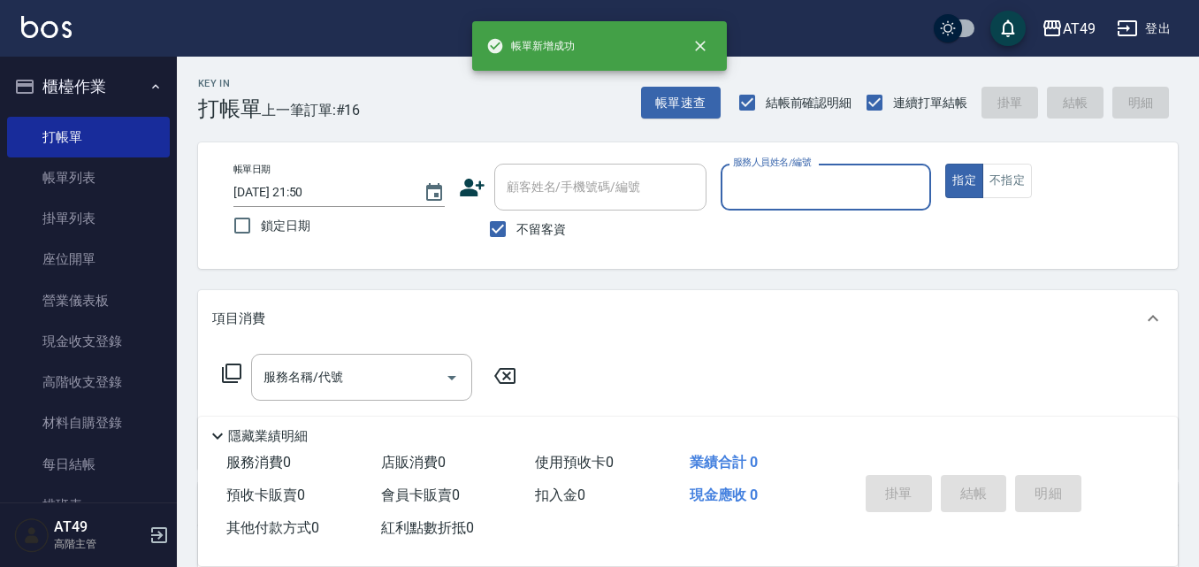
click at [758, 187] on input "服務人員姓名/編號" at bounding box center [826, 187] width 195 height 31
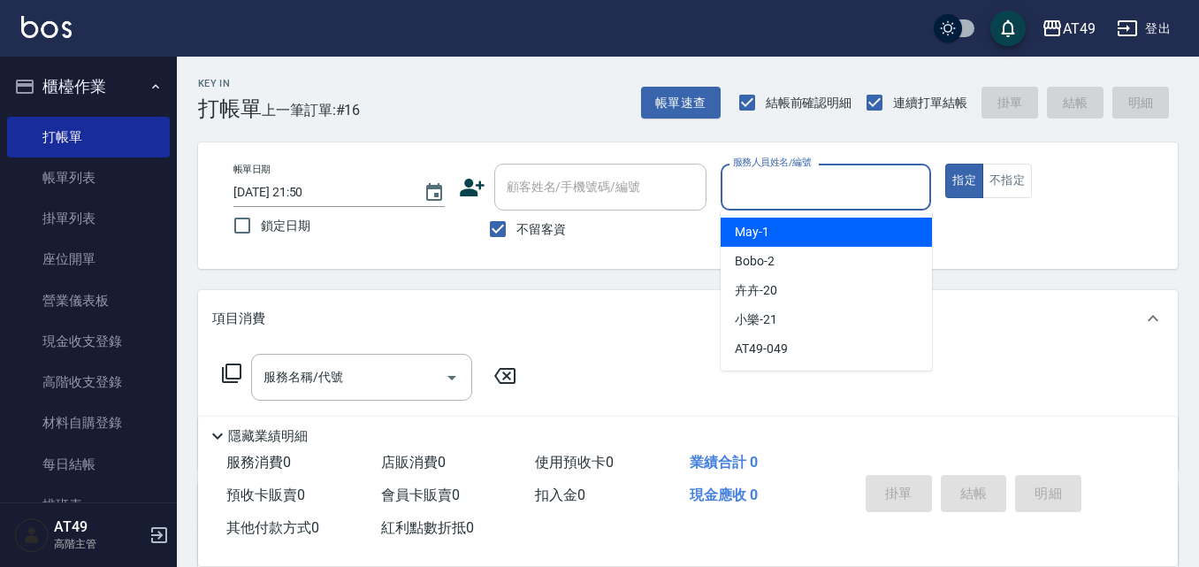
click at [765, 223] on span "May -1" at bounding box center [752, 232] width 34 height 19
type input "May-1"
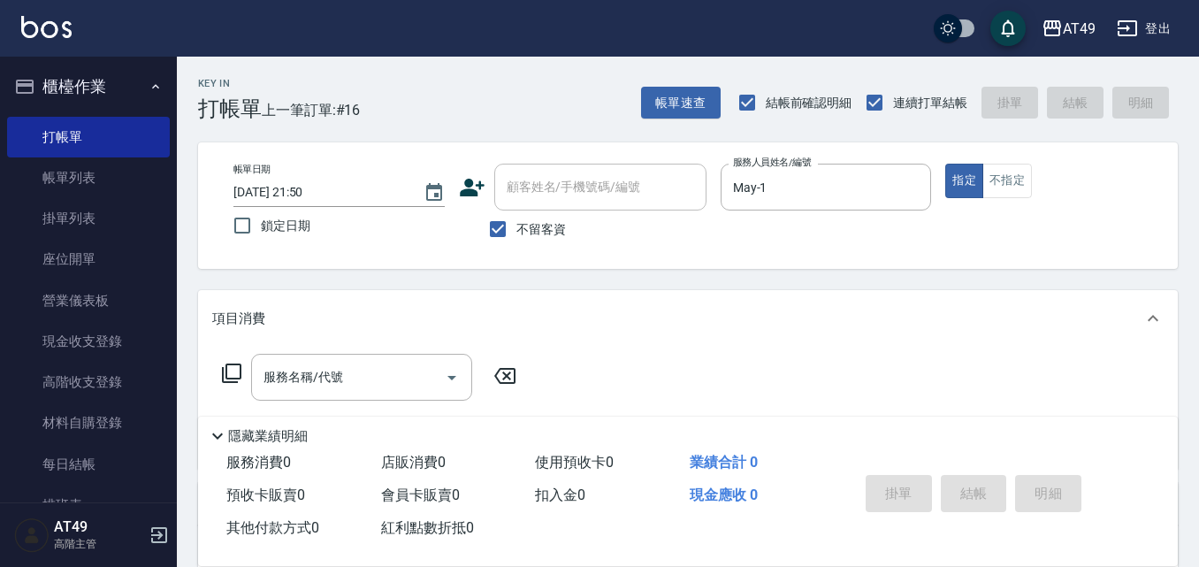
click at [233, 363] on icon at bounding box center [231, 372] width 21 height 21
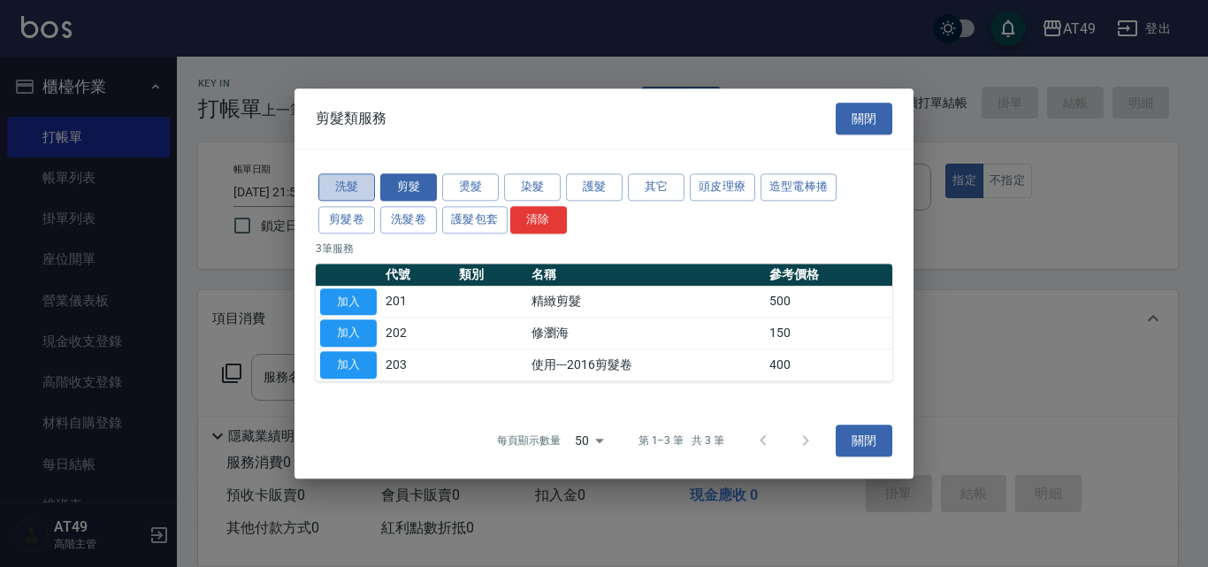
click at [362, 185] on button "洗髮" at bounding box center [346, 186] width 57 height 27
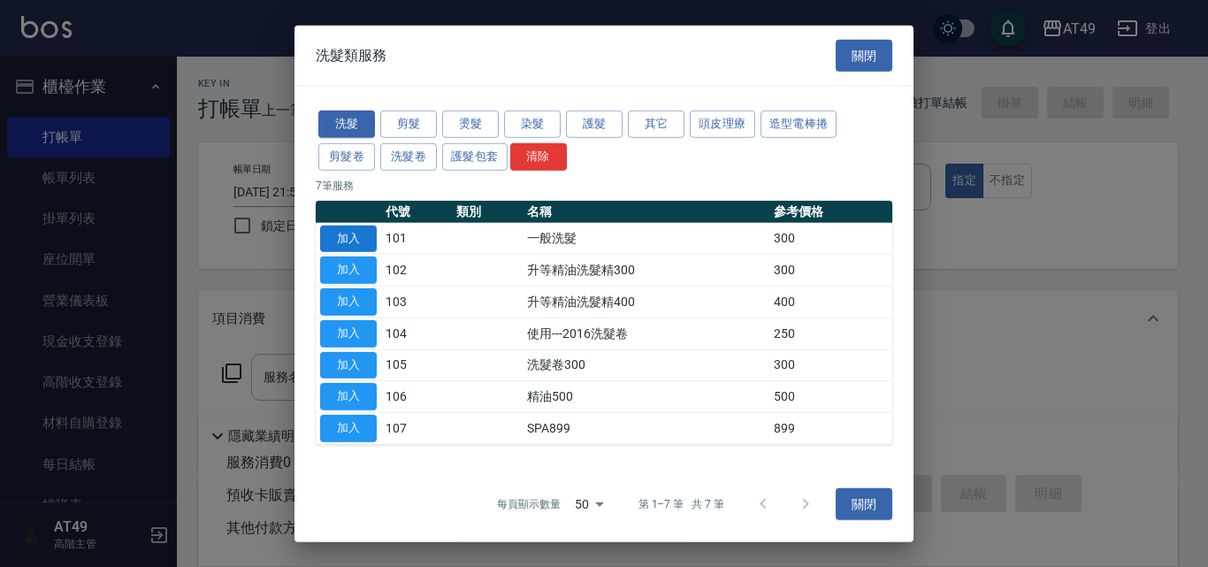
click at [370, 241] on button "加入" at bounding box center [348, 238] width 57 height 27
type input "一般洗髮(101)"
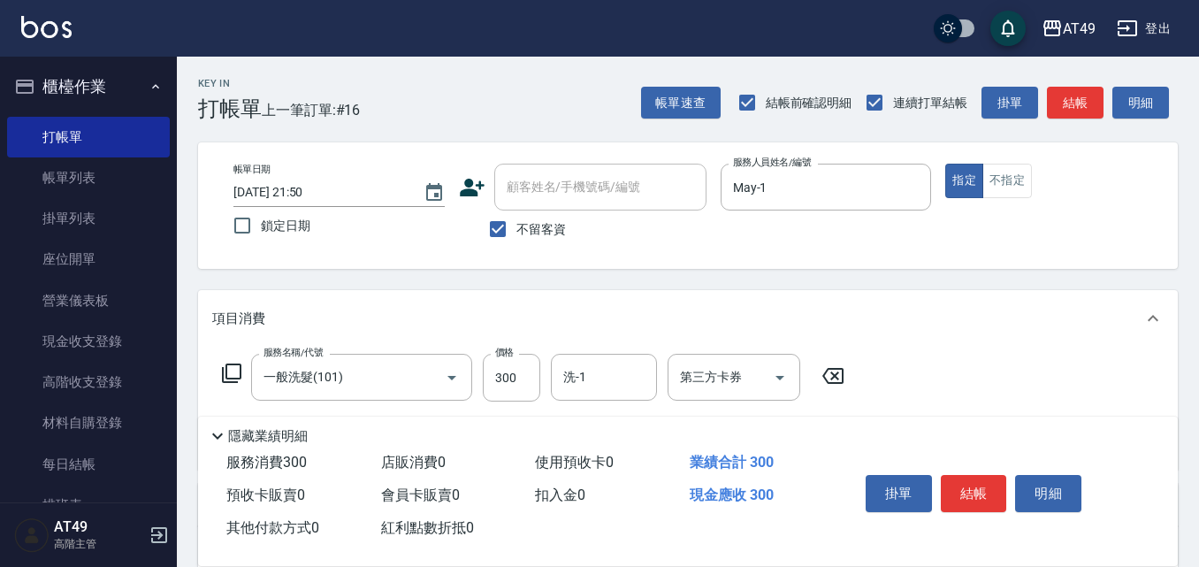
click at [233, 365] on icon at bounding box center [231, 372] width 19 height 19
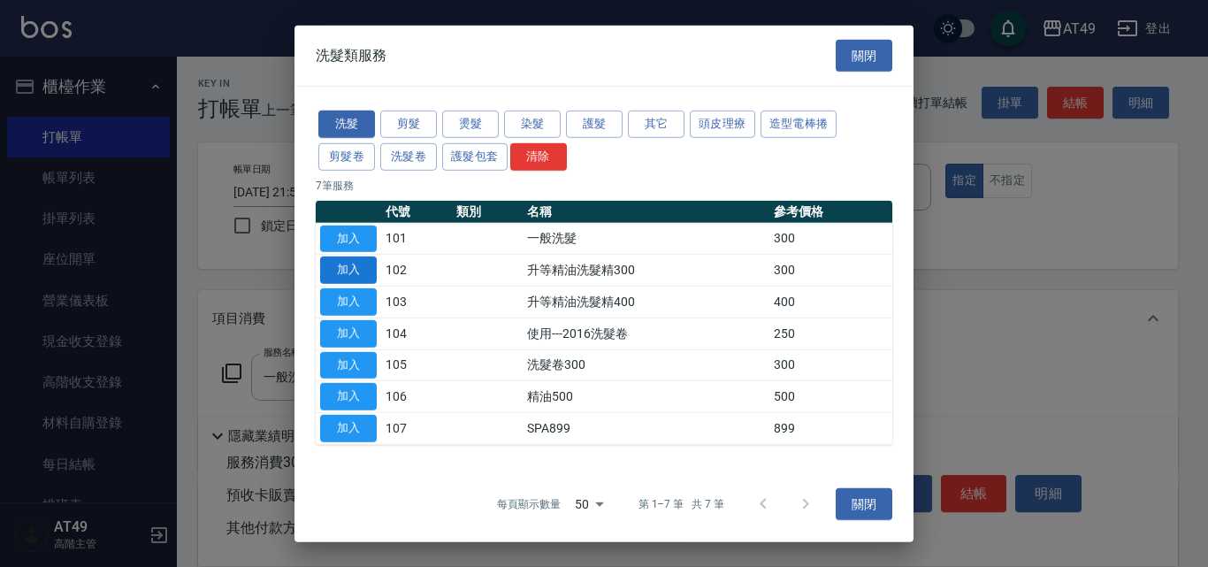
click at [343, 267] on button "加入" at bounding box center [348, 269] width 57 height 27
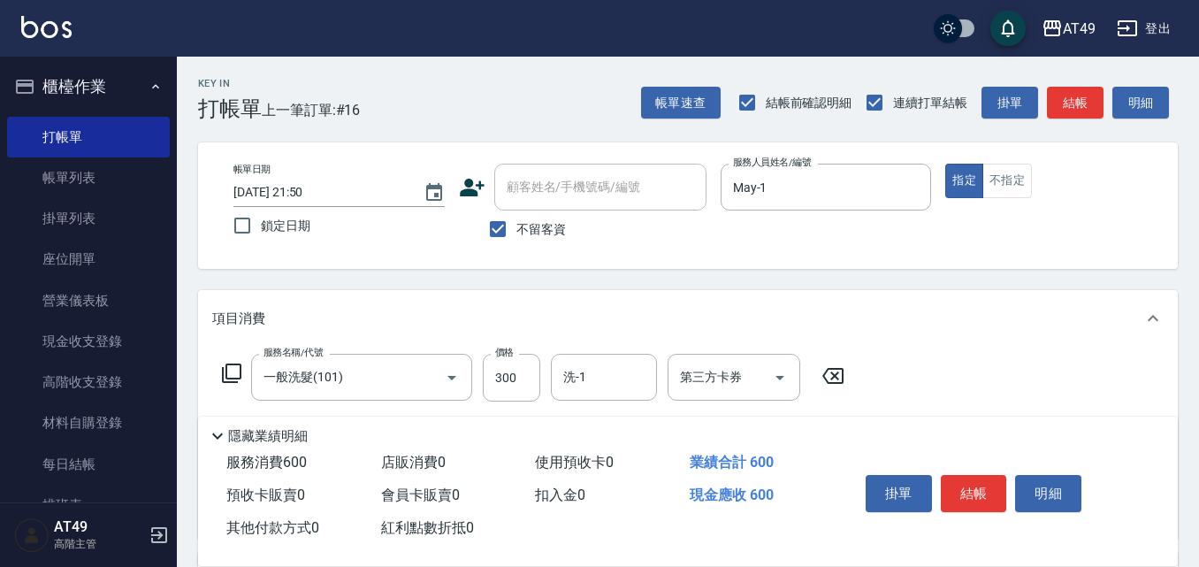
click at [236, 370] on icon at bounding box center [231, 372] width 21 height 21
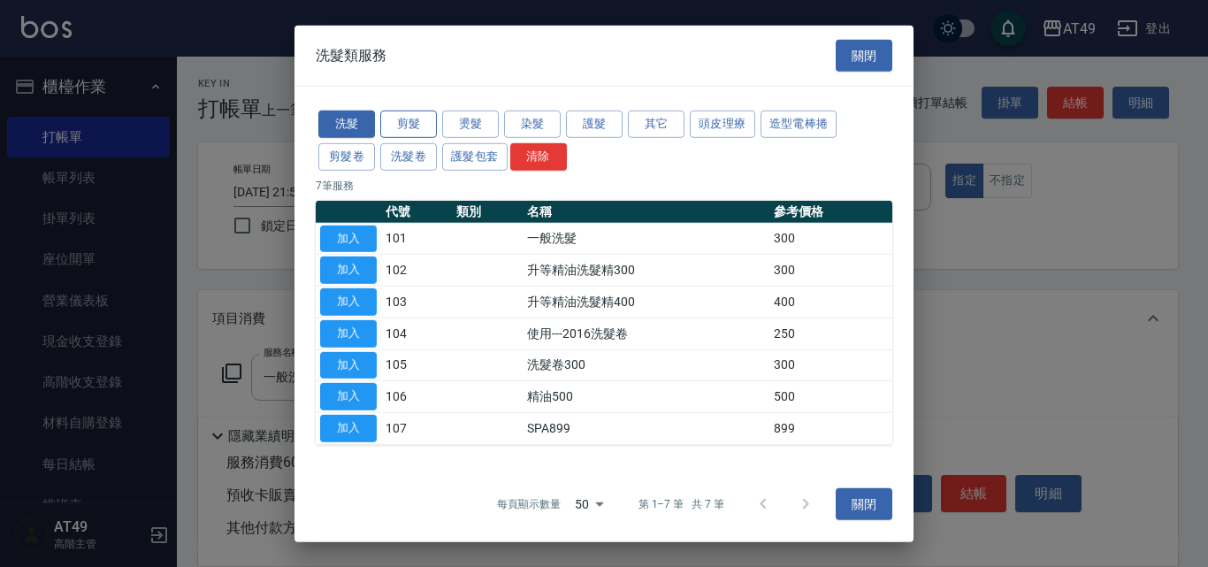
click at [432, 123] on button "剪髮" at bounding box center [408, 124] width 57 height 27
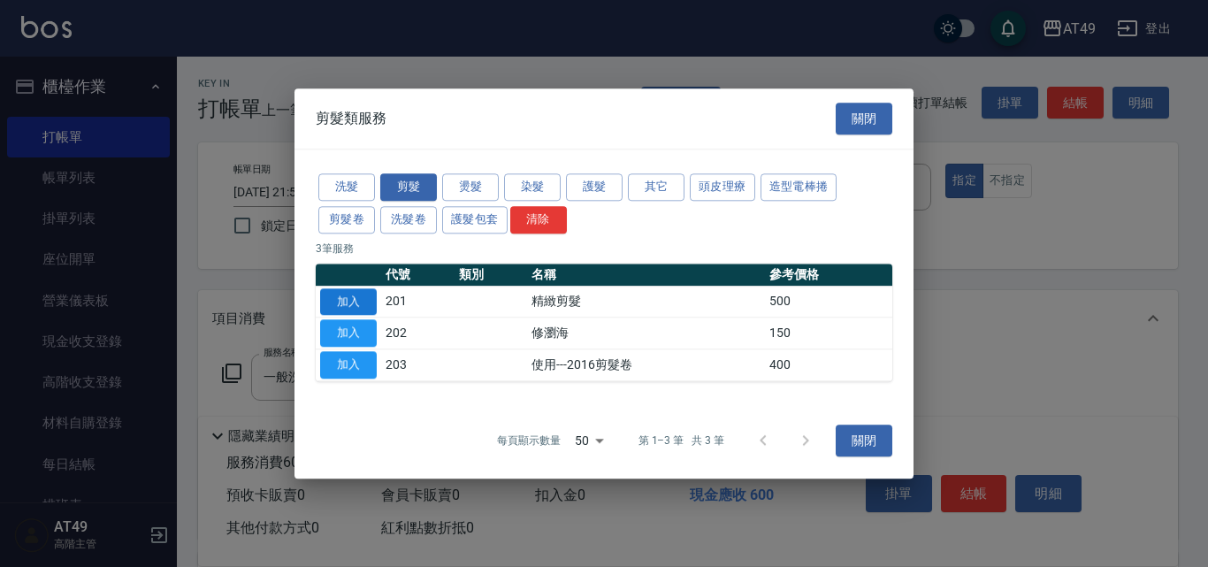
click at [360, 302] on button "加入" at bounding box center [348, 301] width 57 height 27
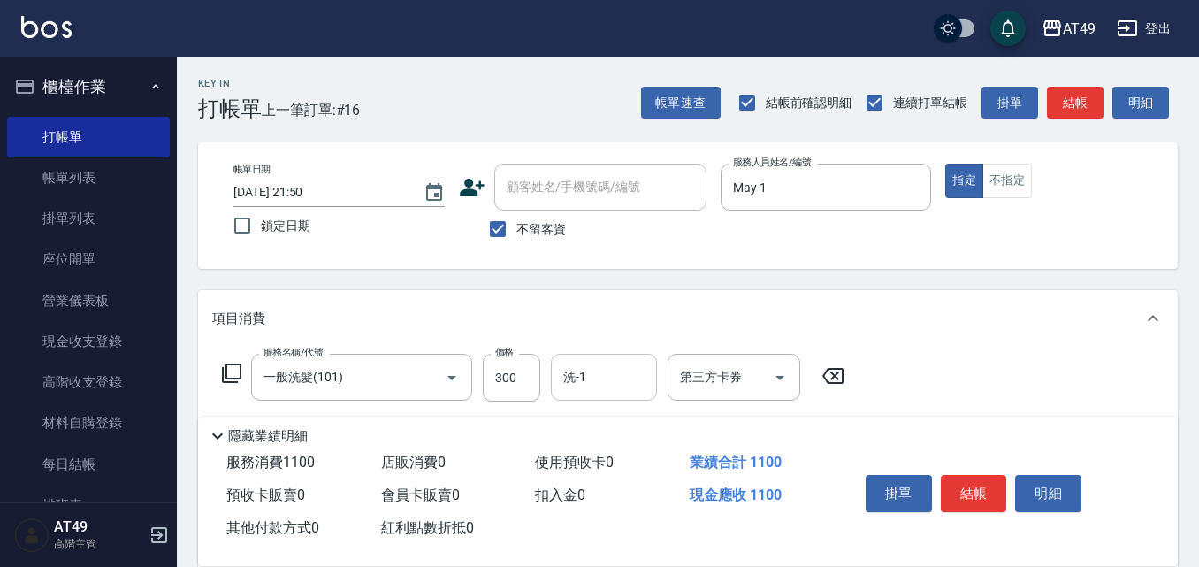
click at [599, 369] on input "洗-1" at bounding box center [604, 377] width 90 height 31
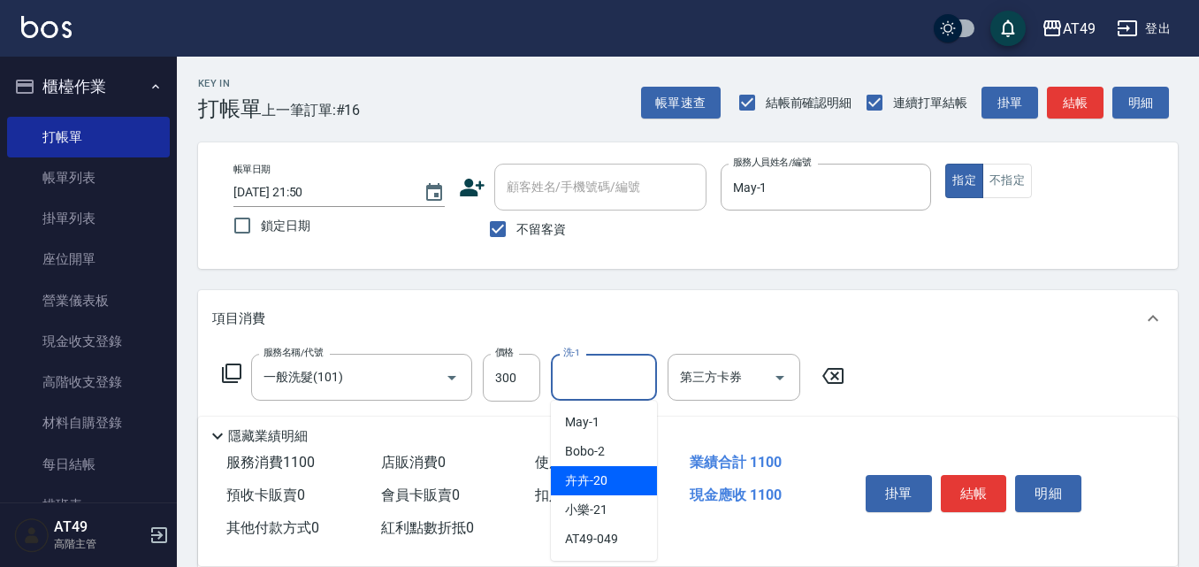
click at [609, 482] on div "卉卉 -20" at bounding box center [604, 480] width 106 height 29
type input "卉卉-20"
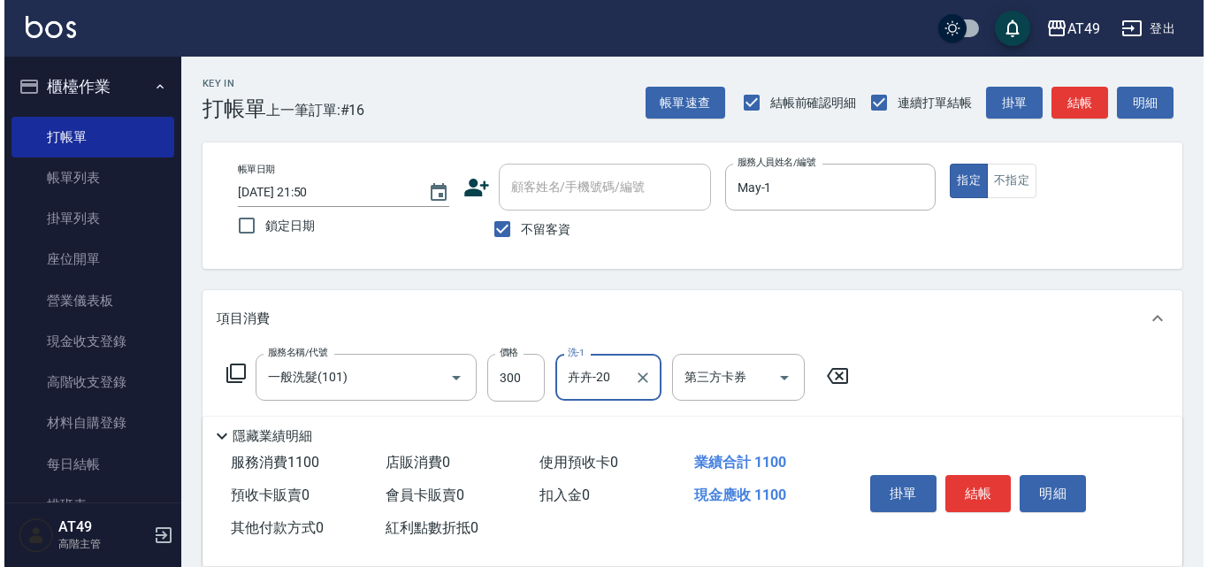
scroll to position [177, 0]
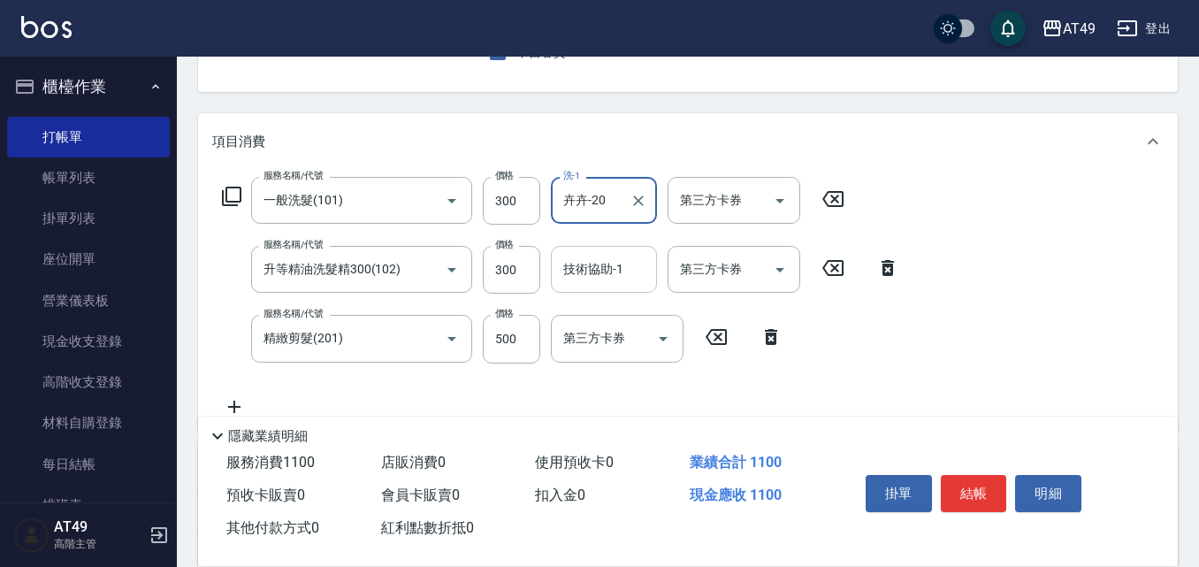
click at [589, 275] on div "技術協助-1 技術協助-1" at bounding box center [604, 269] width 106 height 47
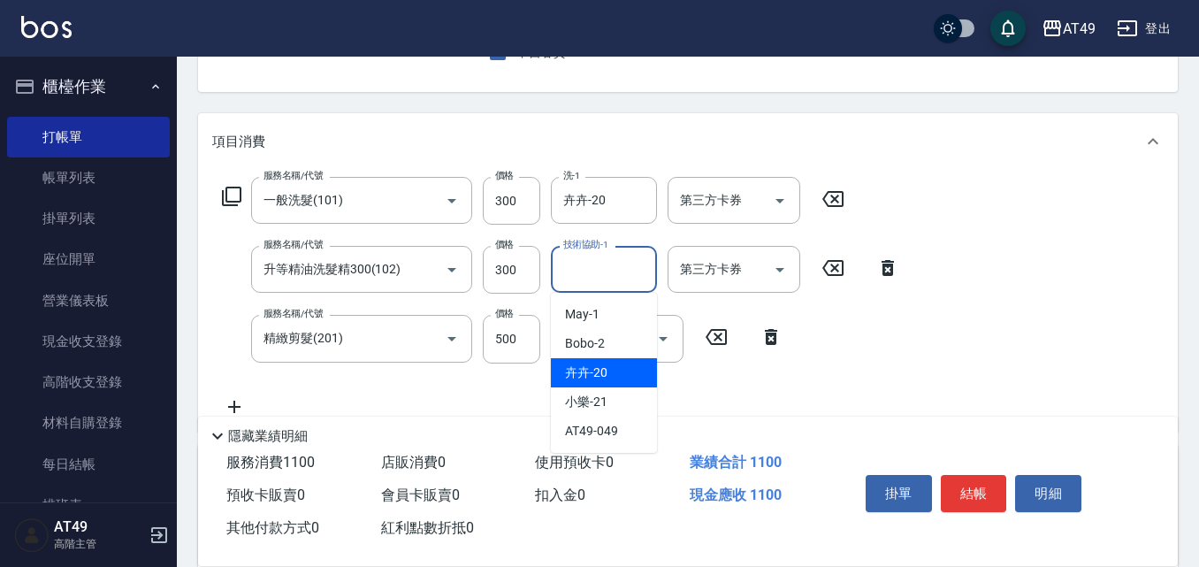
click at [614, 374] on div "卉卉 -20" at bounding box center [604, 372] width 106 height 29
type input "卉卉-20"
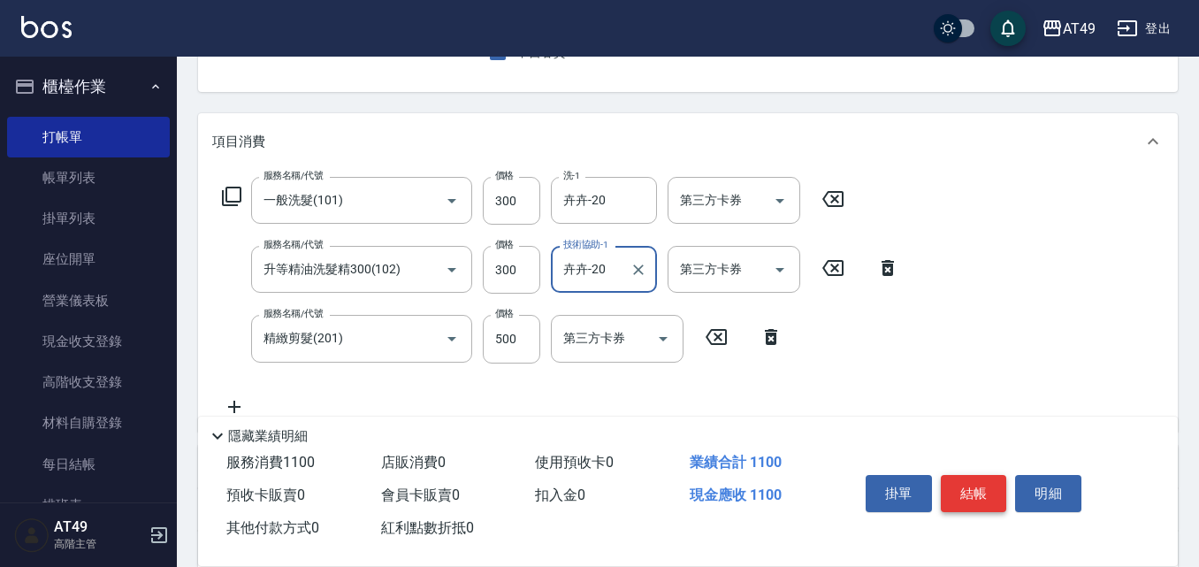
click at [954, 492] on button "結帳" at bounding box center [974, 493] width 66 height 37
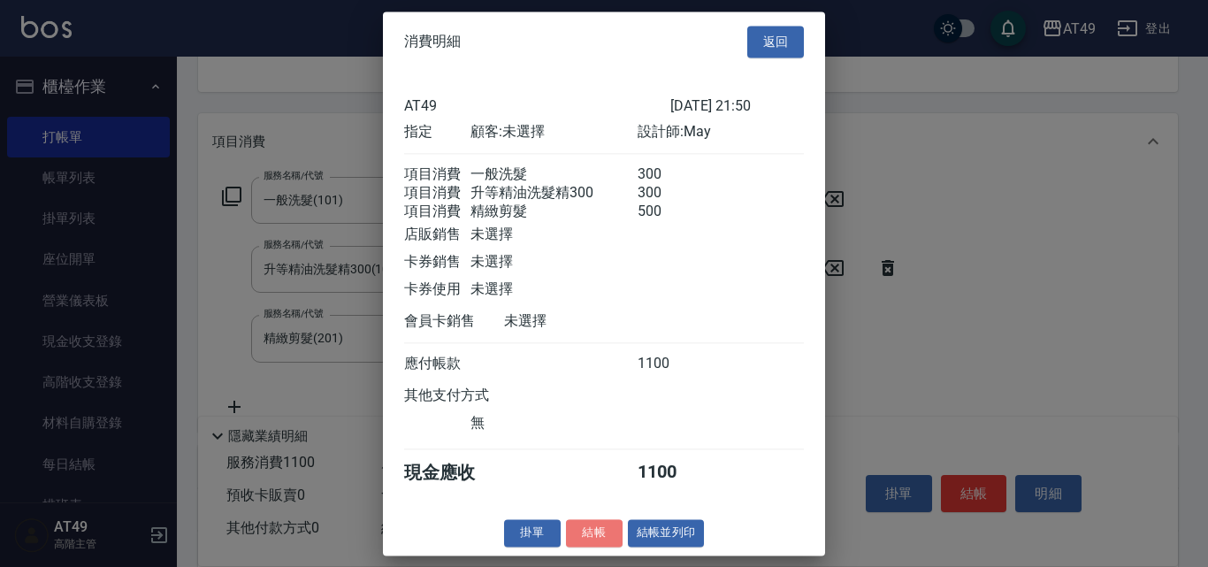
click at [604, 546] on button "結帳" at bounding box center [594, 532] width 57 height 27
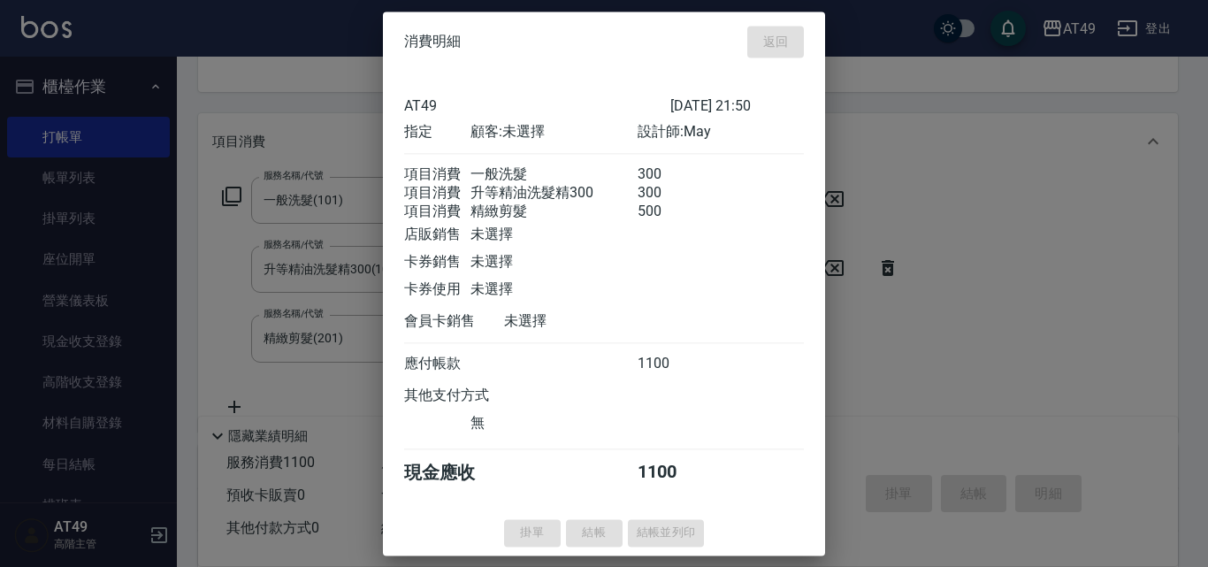
type input "[DATE] 21:51"
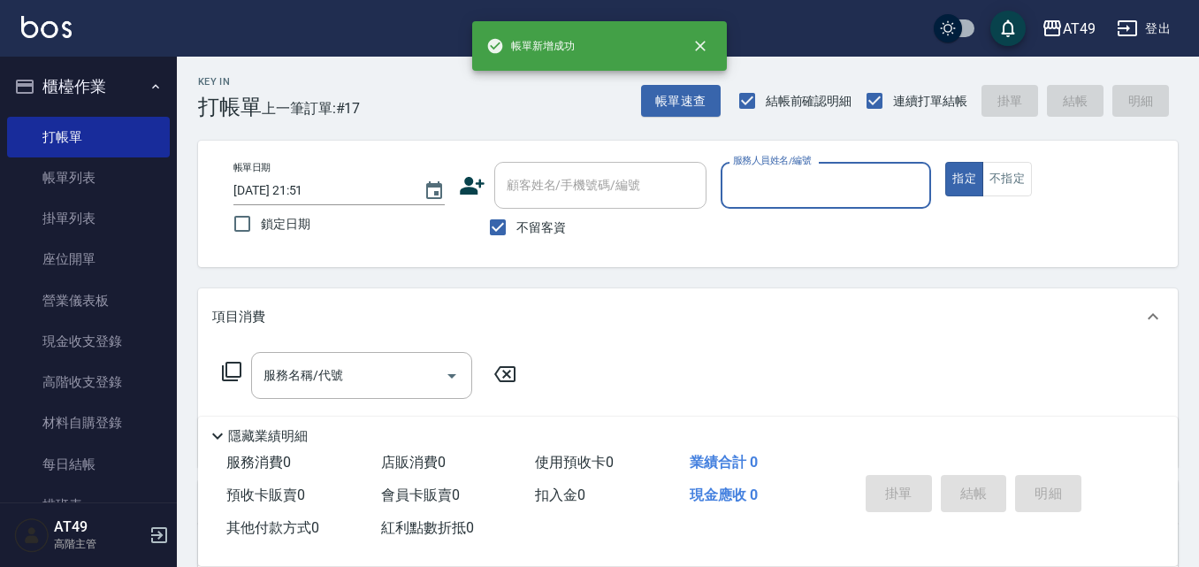
scroll to position [0, 0]
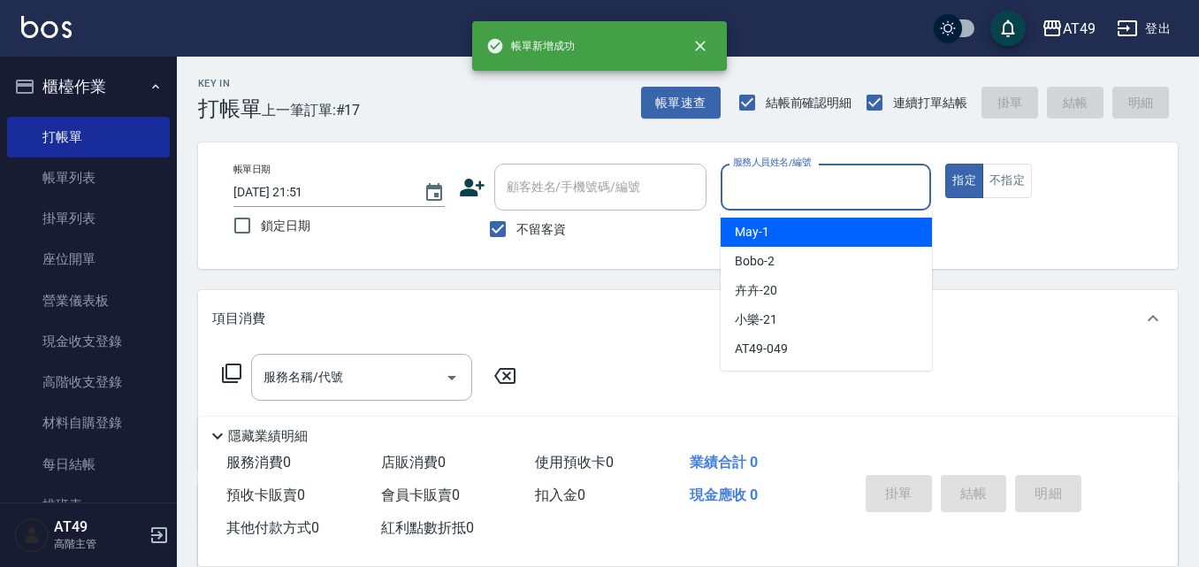
click at [768, 181] on input "服務人員姓名/編號" at bounding box center [826, 187] width 195 height 31
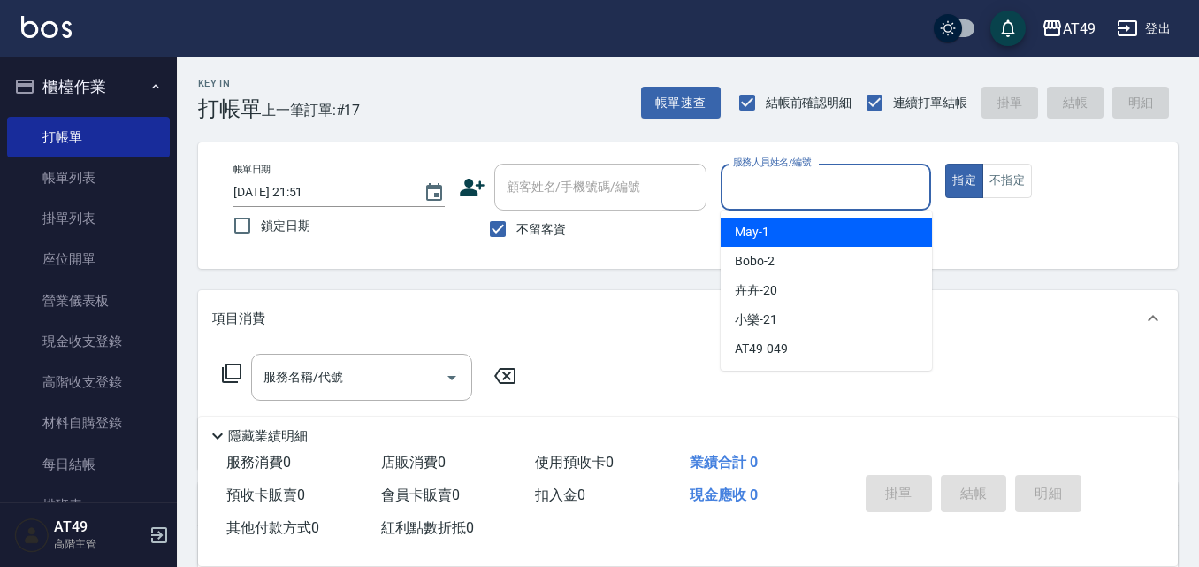
click at [797, 222] on div "May -1" at bounding box center [826, 231] width 211 height 29
type input "May-1"
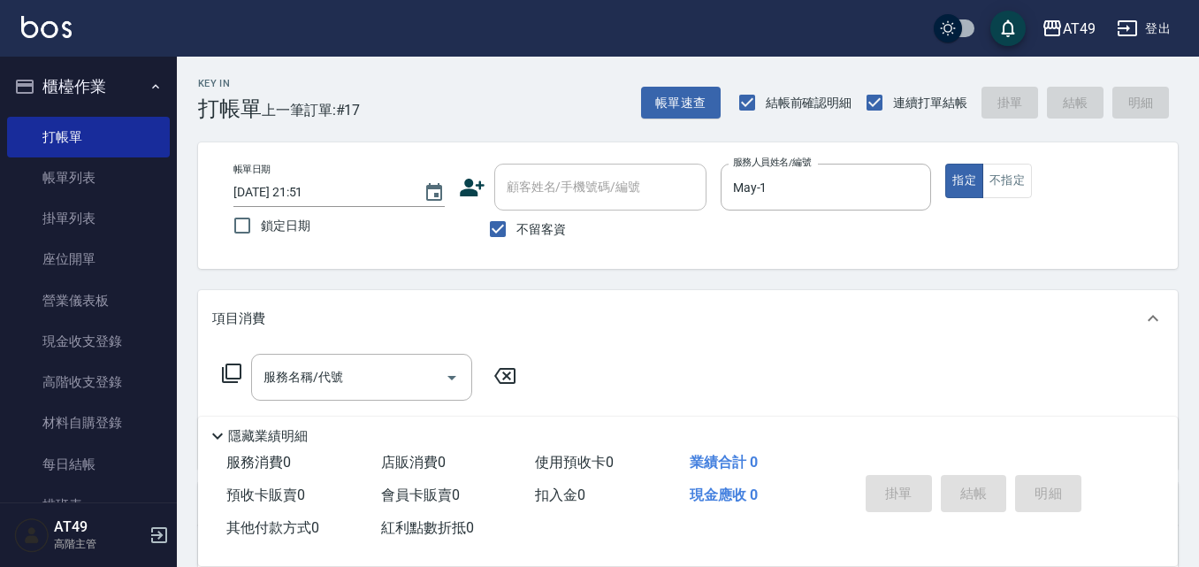
click at [235, 374] on icon at bounding box center [231, 372] width 21 height 21
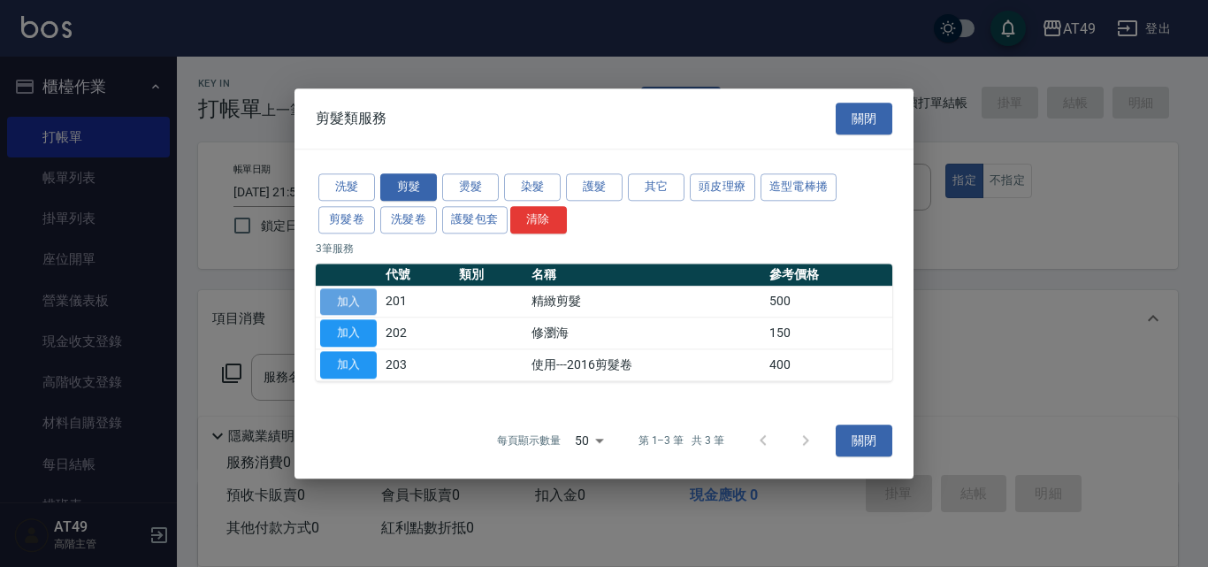
click at [357, 303] on button "加入" at bounding box center [348, 301] width 57 height 27
type input "精緻剪髮(201)"
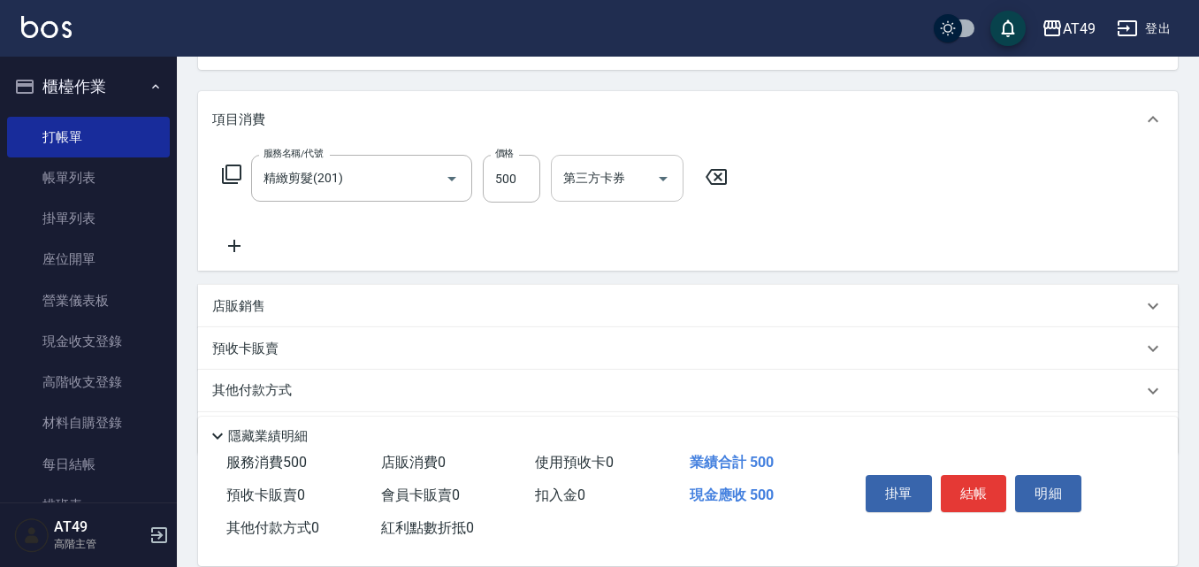
scroll to position [168, 0]
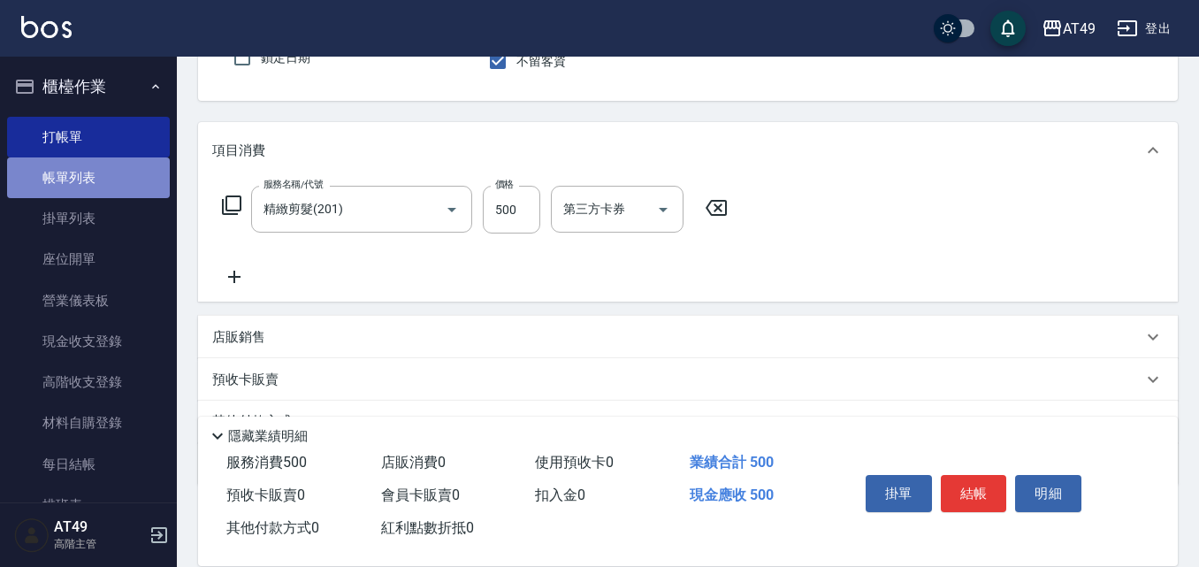
click at [95, 179] on link "帳單列表" at bounding box center [88, 177] width 163 height 41
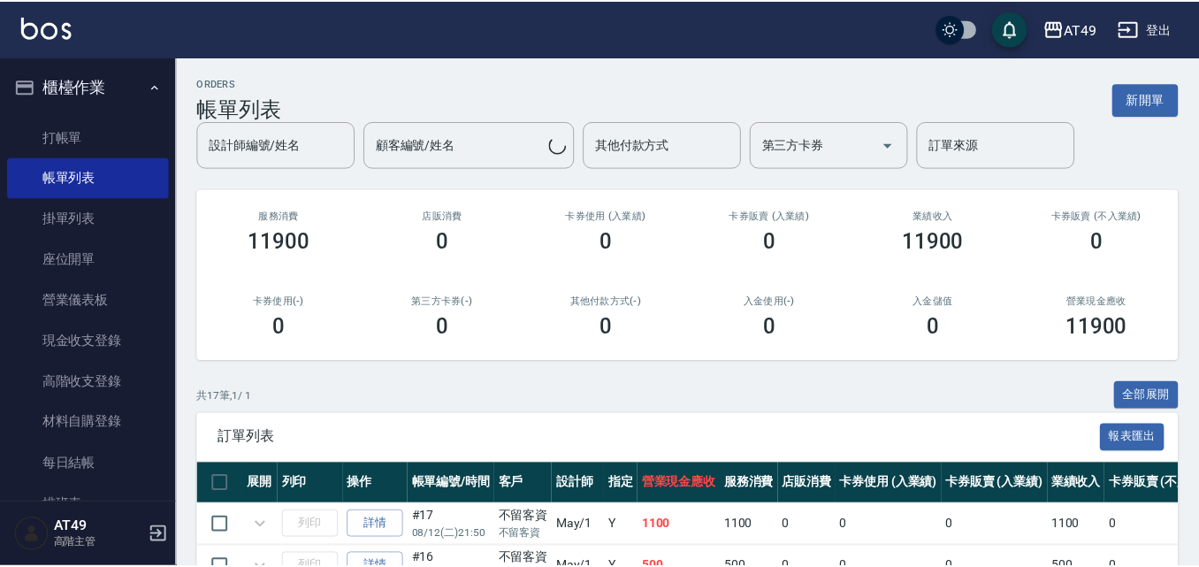
scroll to position [88, 0]
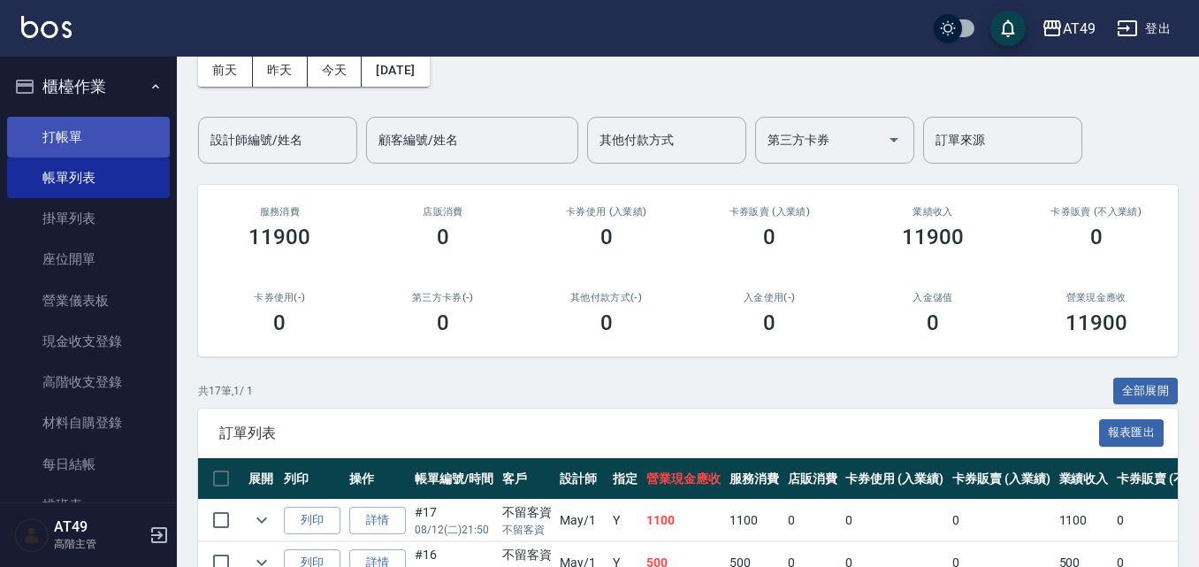
click at [128, 139] on link "打帳單" at bounding box center [88, 137] width 163 height 41
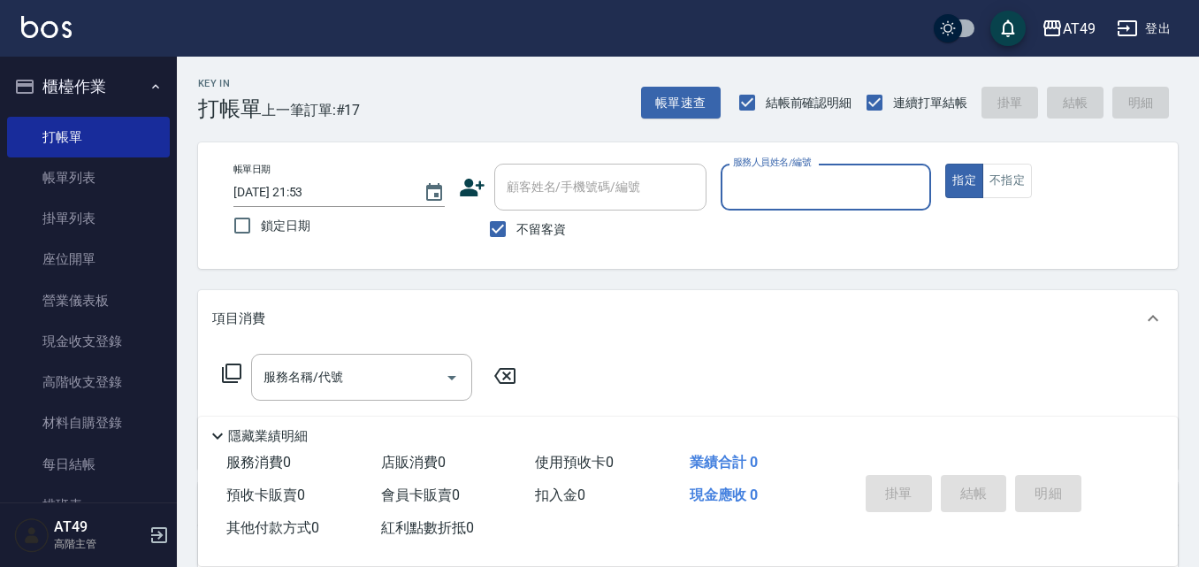
click at [747, 183] on input "服務人員姓名/編號" at bounding box center [826, 187] width 195 height 31
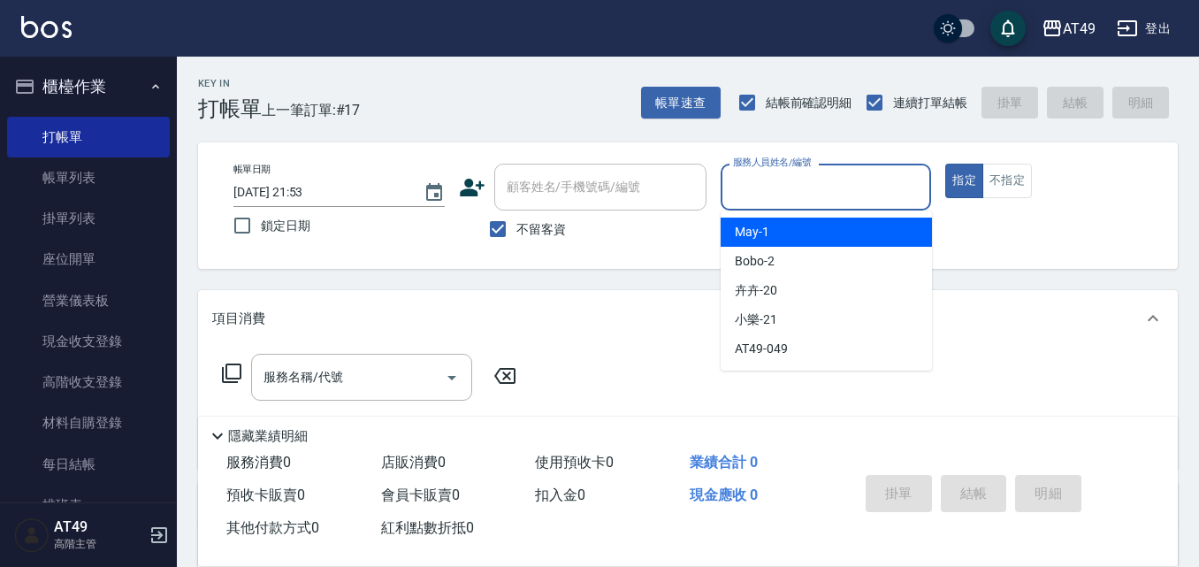
click at [774, 227] on div "May -1" at bounding box center [826, 231] width 211 height 29
type input "May-1"
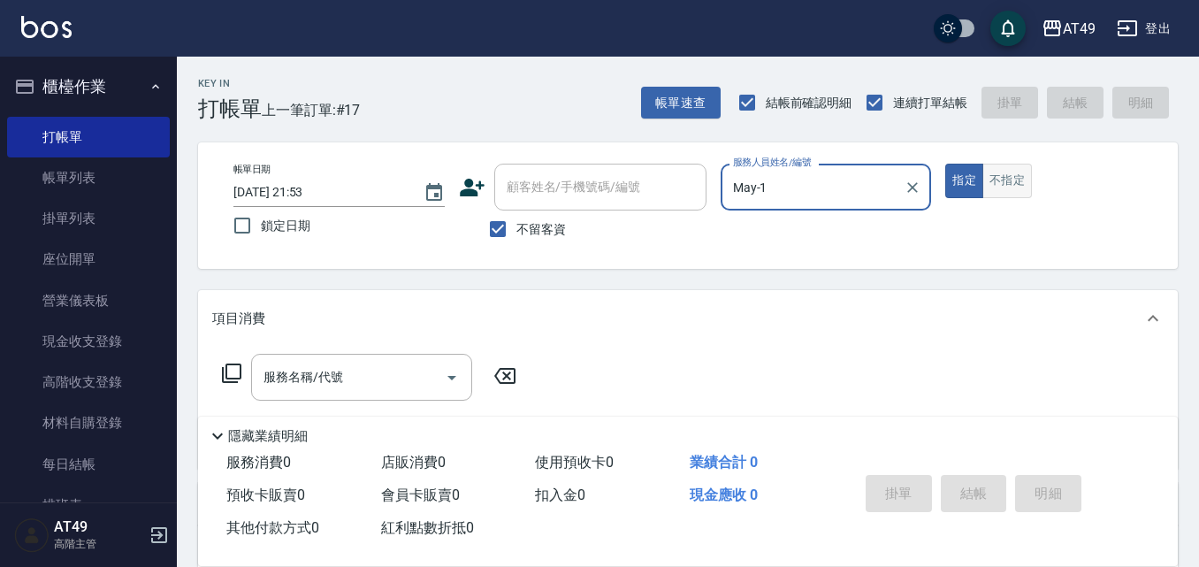
click at [1016, 187] on button "不指定" at bounding box center [1007, 181] width 50 height 34
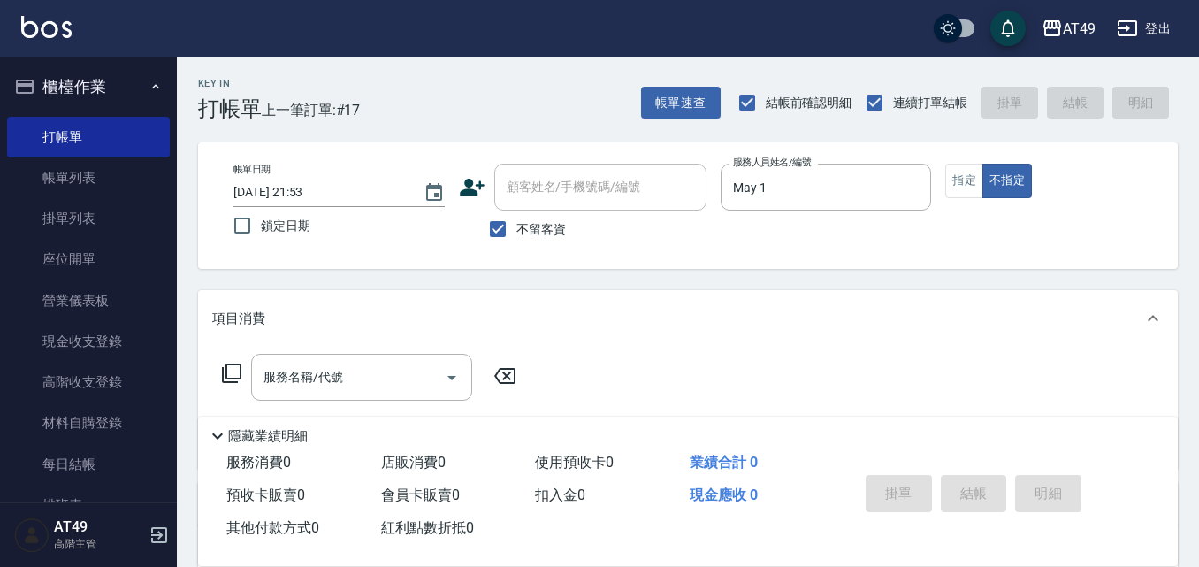
click at [233, 372] on icon at bounding box center [231, 372] width 21 height 21
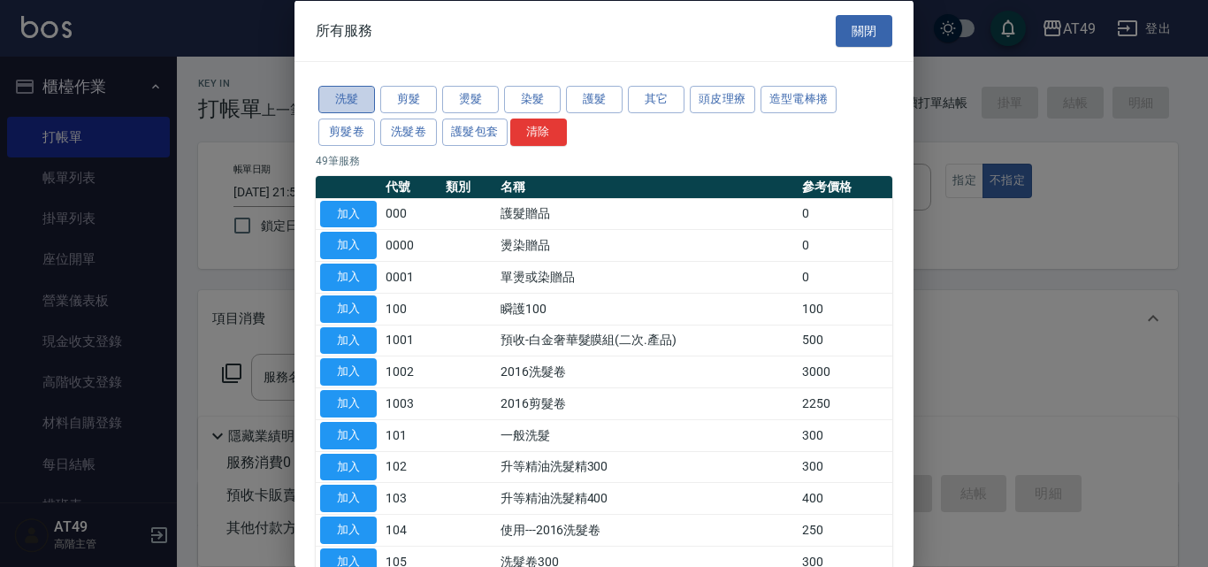
click at [361, 96] on button "洗髮" at bounding box center [346, 99] width 57 height 27
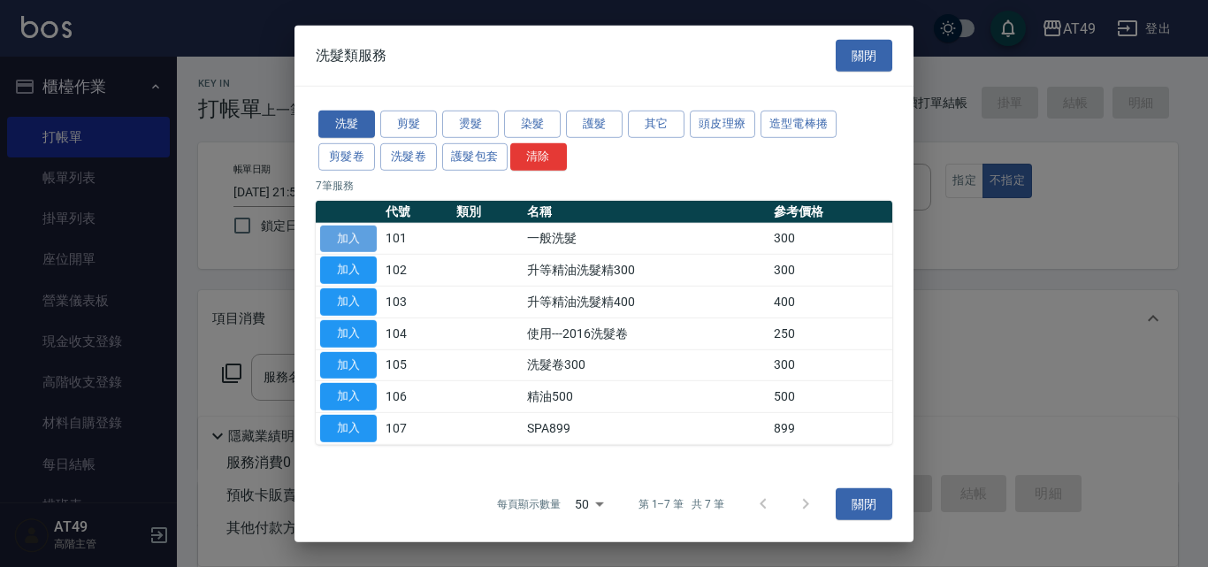
click at [362, 234] on button "加入" at bounding box center [348, 238] width 57 height 27
type input "一般洗髮(101)"
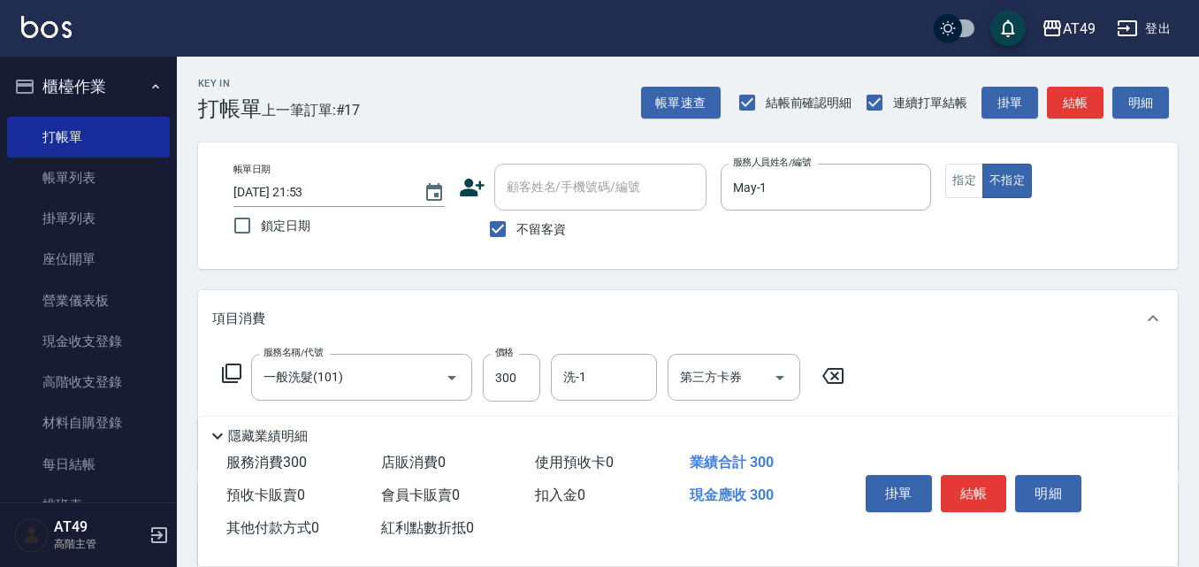
click at [234, 369] on icon at bounding box center [231, 372] width 21 height 21
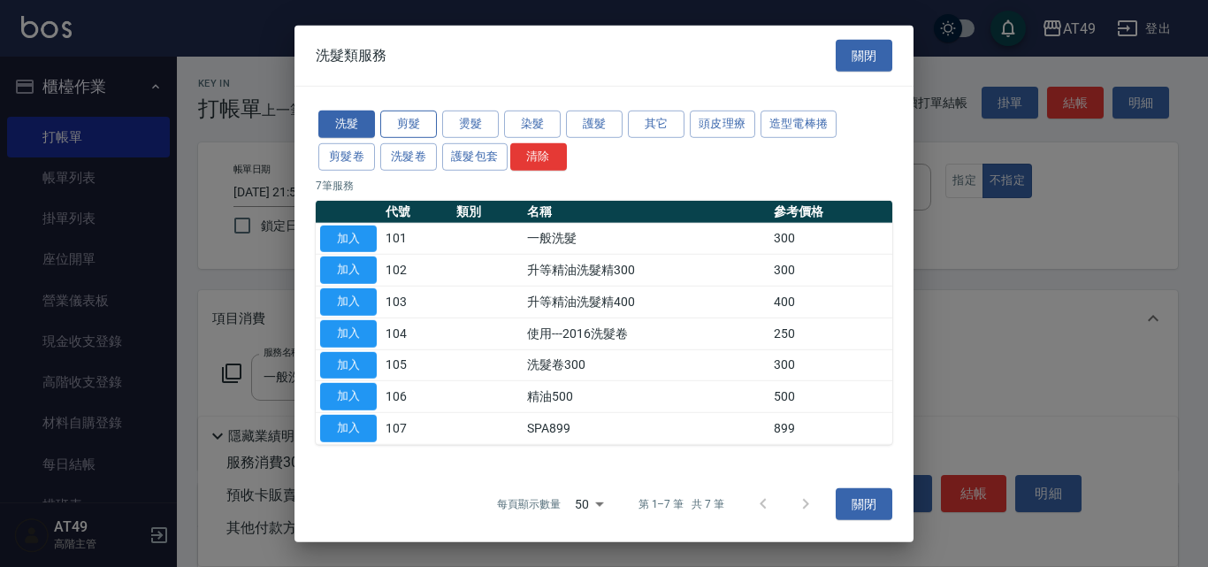
click at [411, 117] on button "剪髮" at bounding box center [408, 124] width 57 height 27
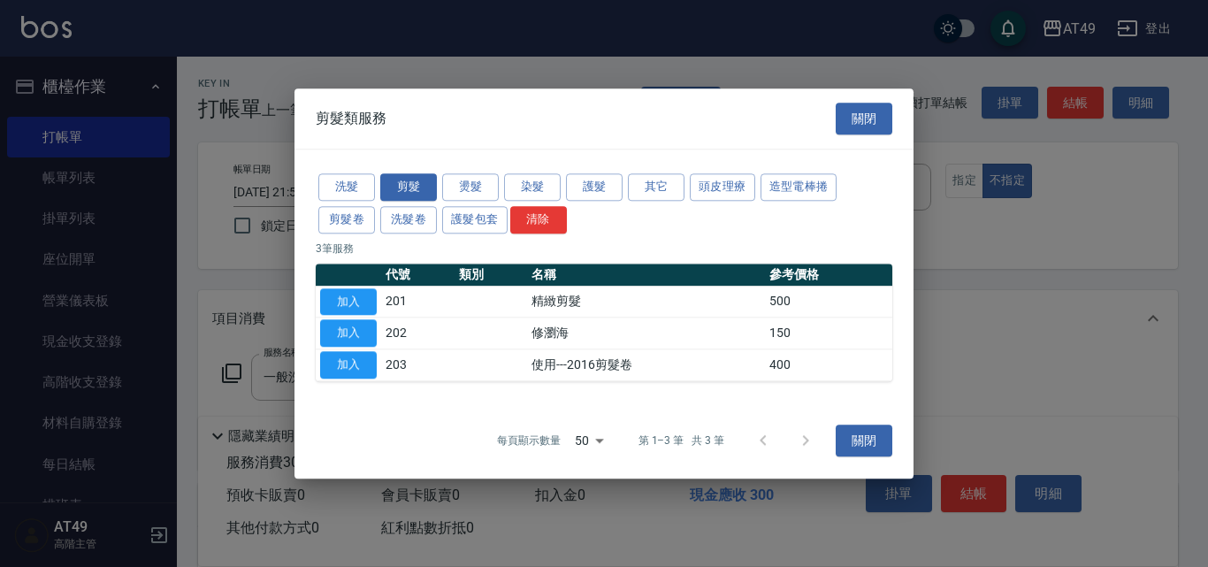
click at [346, 301] on button "加入" at bounding box center [348, 301] width 57 height 27
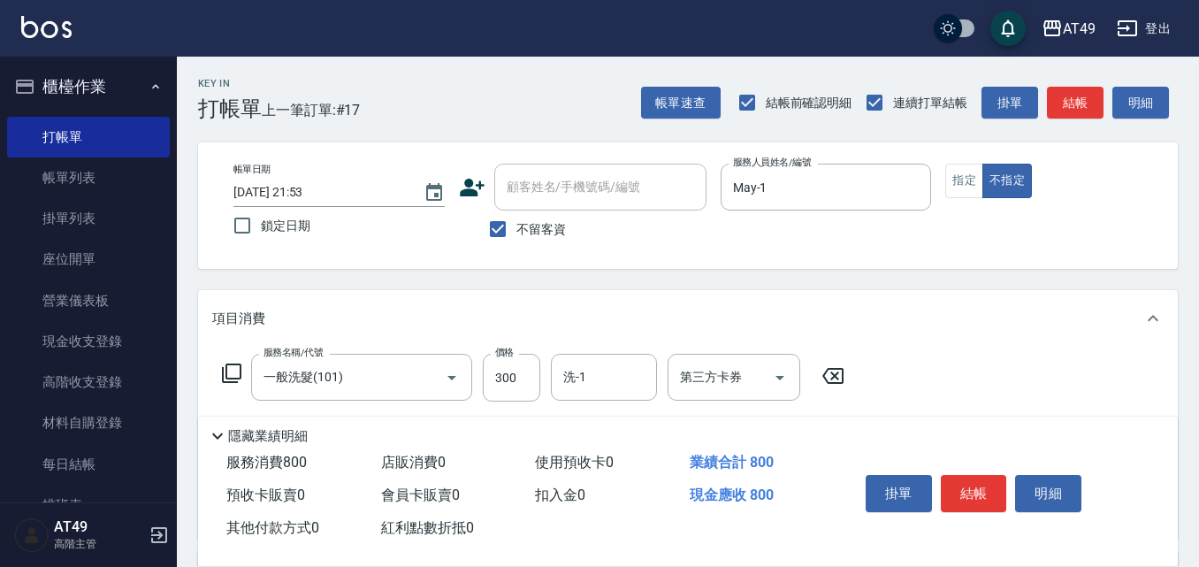
click at [234, 373] on icon at bounding box center [231, 372] width 21 height 21
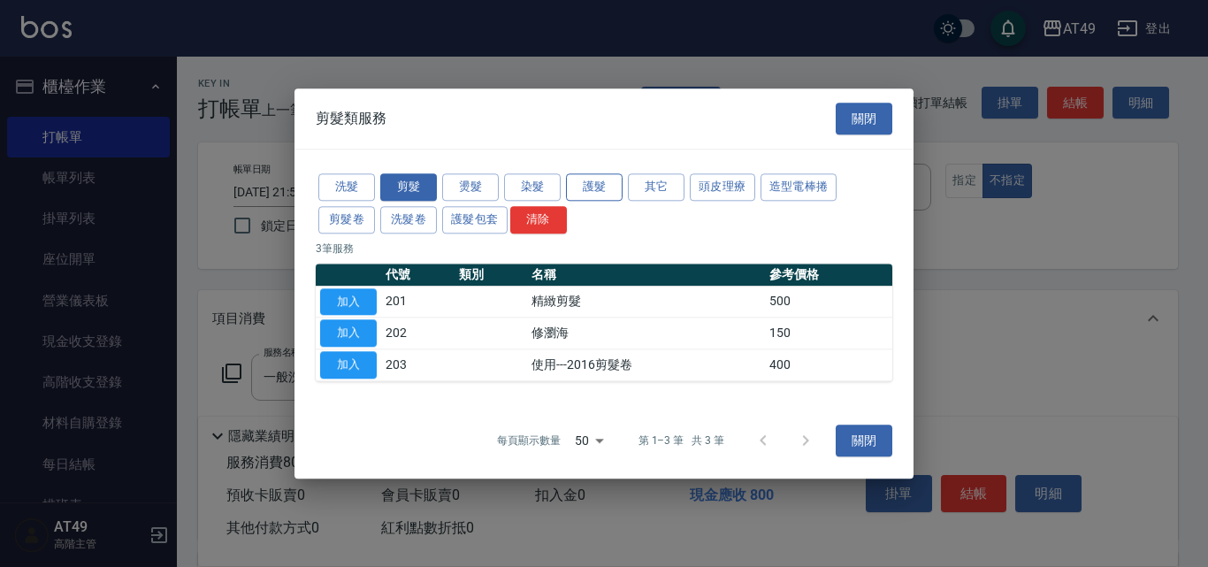
click at [590, 187] on button "護髮" at bounding box center [594, 186] width 57 height 27
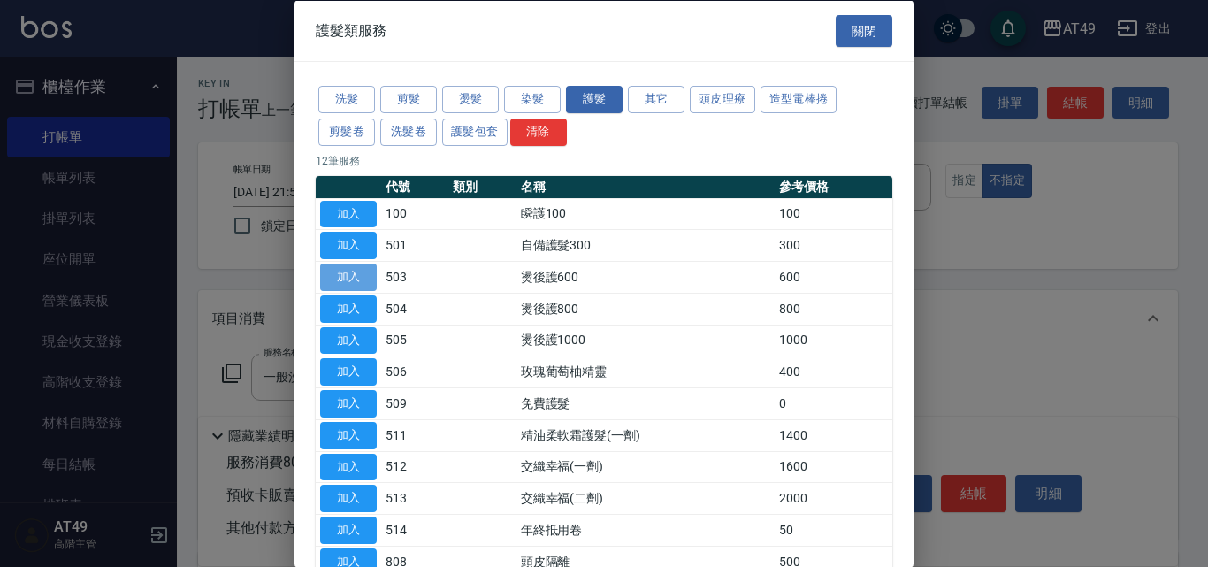
click at [334, 276] on button "加入" at bounding box center [348, 276] width 57 height 27
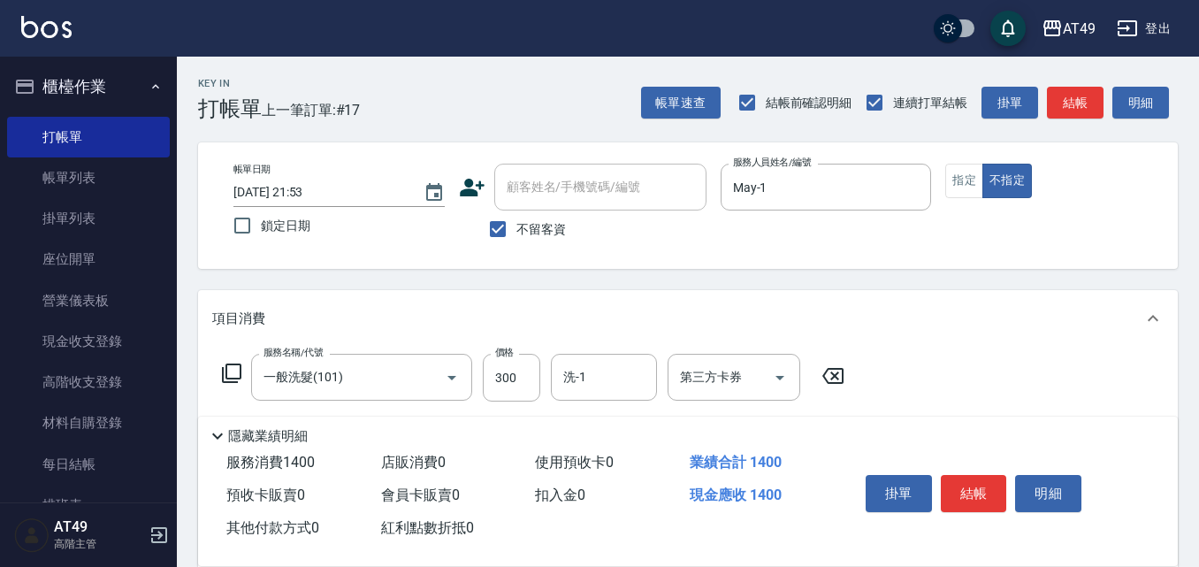
click at [225, 370] on icon at bounding box center [231, 372] width 21 height 21
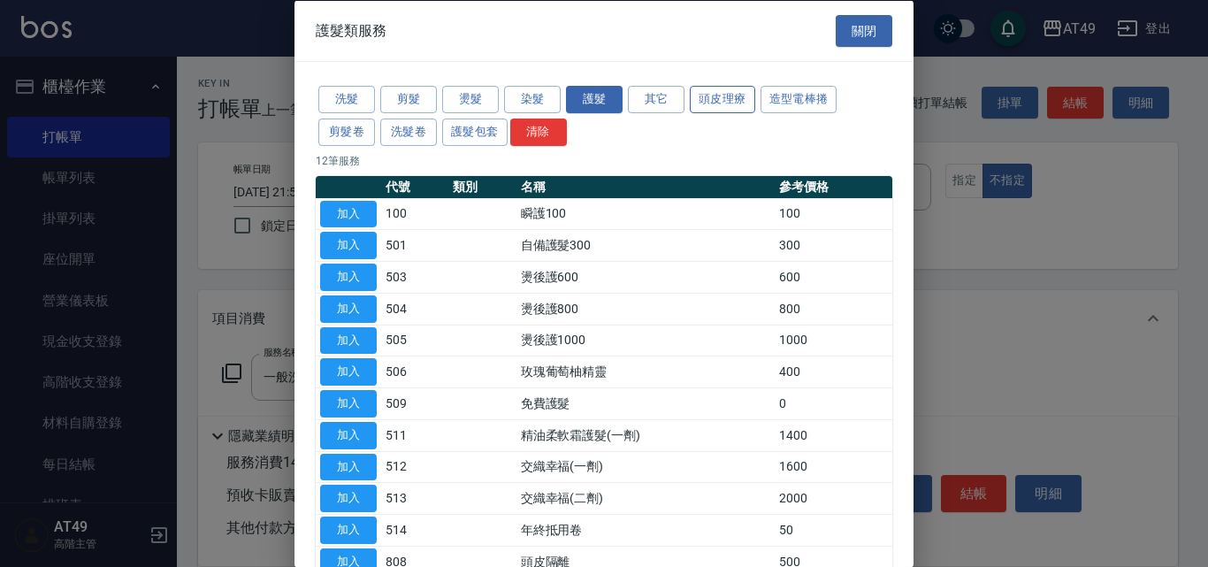
click at [733, 99] on button "頭皮理療" at bounding box center [722, 99] width 65 height 27
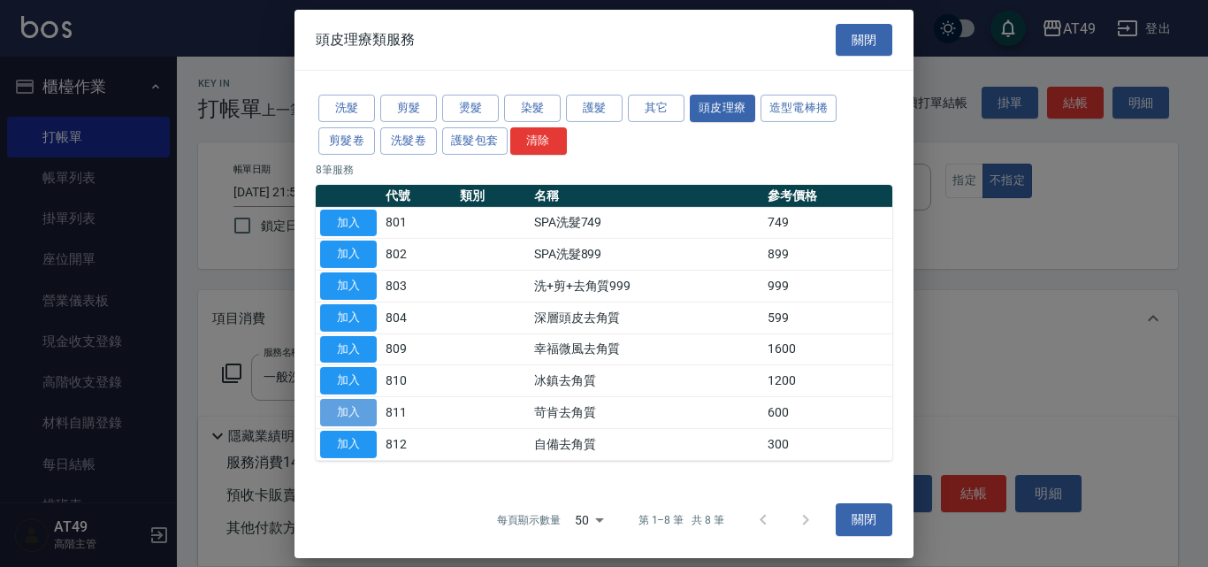
click at [361, 407] on button "加入" at bounding box center [348, 412] width 57 height 27
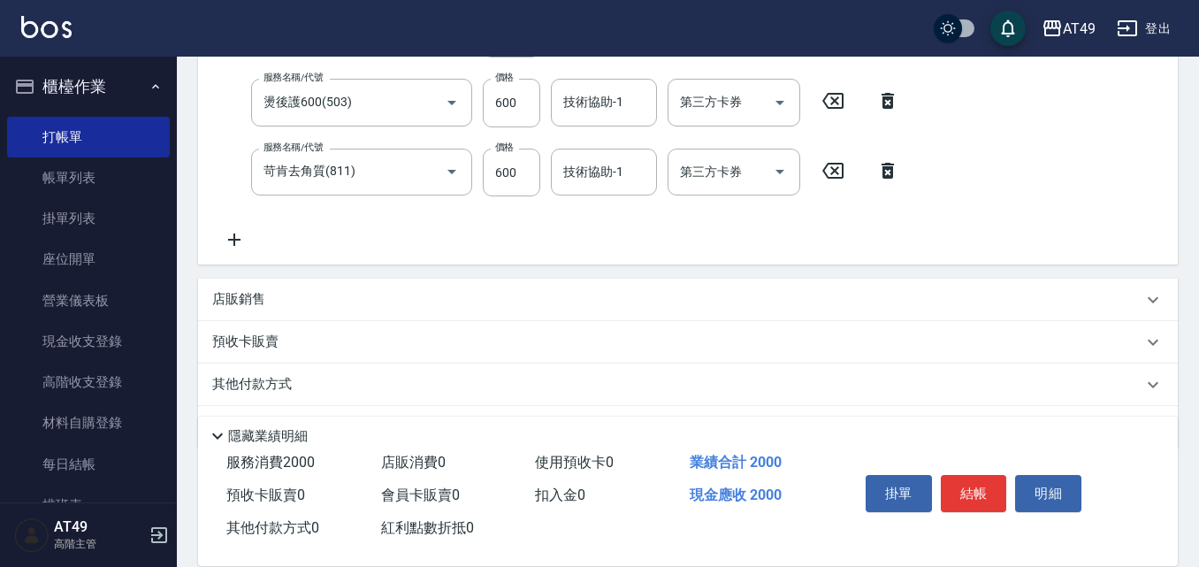
scroll to position [464, 0]
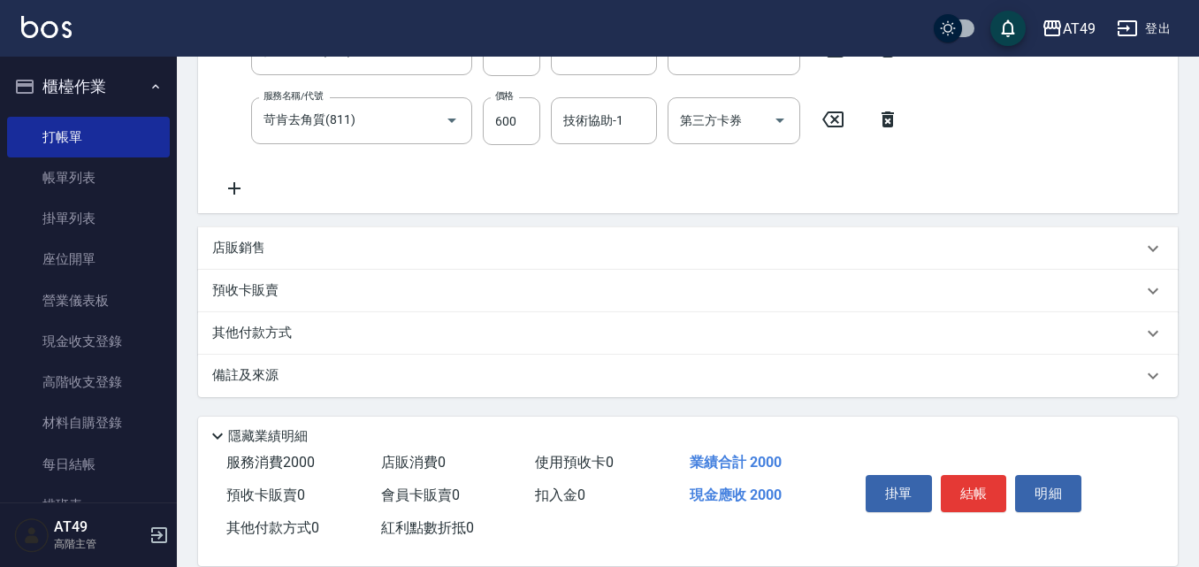
click at [237, 246] on p "店販銷售" at bounding box center [238, 248] width 53 height 19
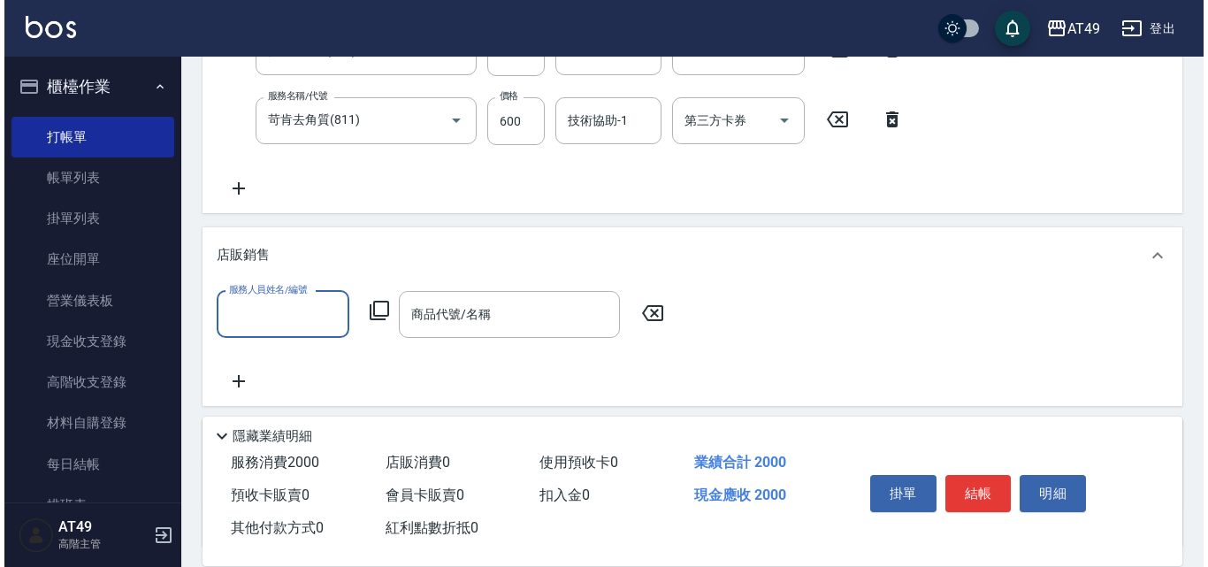
scroll to position [0, 0]
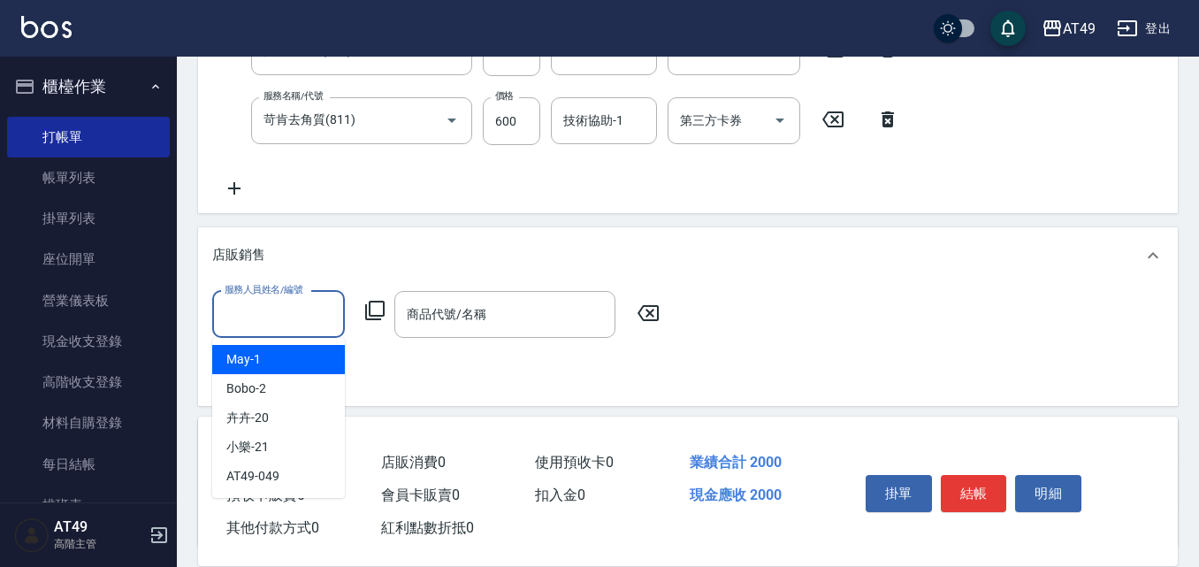
click at [275, 322] on input "服務人員姓名/編號" at bounding box center [278, 314] width 117 height 31
click at [281, 355] on div "May -1" at bounding box center [278, 359] width 133 height 29
type input "May-1"
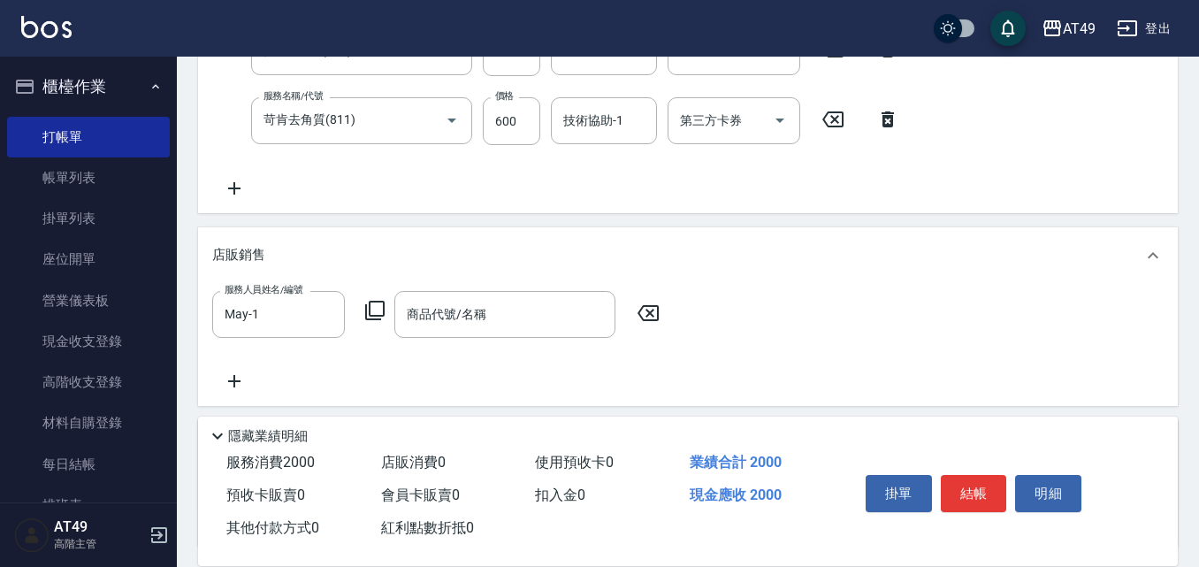
click at [377, 317] on icon at bounding box center [374, 310] width 21 height 21
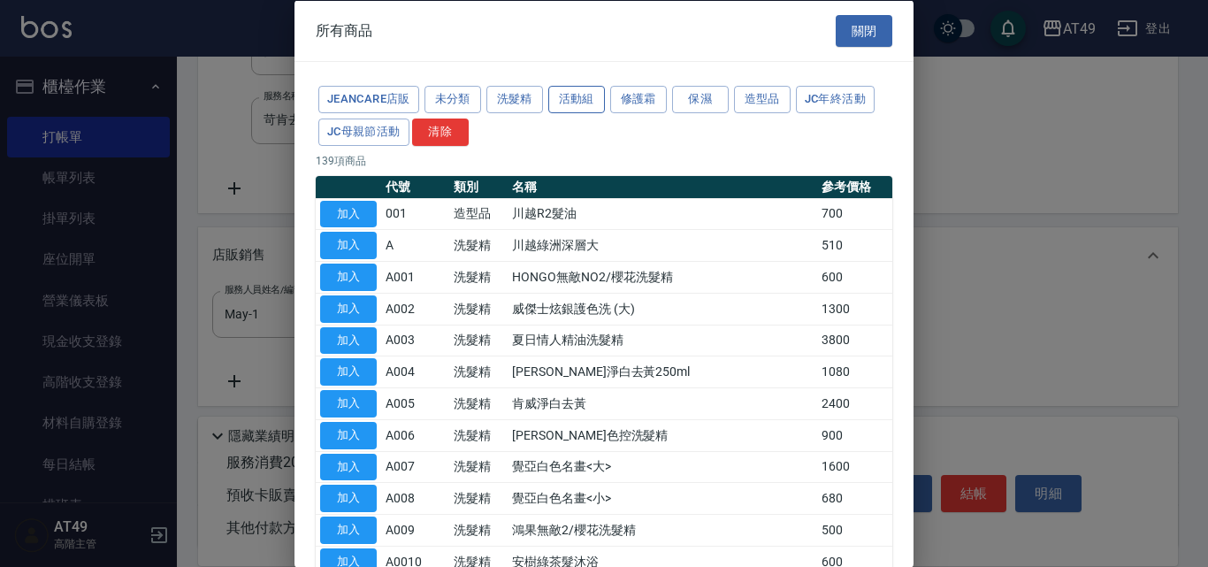
click at [588, 99] on button "活動組" at bounding box center [576, 99] width 57 height 27
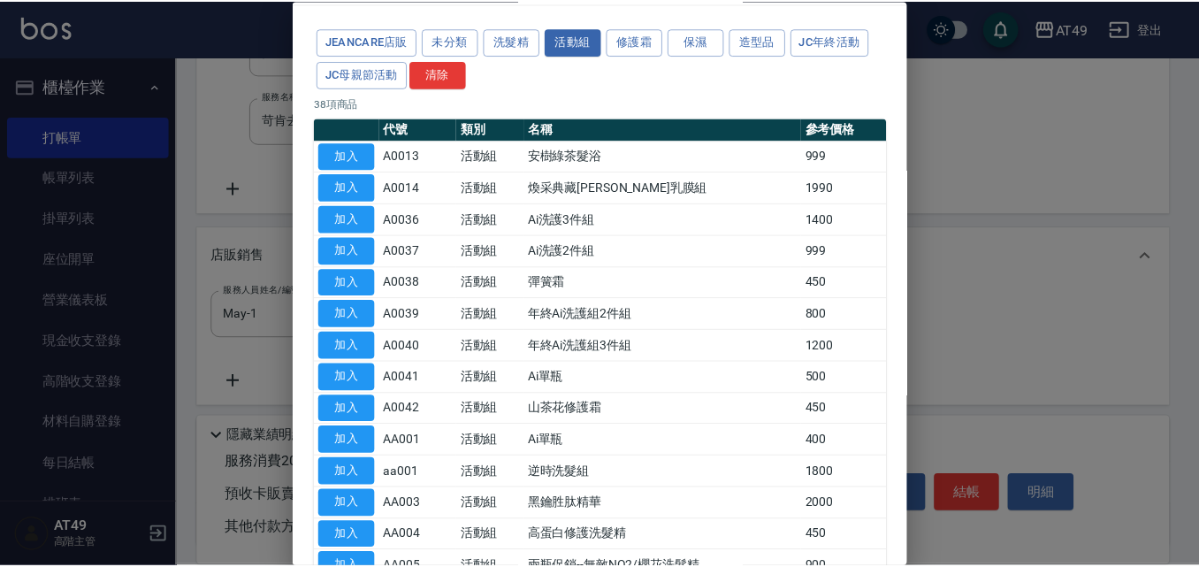
scroll to position [88, 0]
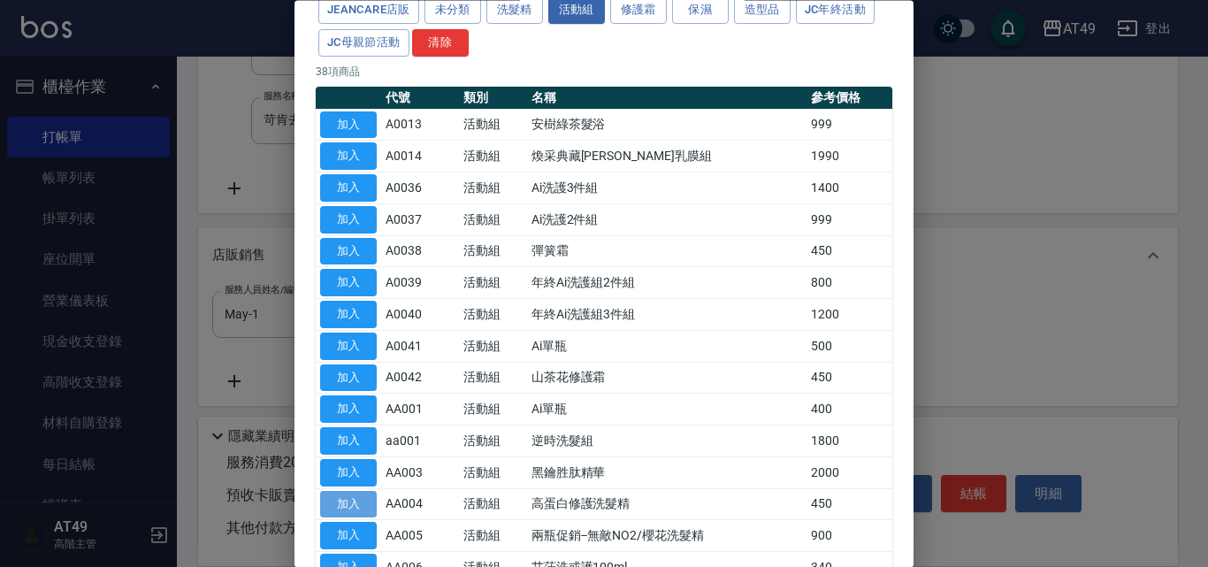
click at [355, 504] on button "加入" at bounding box center [348, 504] width 57 height 27
type input "高蛋白修護洗髮精"
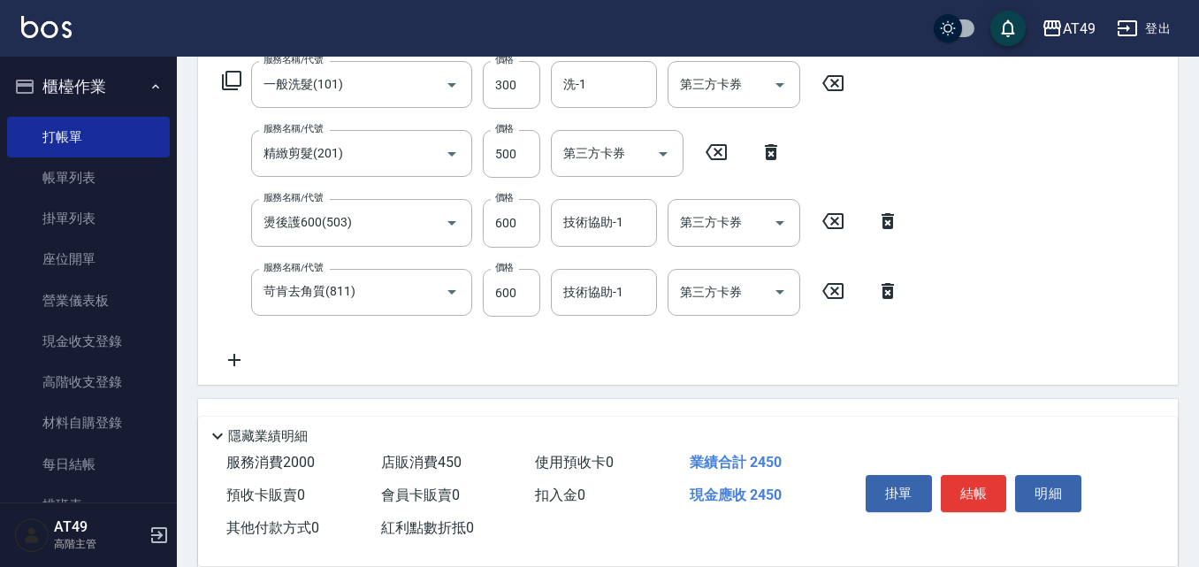
scroll to position [262, 0]
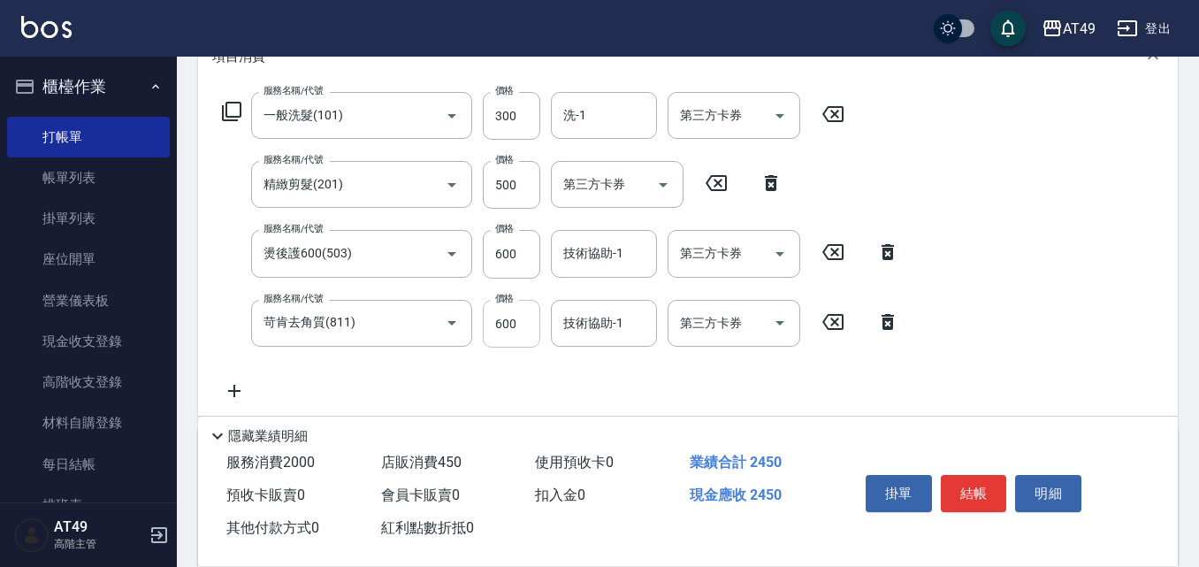
click at [504, 332] on input "600" at bounding box center [511, 324] width 57 height 48
click at [511, 323] on input "800" at bounding box center [511, 324] width 57 height 48
type input "349"
click at [509, 247] on input "600" at bounding box center [511, 254] width 57 height 48
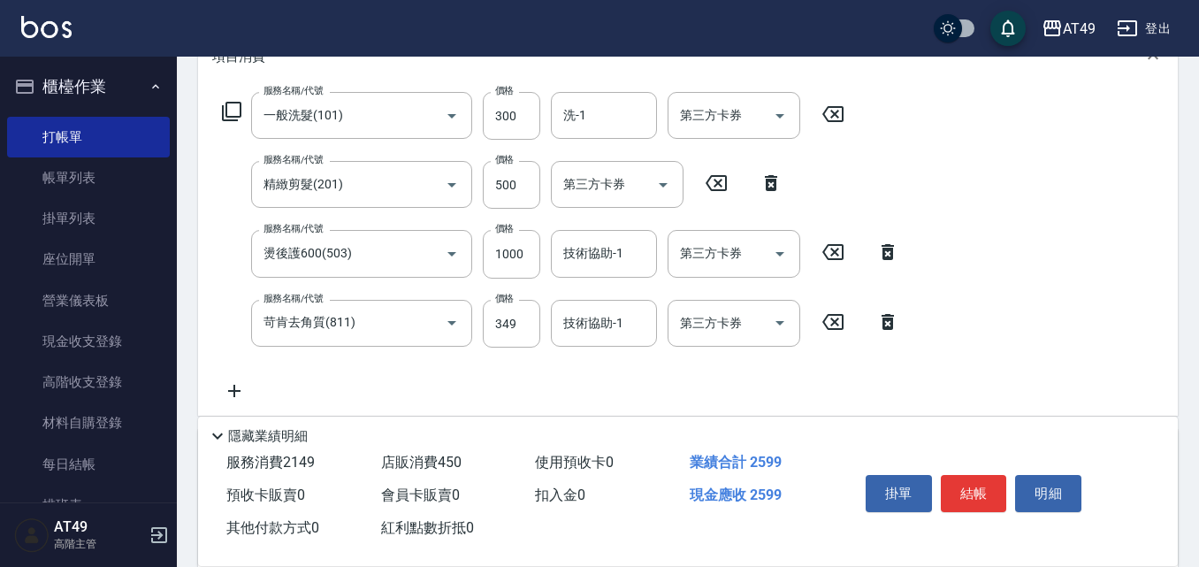
click at [232, 110] on icon at bounding box center [231, 111] width 21 height 21
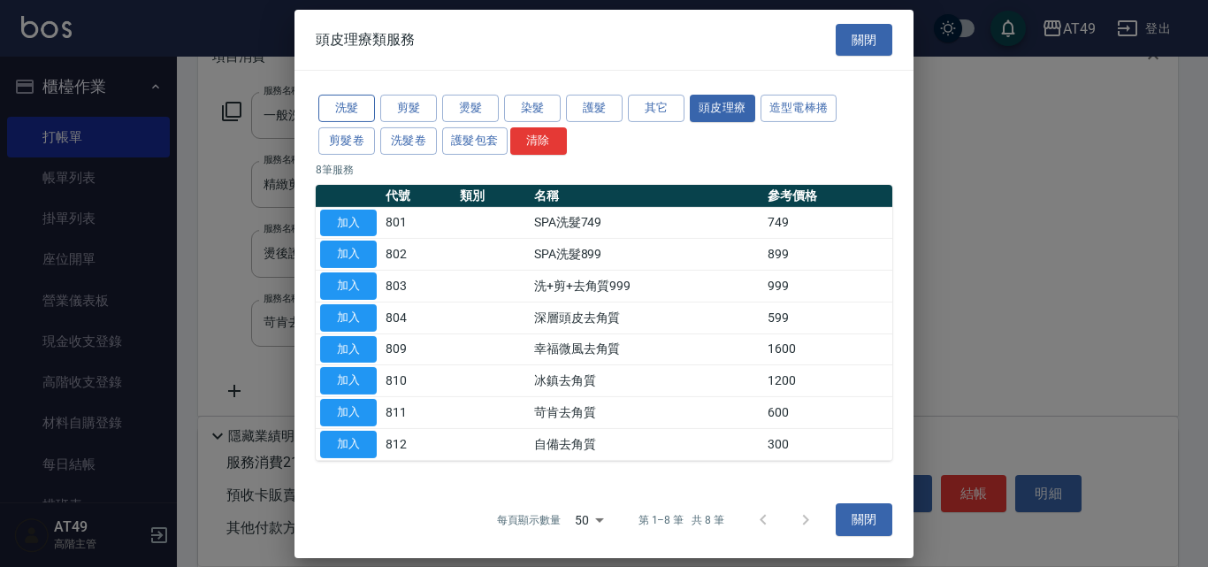
click at [357, 109] on button "洗髮" at bounding box center [346, 108] width 57 height 27
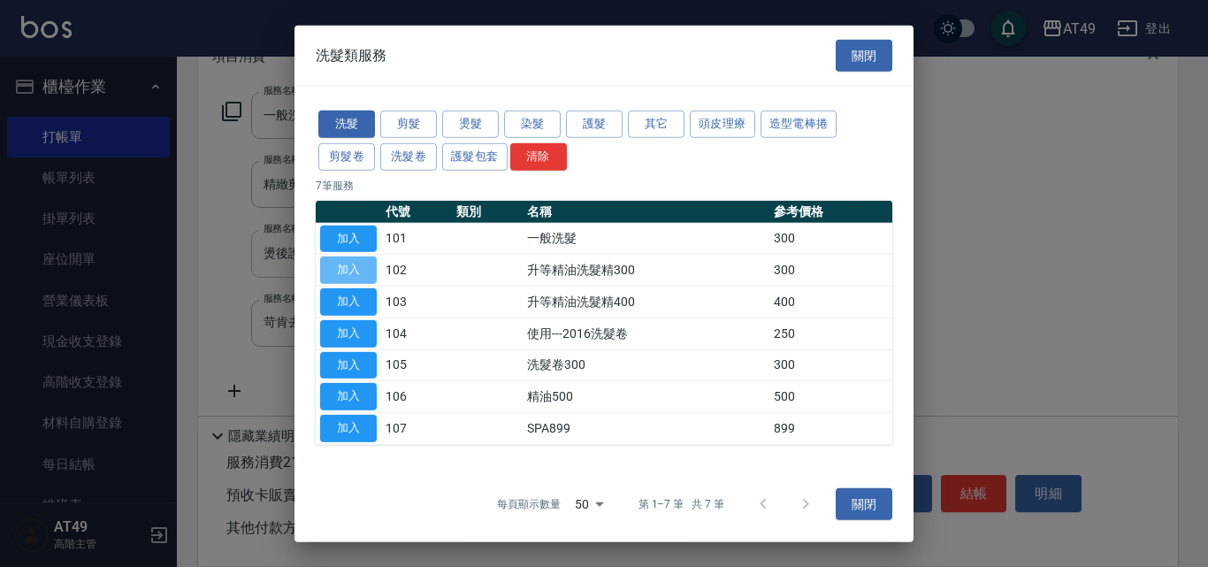
click at [357, 262] on button "加入" at bounding box center [348, 269] width 57 height 27
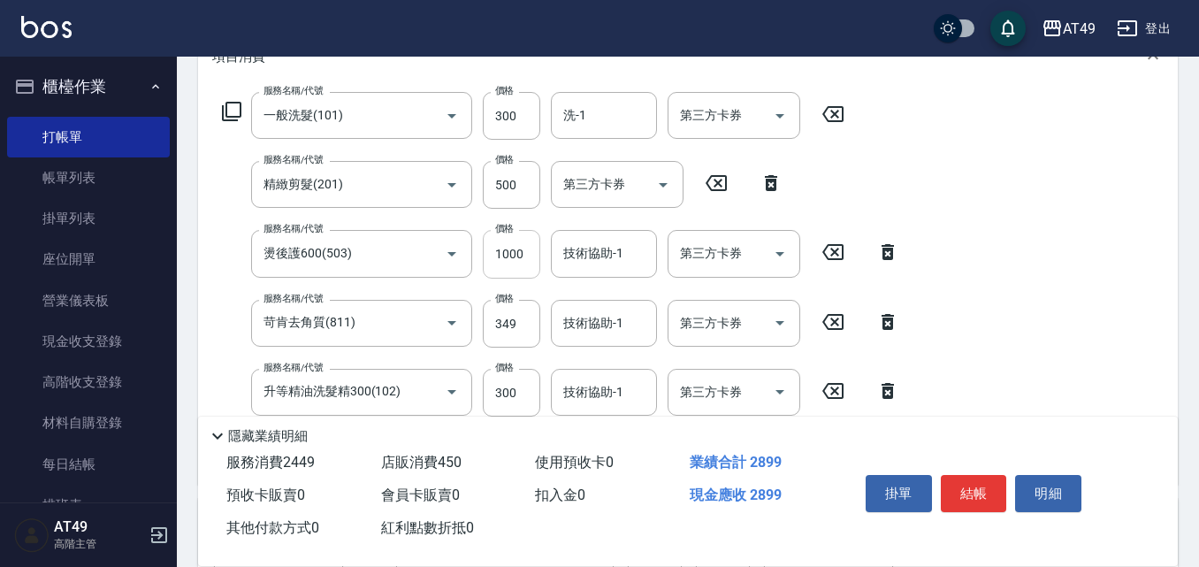
click at [510, 256] on input "1000" at bounding box center [511, 254] width 57 height 48
type input "800"
click at [600, 126] on input "洗-1" at bounding box center [604, 115] width 90 height 31
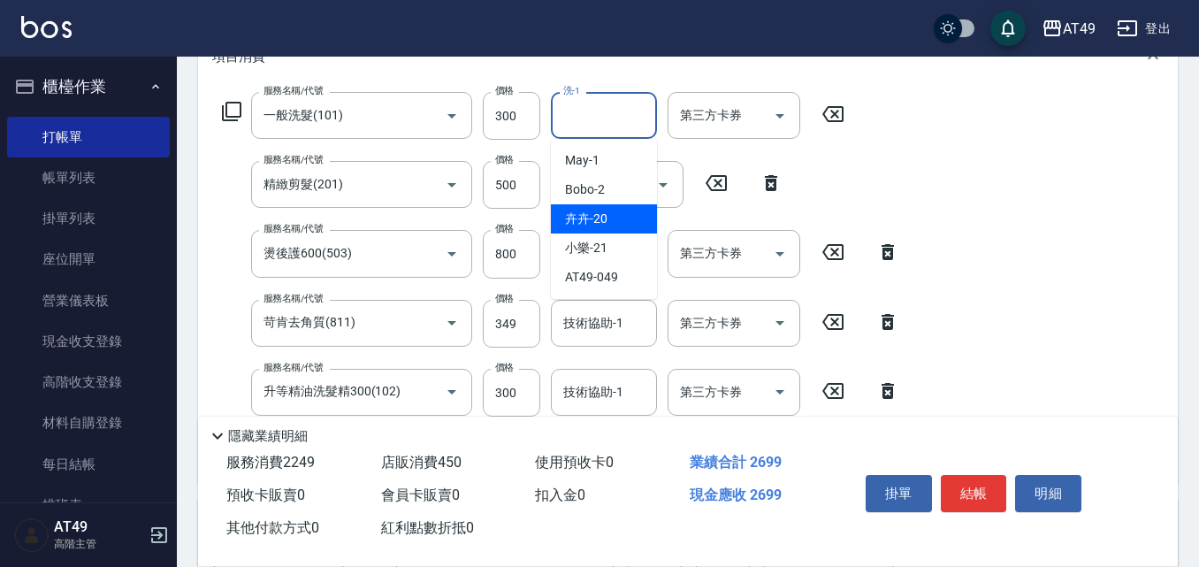
click at [629, 217] on div "卉卉 -20" at bounding box center [604, 218] width 106 height 29
type input "卉卉-20"
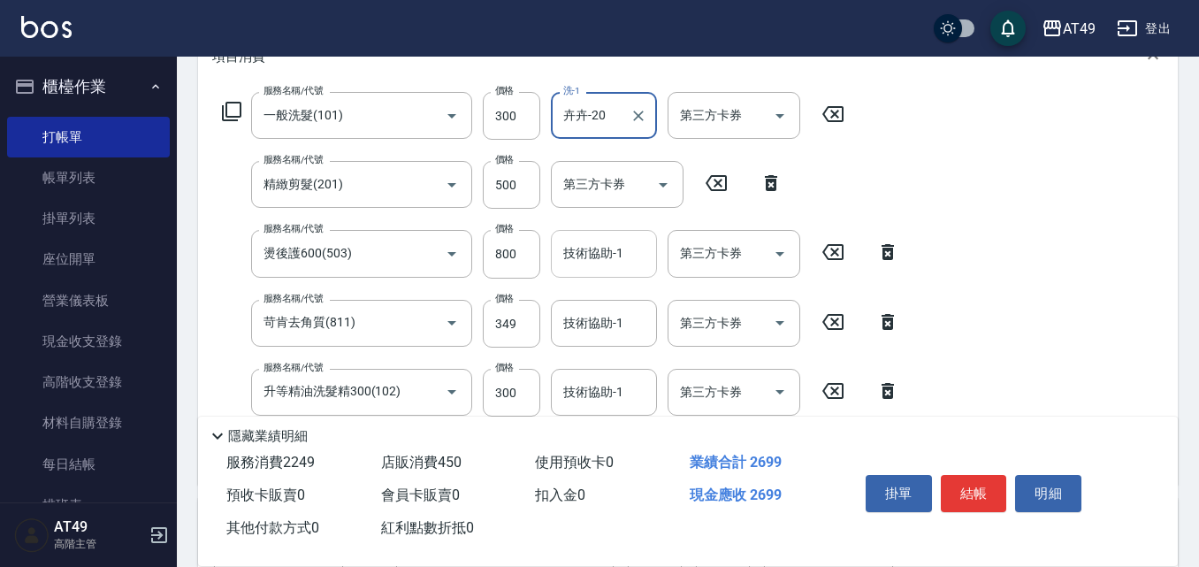
click at [588, 264] on input "技術協助-1" at bounding box center [604, 253] width 90 height 31
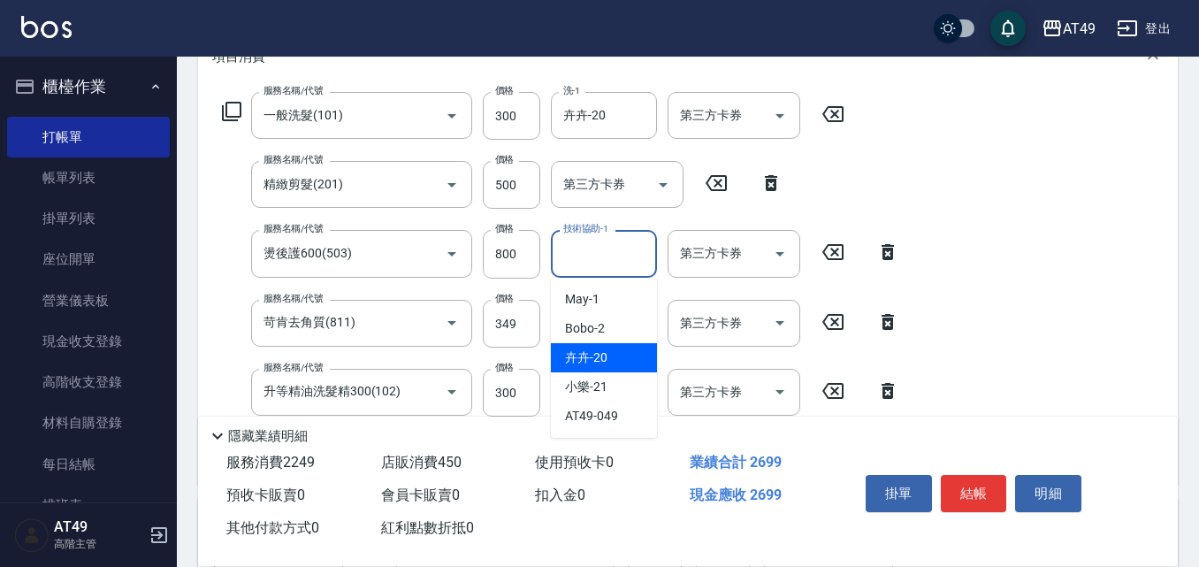
click at [598, 362] on span "卉卉 -20" at bounding box center [586, 357] width 42 height 19
type input "卉卉-20"
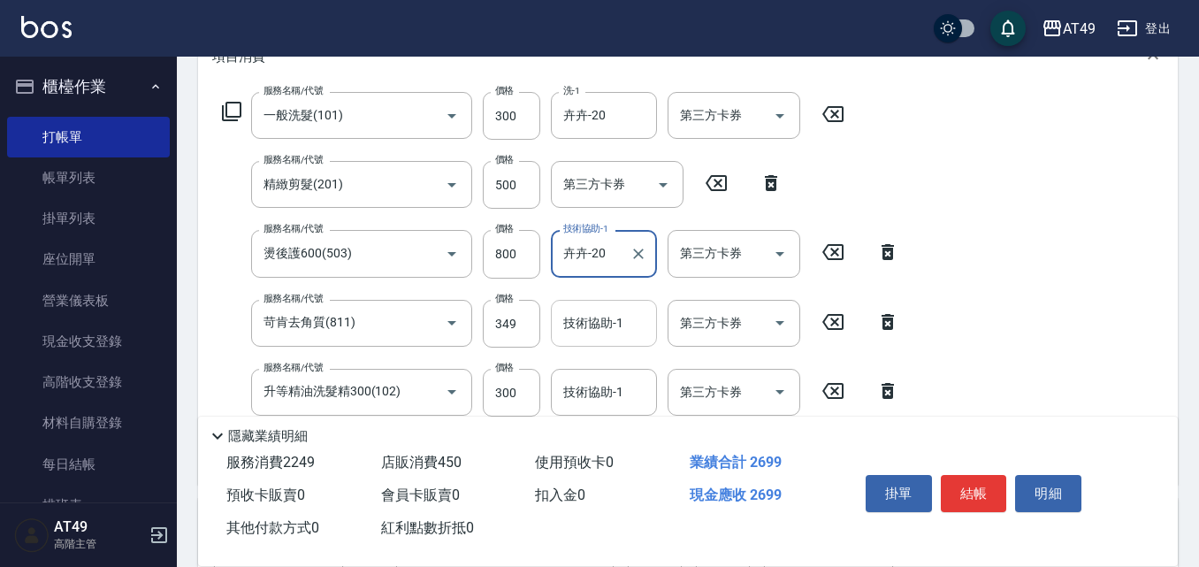
click at [593, 328] on input "技術協助-1" at bounding box center [604, 323] width 90 height 31
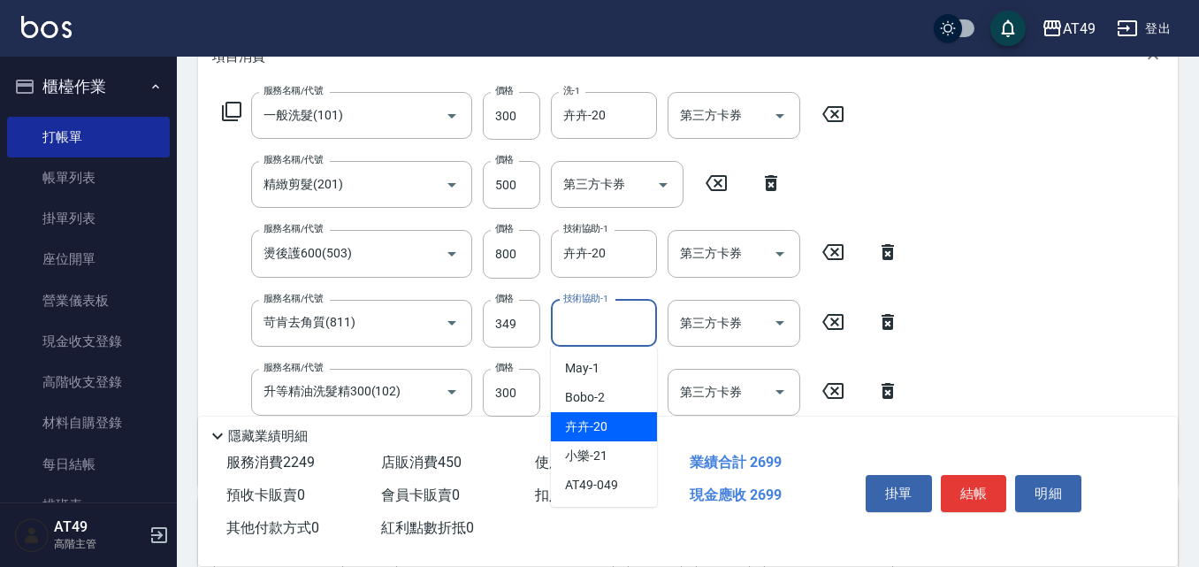
click at [610, 423] on div "卉卉 -20" at bounding box center [604, 426] width 106 height 29
type input "卉卉-20"
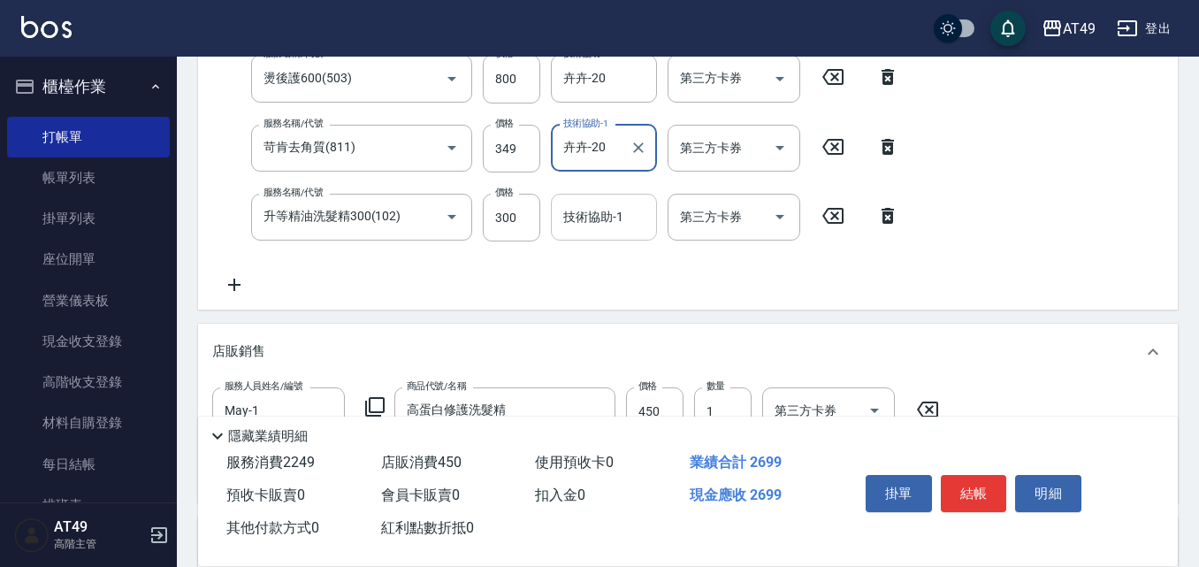
scroll to position [439, 0]
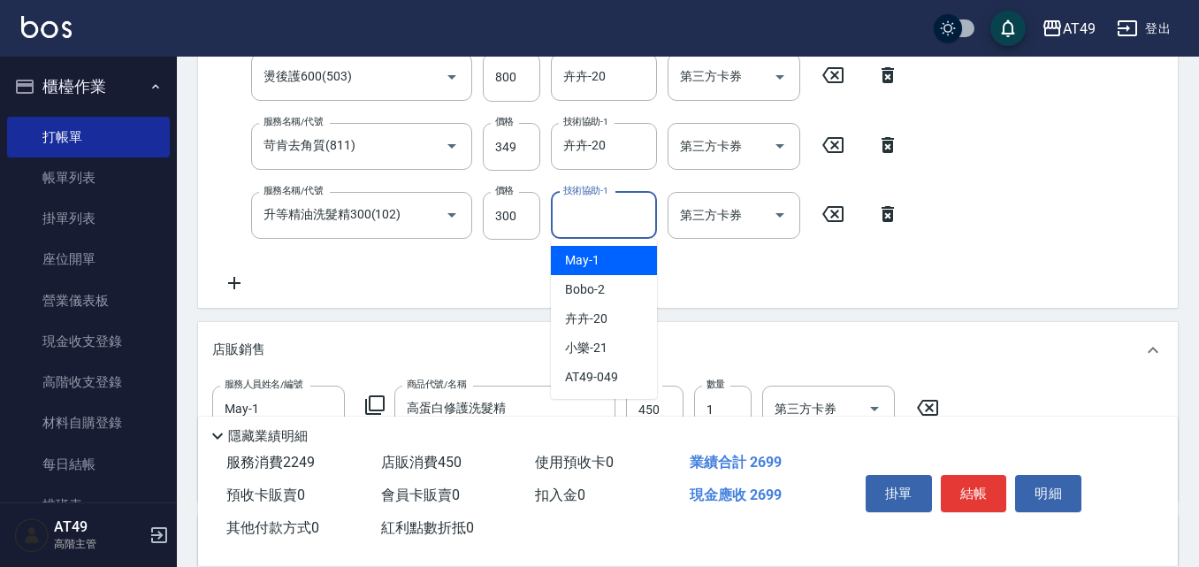
click at [586, 225] on input "技術協助-1" at bounding box center [604, 215] width 90 height 31
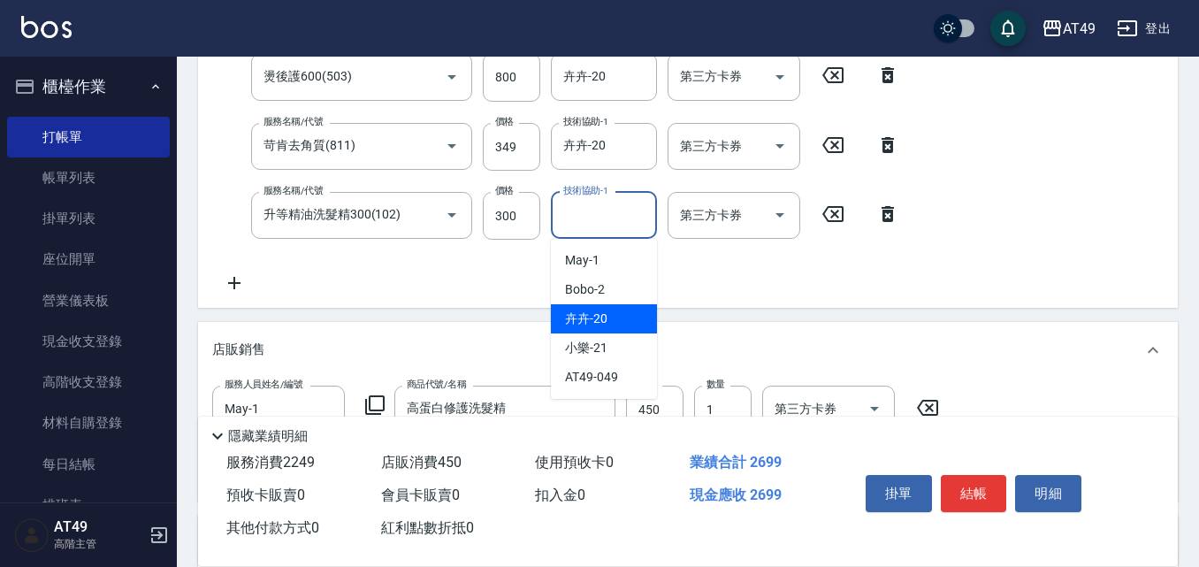
click at [622, 319] on div "卉卉 -20" at bounding box center [604, 318] width 106 height 29
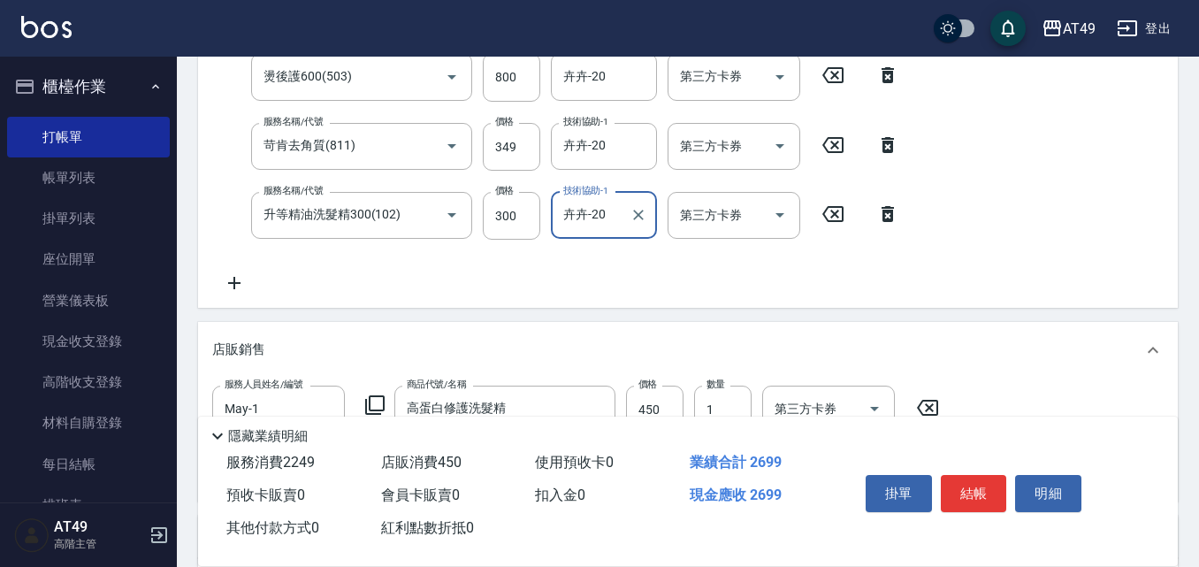
type input "卉卉-20"
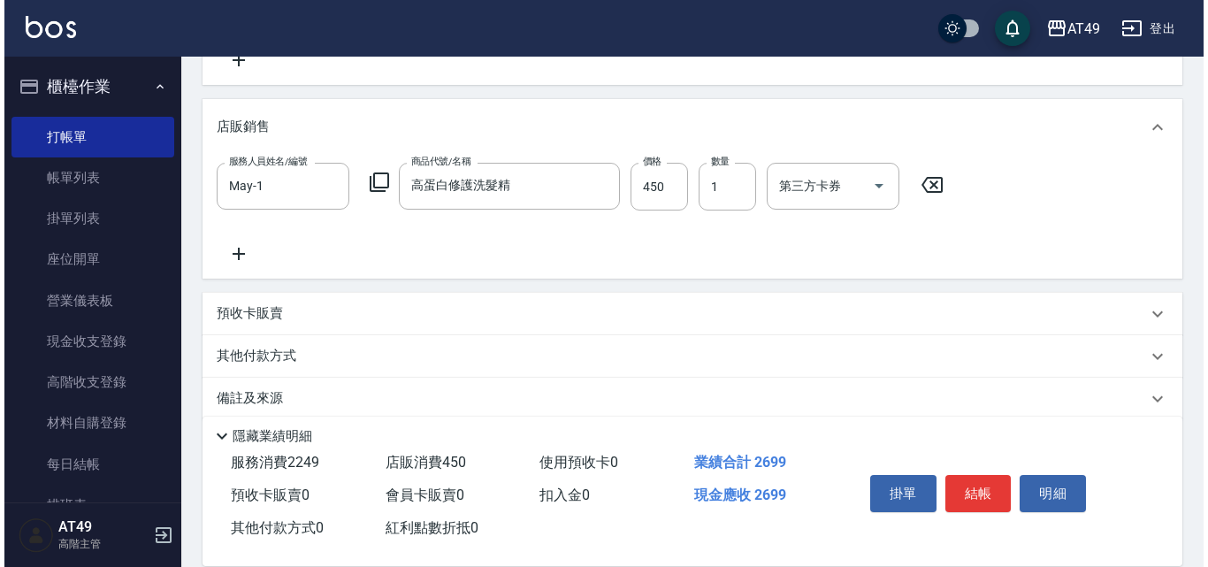
scroll to position [684, 0]
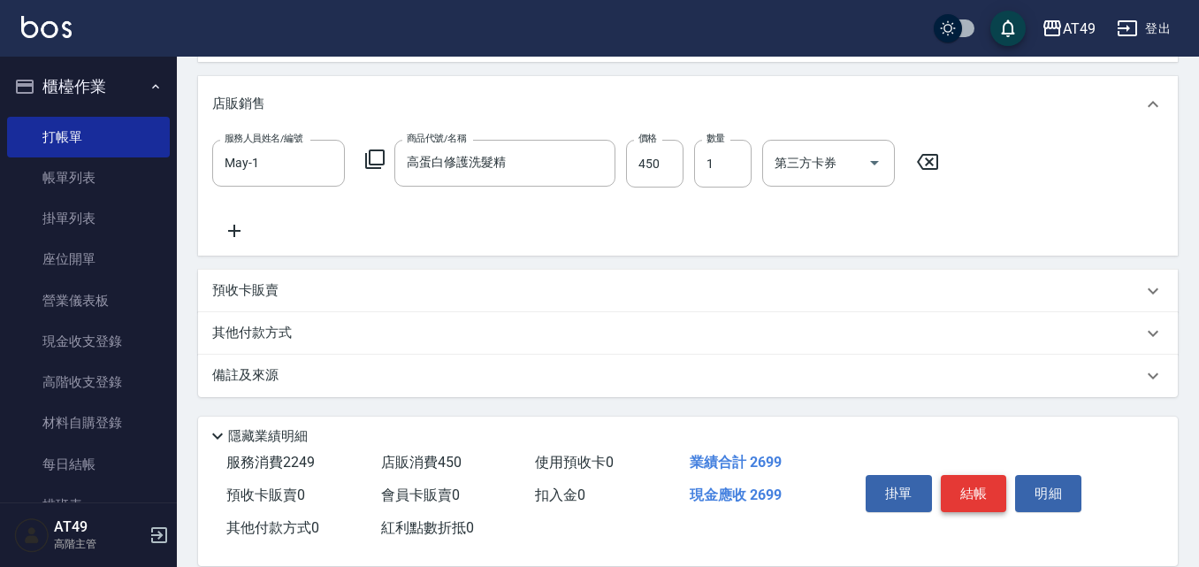
click at [994, 484] on button "結帳" at bounding box center [974, 493] width 66 height 37
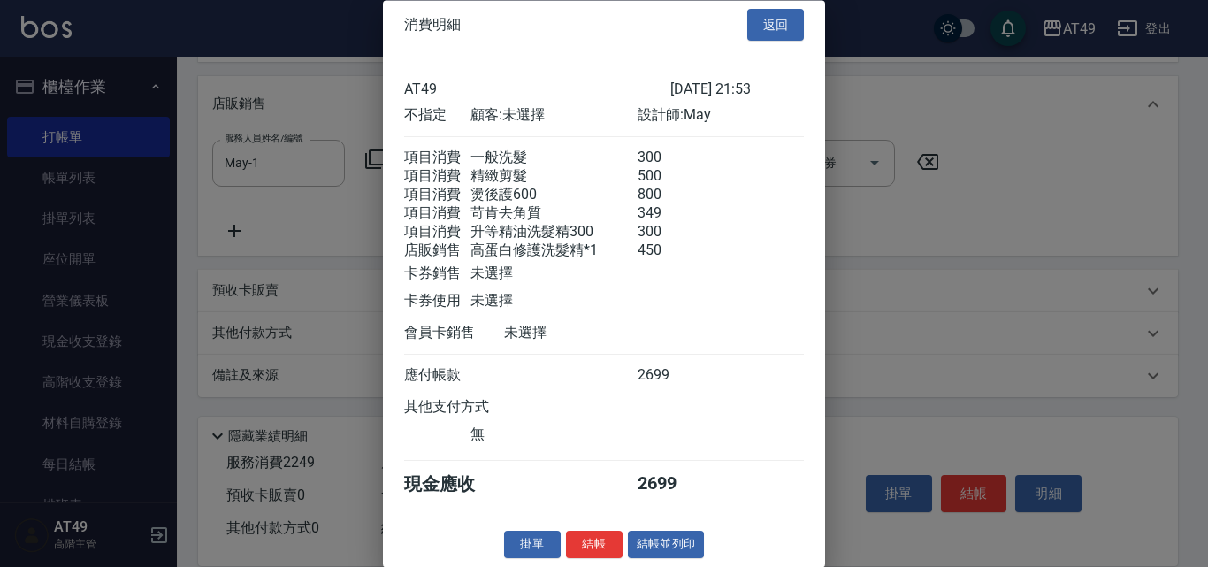
scroll to position [42, 0]
click at [594, 538] on button "結帳" at bounding box center [594, 544] width 57 height 27
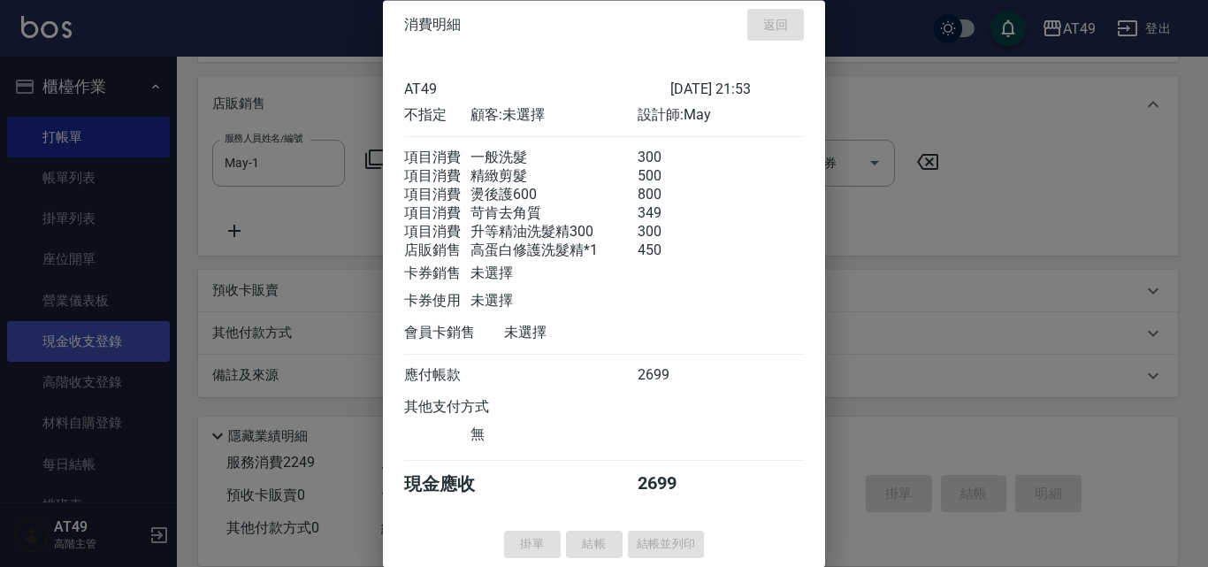
type input "[DATE] 21:55"
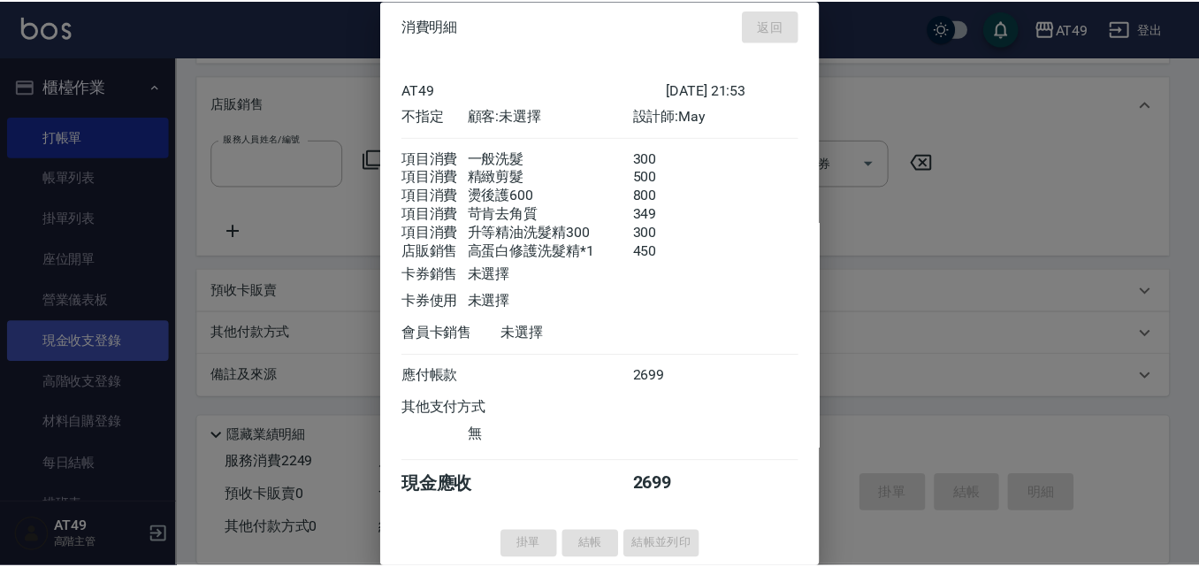
scroll to position [0, 0]
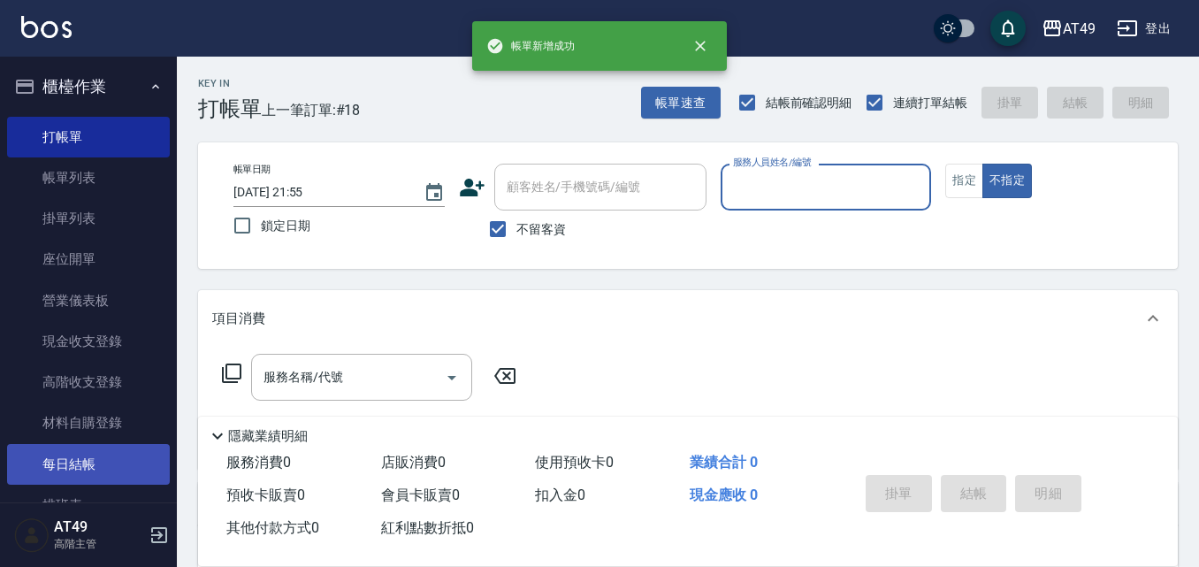
click at [119, 465] on link "每日結帳" at bounding box center [88, 464] width 163 height 41
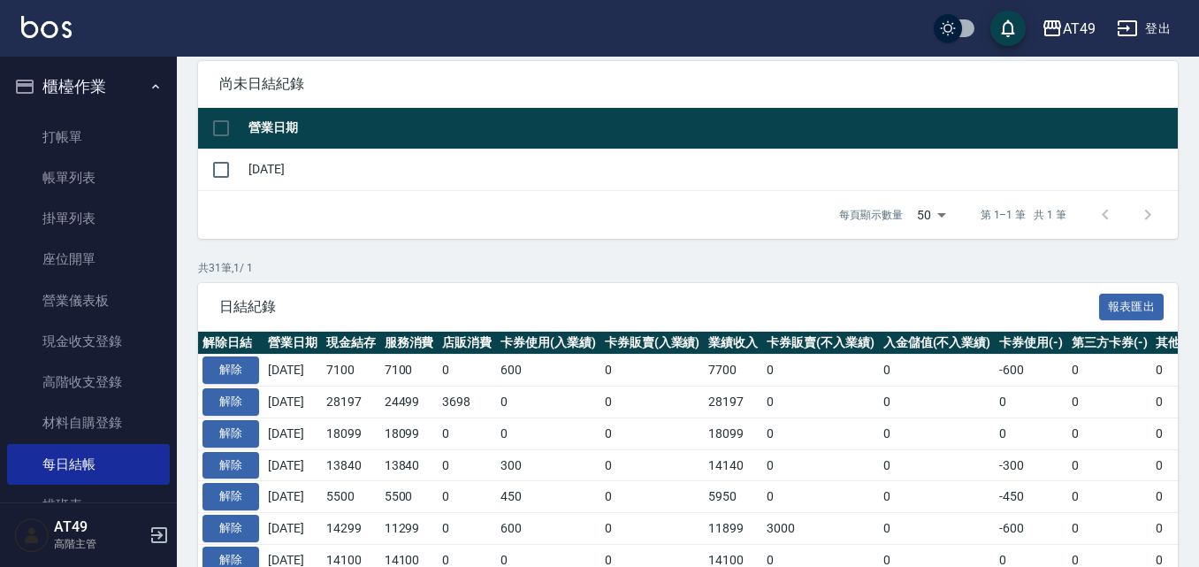
scroll to position [177, 0]
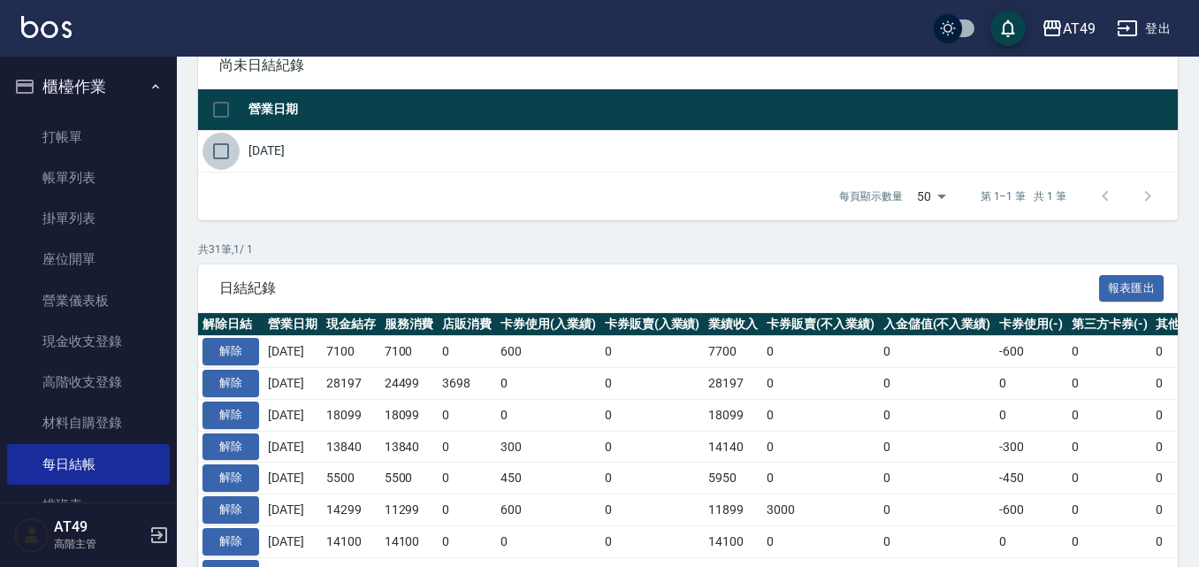
click at [233, 155] on input "checkbox" at bounding box center [220, 151] width 37 height 37
checkbox input "true"
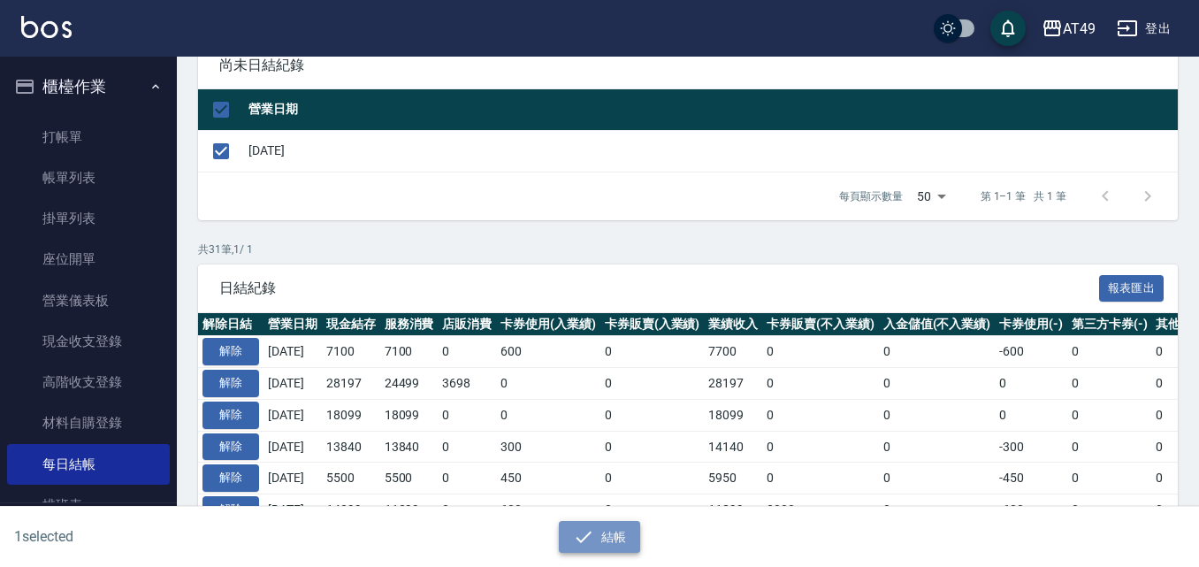
click at [584, 537] on icon "button" at bounding box center [583, 536] width 21 height 21
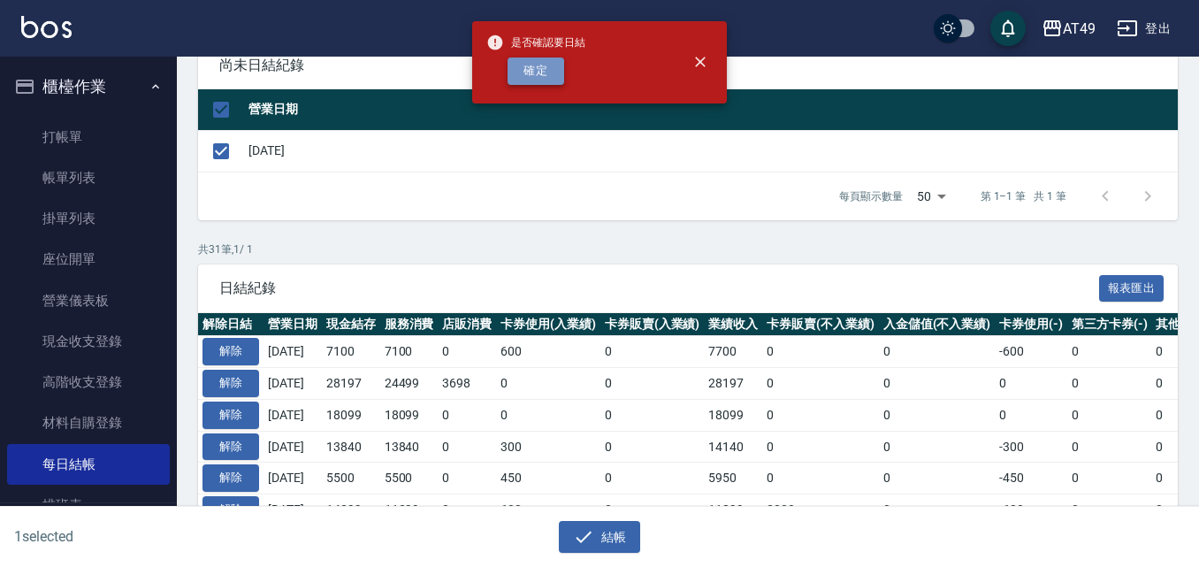
click at [540, 57] on button "確定" at bounding box center [535, 70] width 57 height 27
checkbox input "false"
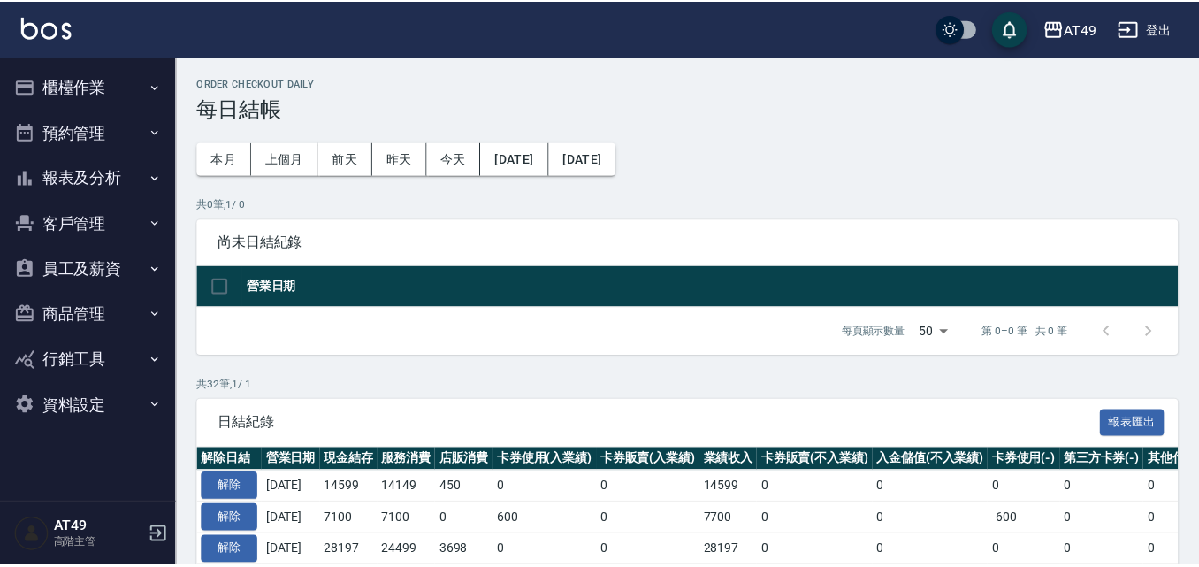
scroll to position [336, 0]
